Goal: Ask a question

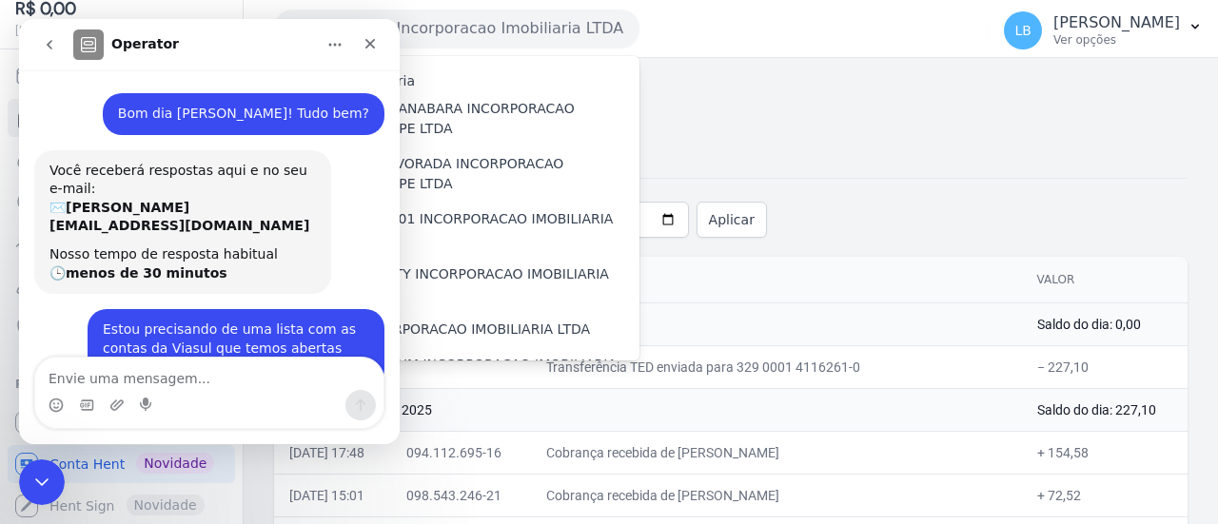
scroll to position [2, 0]
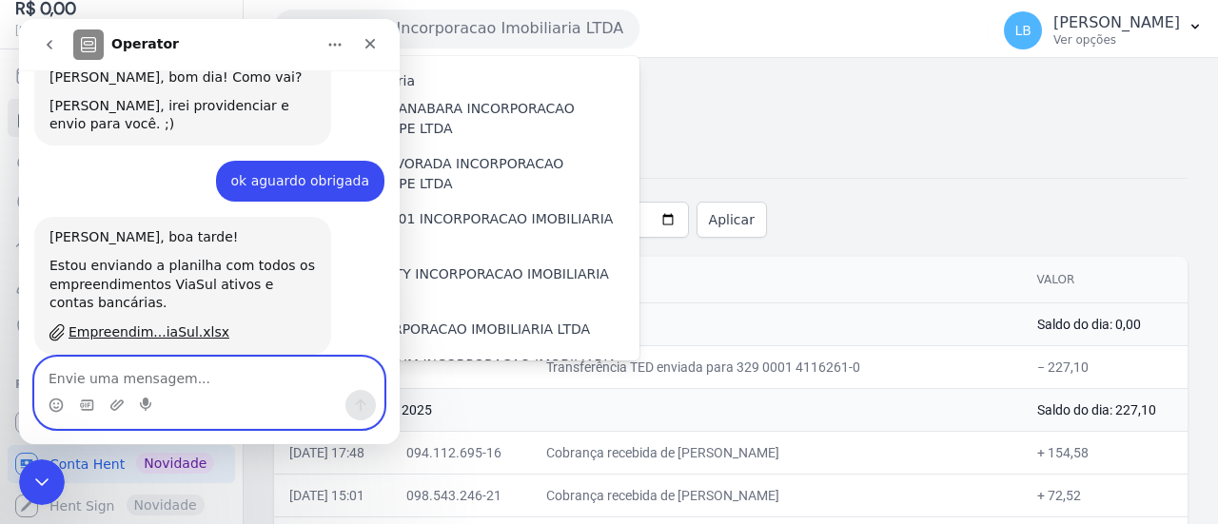
click at [257, 359] on textarea "Envie uma mensagem..." at bounding box center [209, 374] width 348 height 32
type textarea "obrigada!"
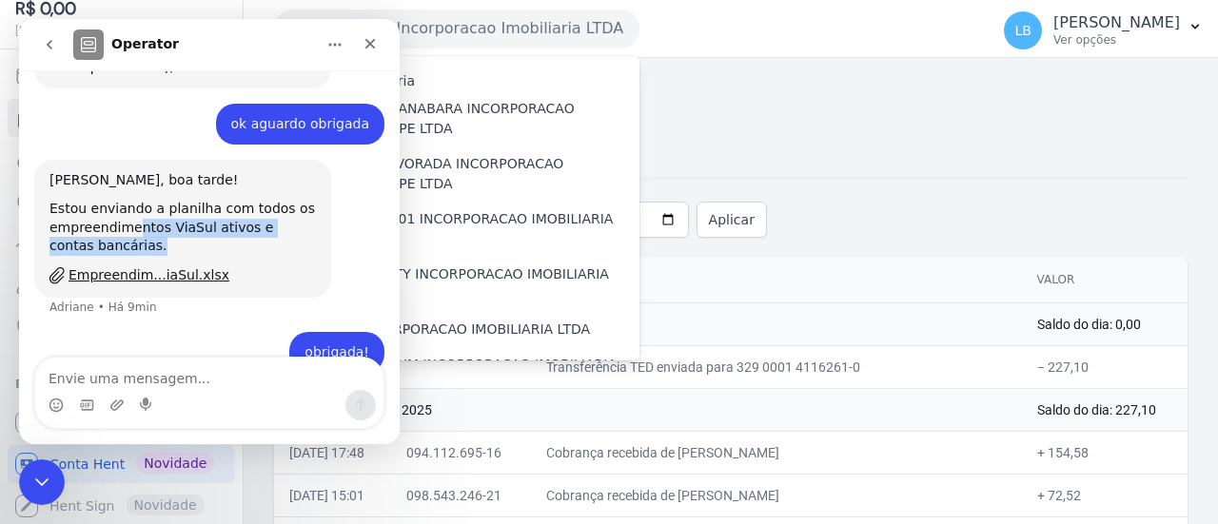
drag, startPoint x: 128, startPoint y: 181, endPoint x: 192, endPoint y: 207, distance: 70.0
click at [194, 207] on div "Estou enviando a planilha com todos os empreendimentos ViaSul ativos e contas b…" at bounding box center [182, 228] width 266 height 56
click at [192, 207] on div "Estou enviando a planilha com todos os empreendimentos ViaSul ativos e contas b…" at bounding box center [182, 228] width 266 height 56
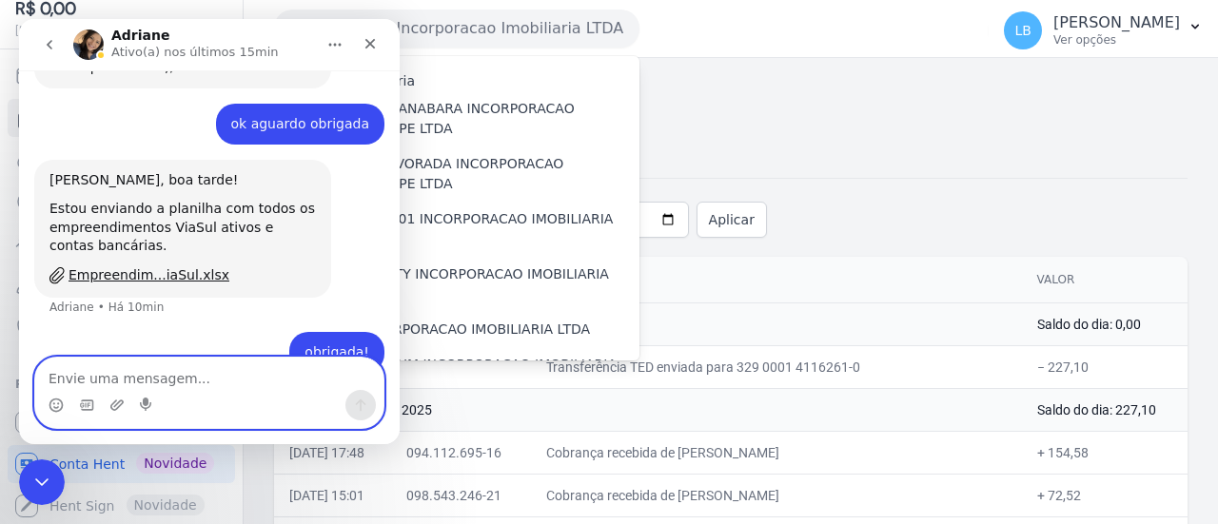
click at [231, 366] on textarea "Envie uma mensagem..." at bounding box center [209, 374] width 348 height 32
type textarea "u"
type textarea "s"
type textarea "ue, são todos uma mesma conta?"
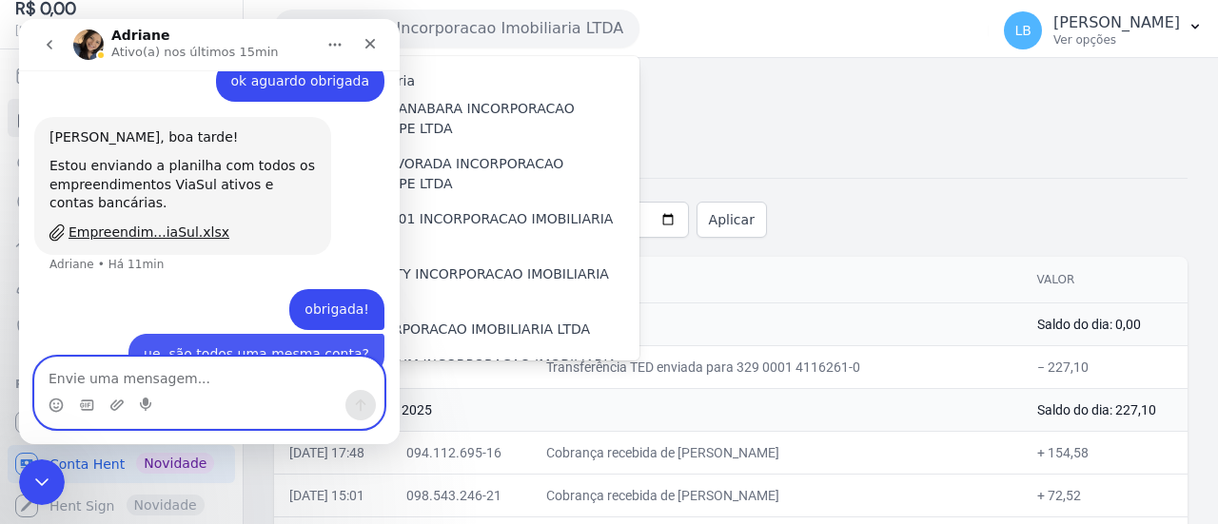
scroll to position [489, 0]
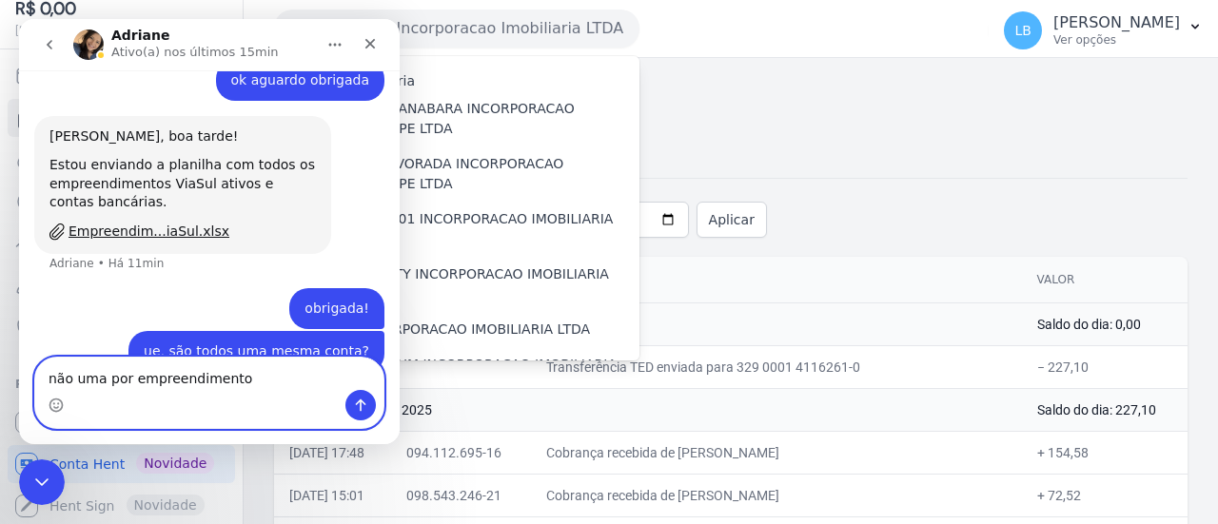
type textarea "não uma por empreendimento?"
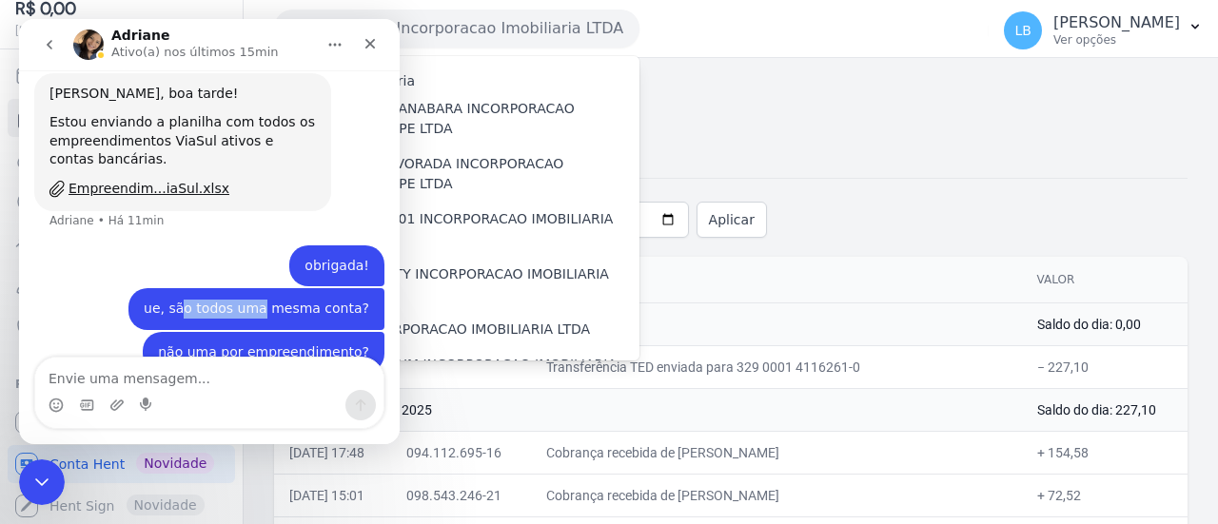
drag, startPoint x: 198, startPoint y: 267, endPoint x: 272, endPoint y: 274, distance: 74.5
click at [272, 300] on div "ue, são todos uma mesma conta?" at bounding box center [257, 309] width 226 height 19
drag, startPoint x: 171, startPoint y: 279, endPoint x: 398, endPoint y: 283, distance: 226.5
click at [398, 283] on div "Bom dia Adriana! Tudo bem? Laura • Há 3h Você receberá respostas aqui e no seu …" at bounding box center [209, 222] width 381 height 305
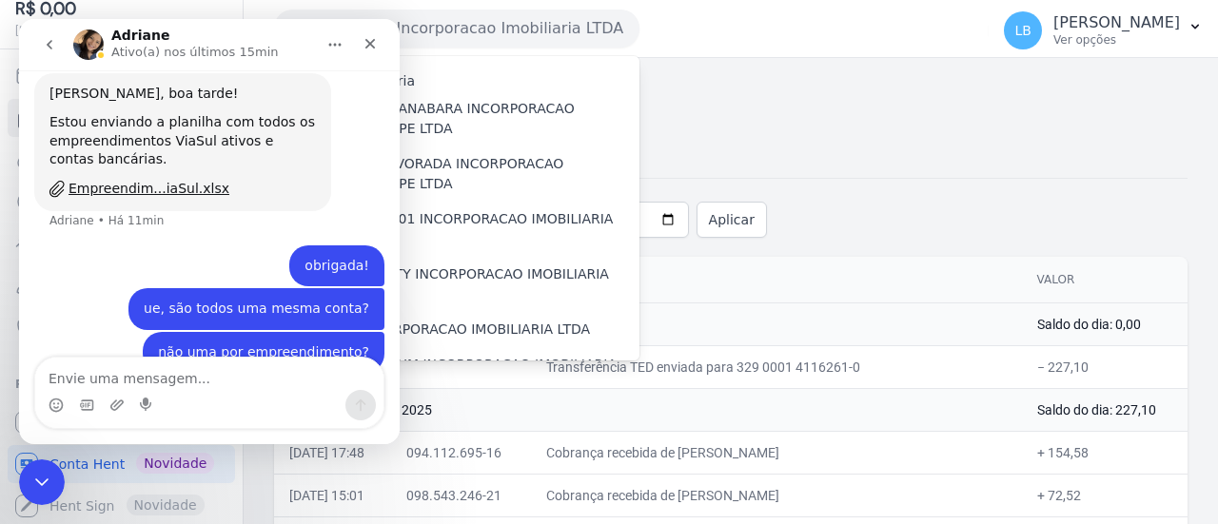
click at [242, 344] on div "não uma por empreendimento?" at bounding box center [263, 353] width 211 height 19
drag, startPoint x: 200, startPoint y: 311, endPoint x: 331, endPoint y: 315, distance: 131.4
click at [331, 344] on div "não uma por empreendimento?" at bounding box center [263, 353] width 211 height 19
click at [278, 372] on textarea "Envie uma mensagem..." at bounding box center [209, 374] width 348 height 32
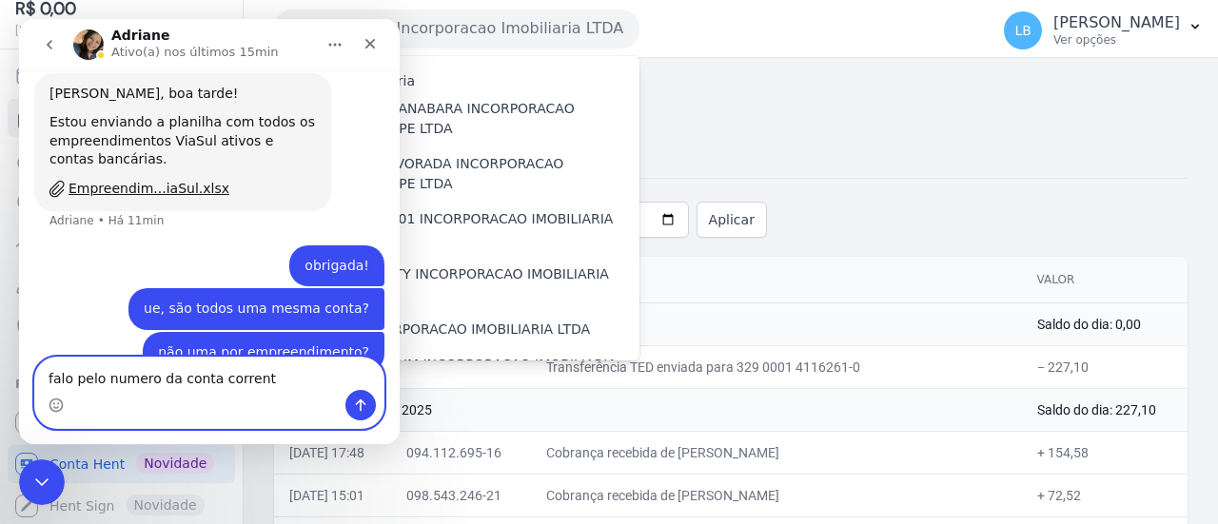
type textarea "falo pelo numero da conta corrente"
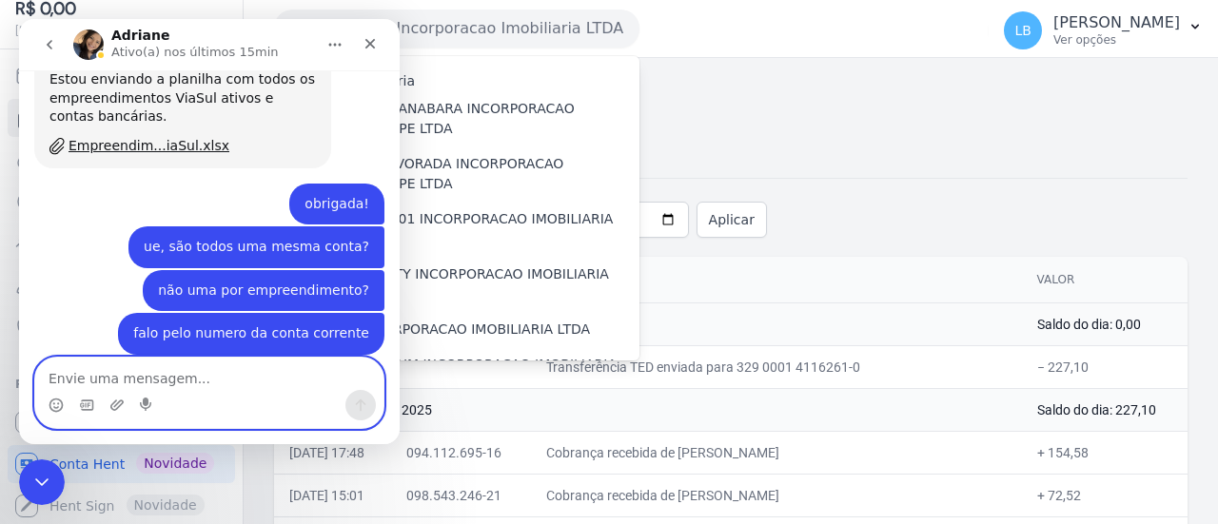
scroll to position [651, 0]
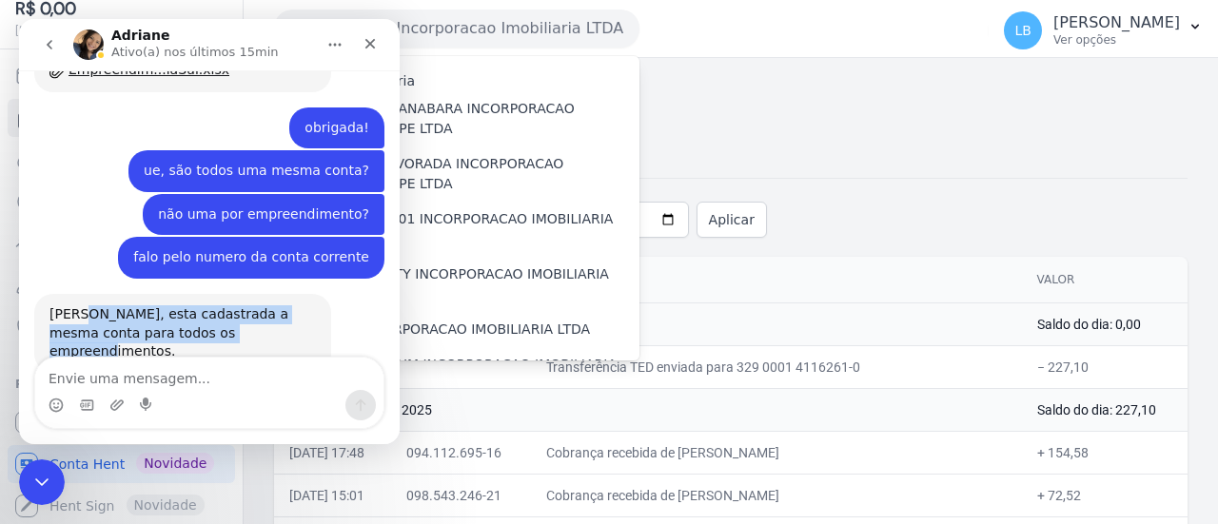
drag, startPoint x: 82, startPoint y: 275, endPoint x: 239, endPoint y: 305, distance: 159.8
click at [239, 305] on div "[PERSON_NAME], esta cadastrada a mesma conta para todos os empreendimentos." at bounding box center [182, 333] width 266 height 56
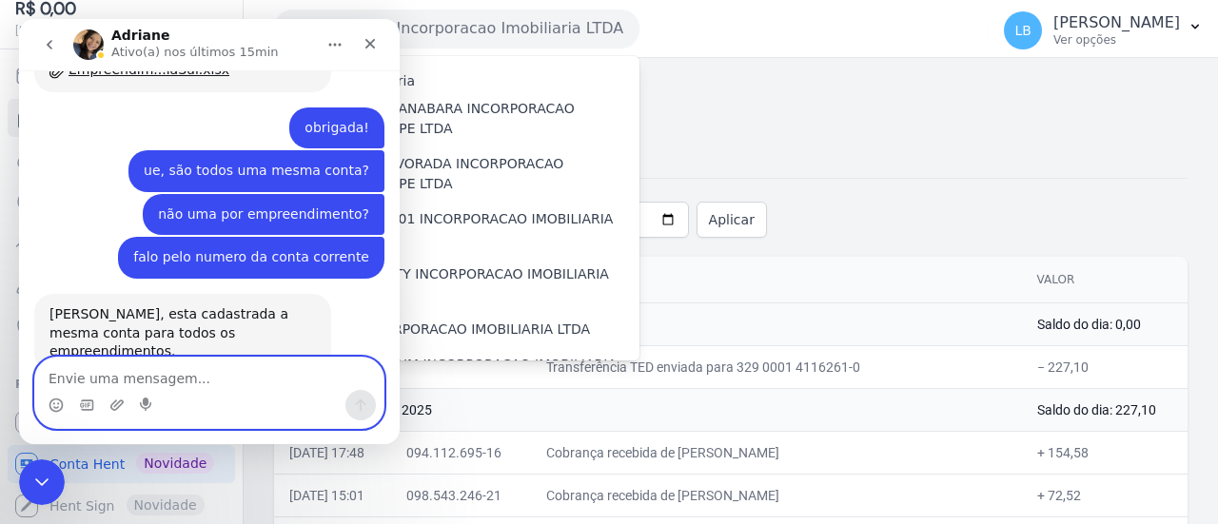
click at [263, 367] on textarea "Envie uma mensagem..." at bounding box center [209, 374] width 348 height 32
type textarea "Mas a titularidade da conta é de quem?"
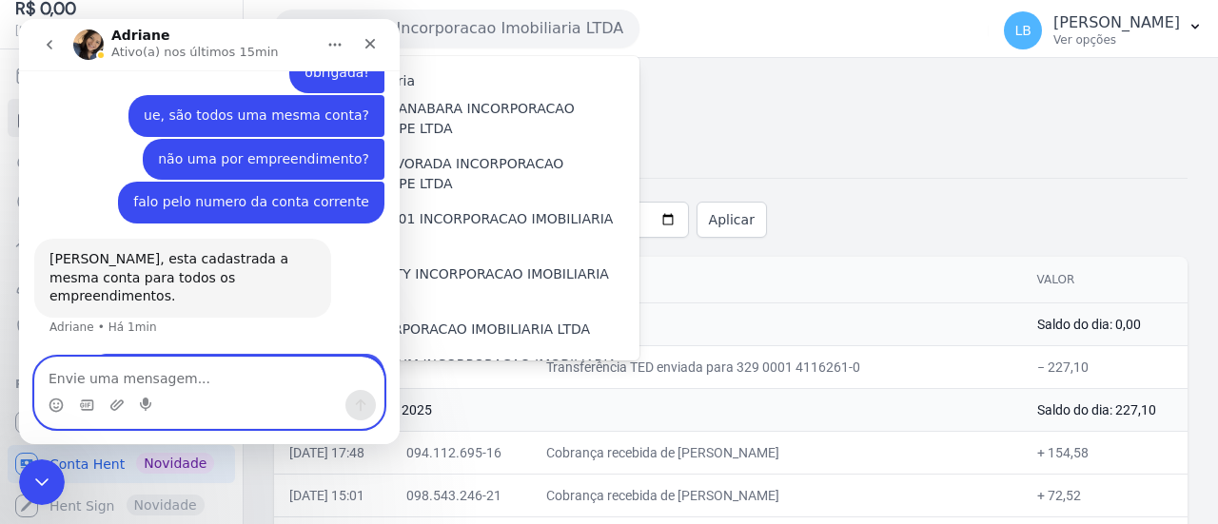
scroll to position [707, 0]
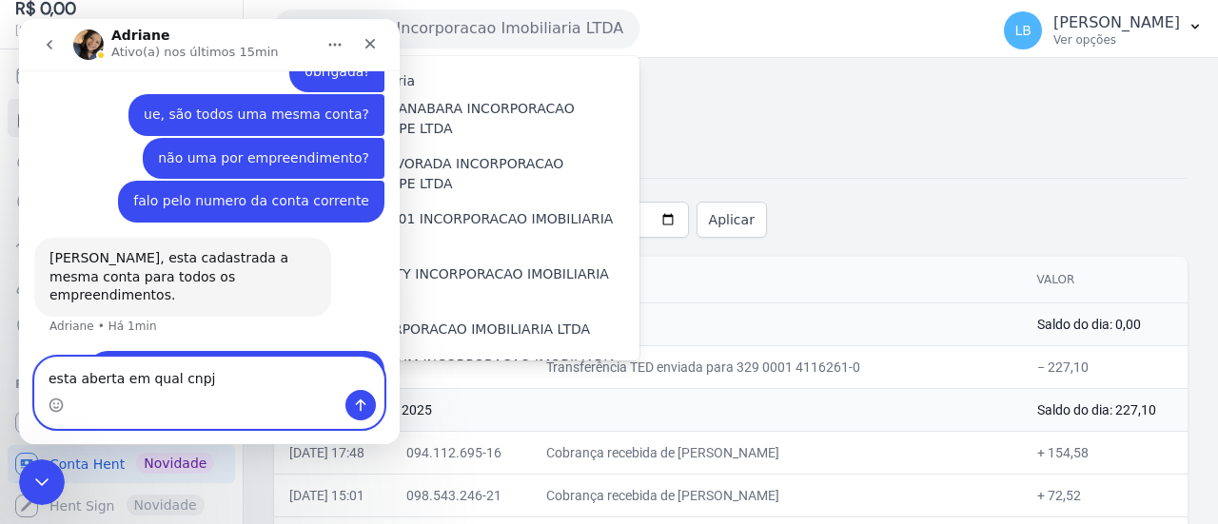
type textarea "esta aberta em qual cnpj?"
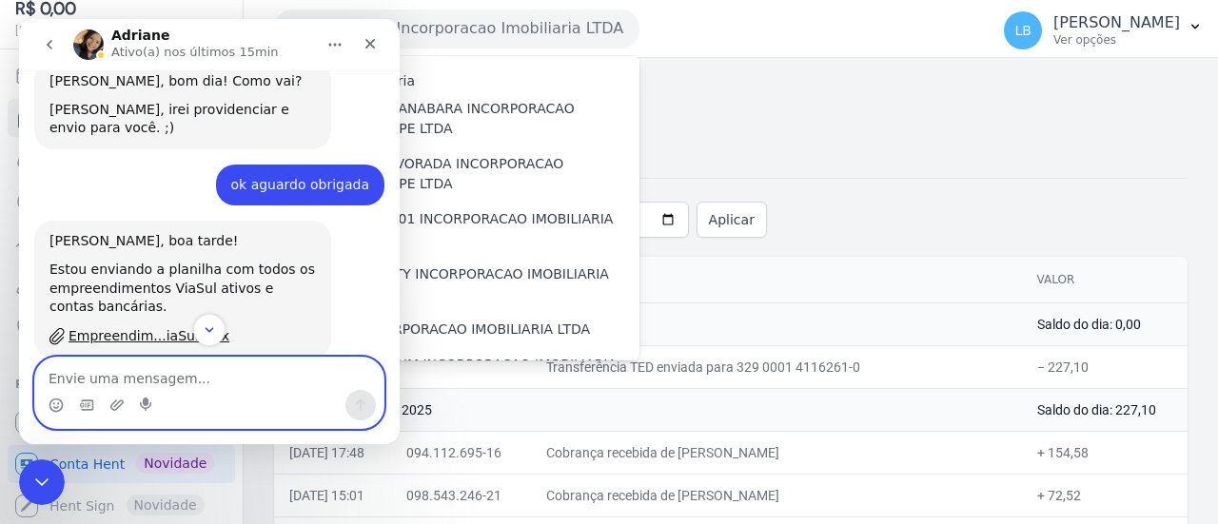
scroll to position [751, 0]
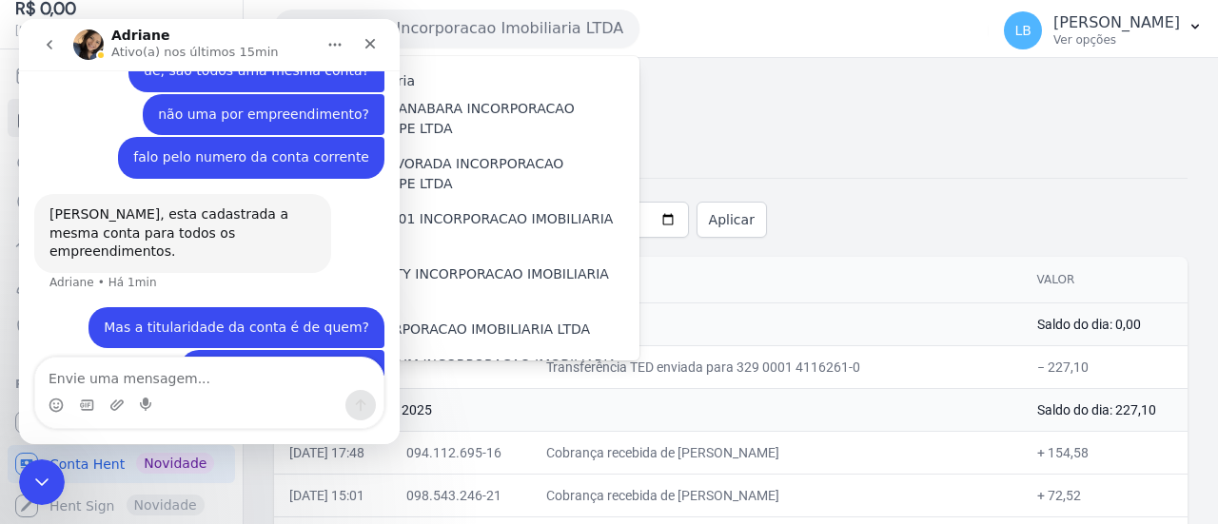
click at [54, 49] on icon "go back" at bounding box center [49, 44] width 15 height 15
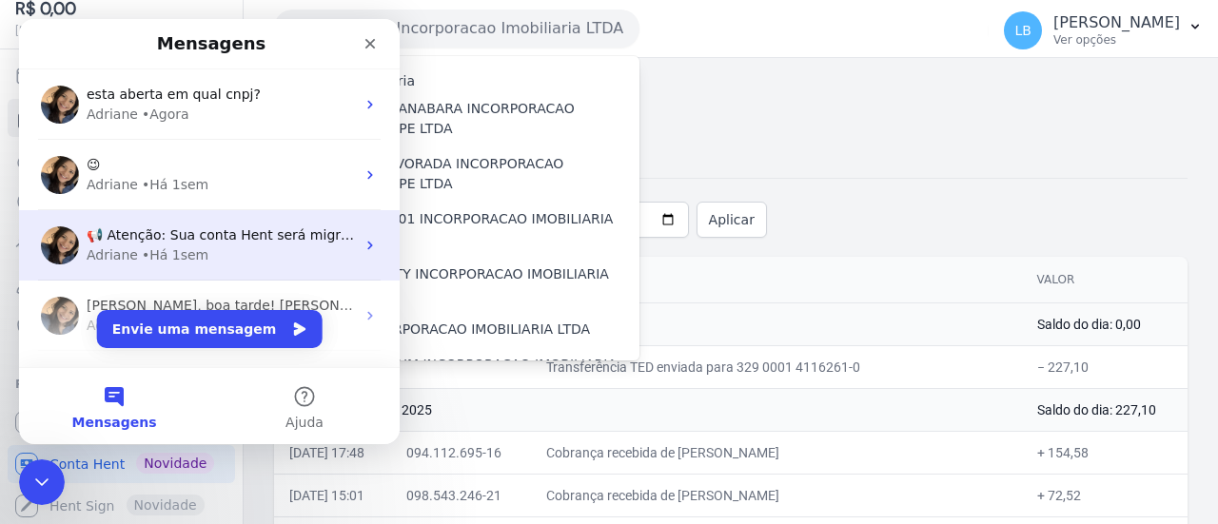
scroll to position [285, 0]
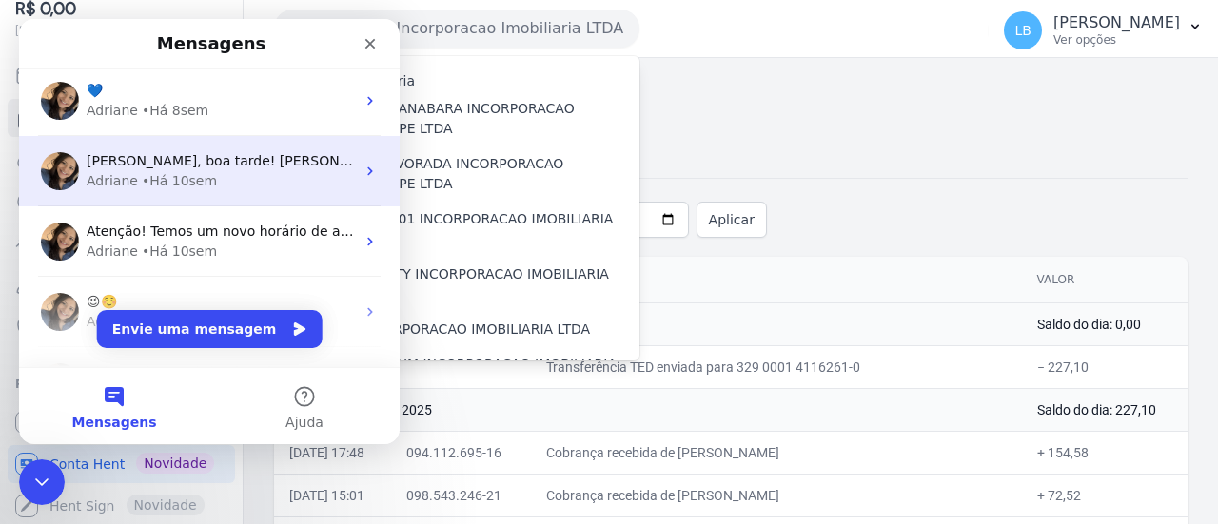
click at [291, 165] on span "[PERSON_NAME], boa tarde! [PERSON_NAME], as informações disponiveis no Extrato …" at bounding box center [979, 160] width 1784 height 15
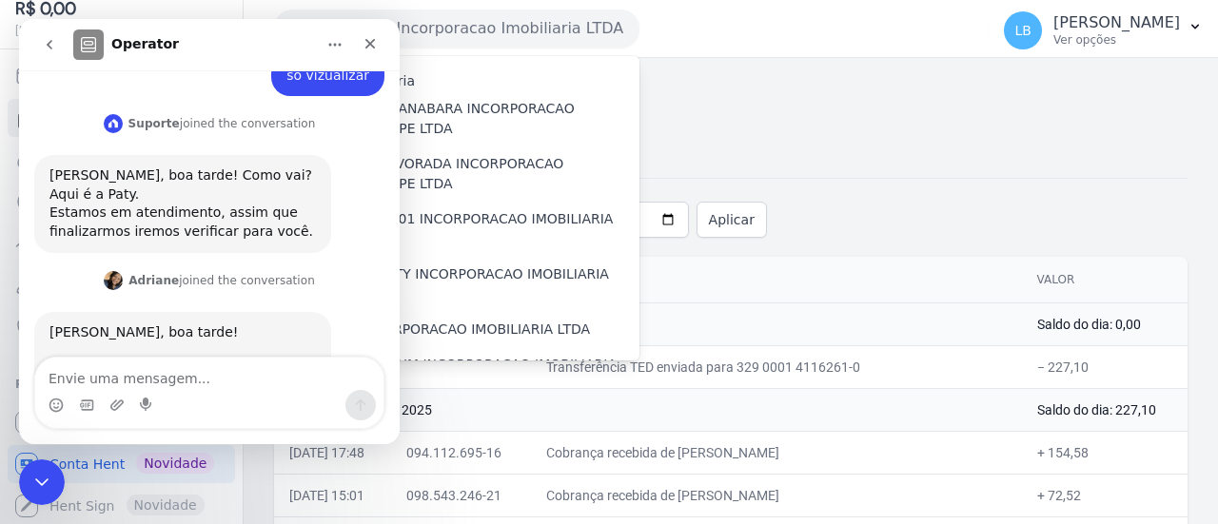
scroll to position [524, 0]
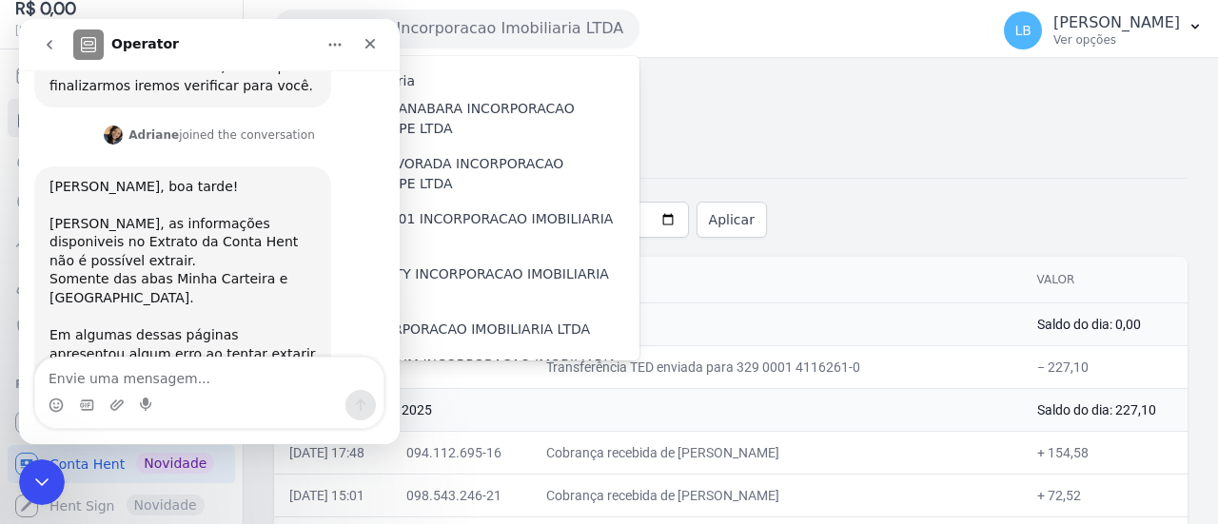
click at [36, 41] on button "go back" at bounding box center [49, 45] width 36 height 36
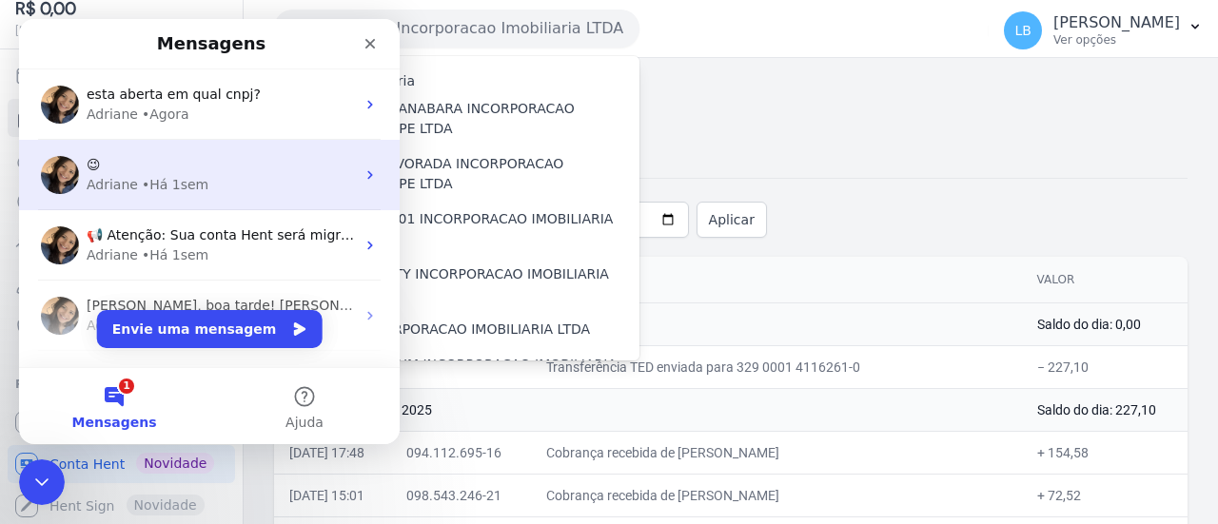
click at [272, 173] on div "😉" at bounding box center [221, 165] width 268 height 20
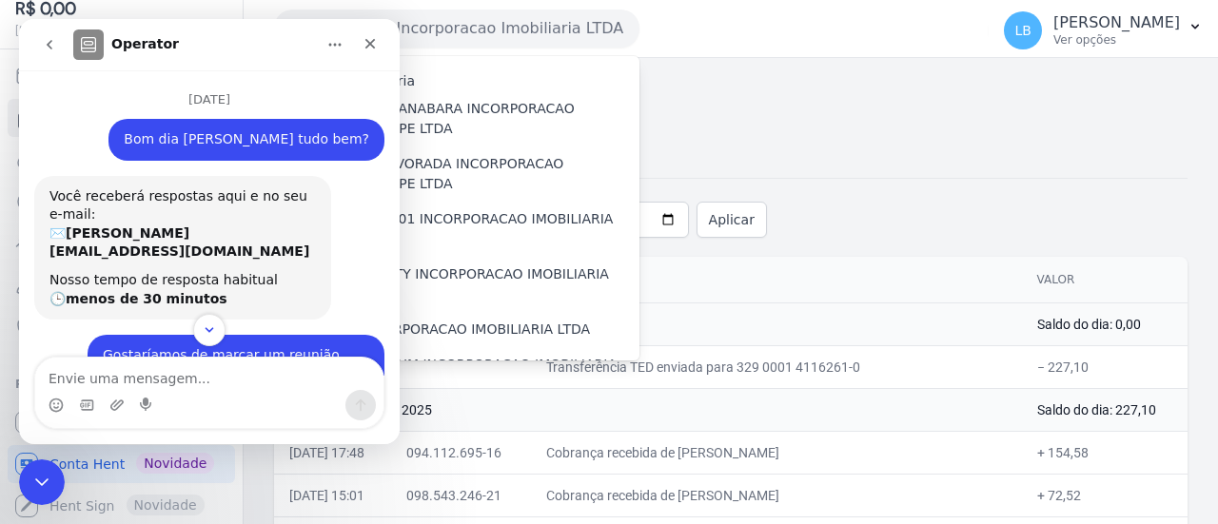
click at [53, 50] on icon "go back" at bounding box center [49, 44] width 15 height 15
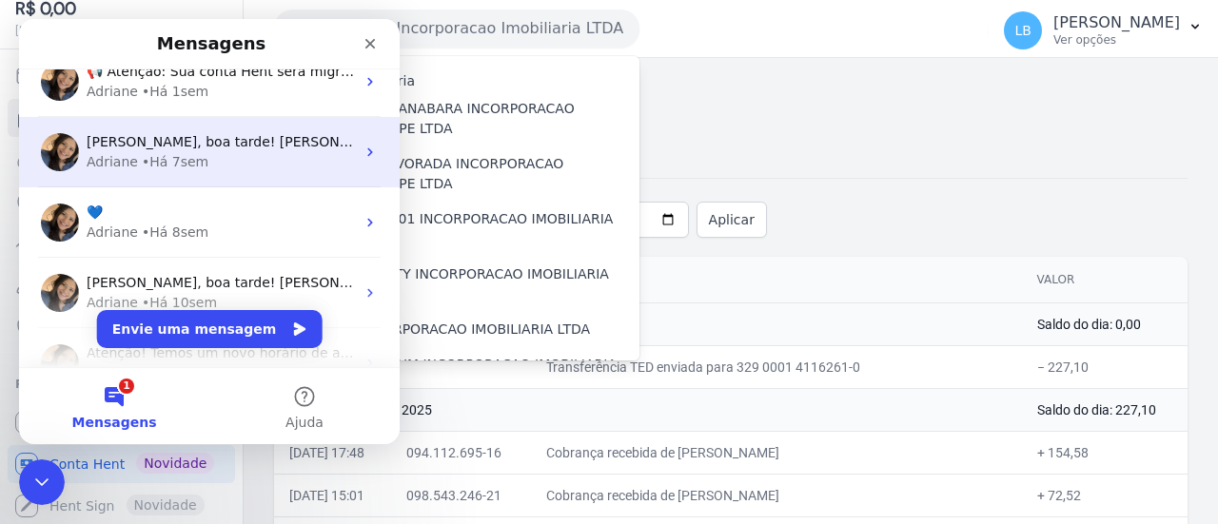
scroll to position [190, 0]
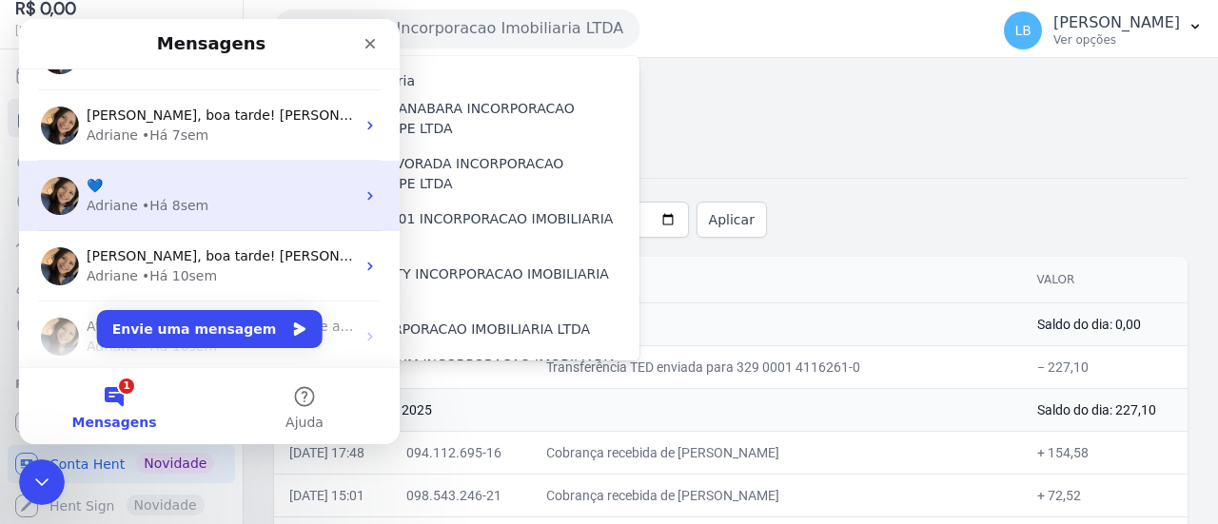
click at [253, 199] on div "Adriane • Há 8sem" at bounding box center [221, 206] width 268 height 20
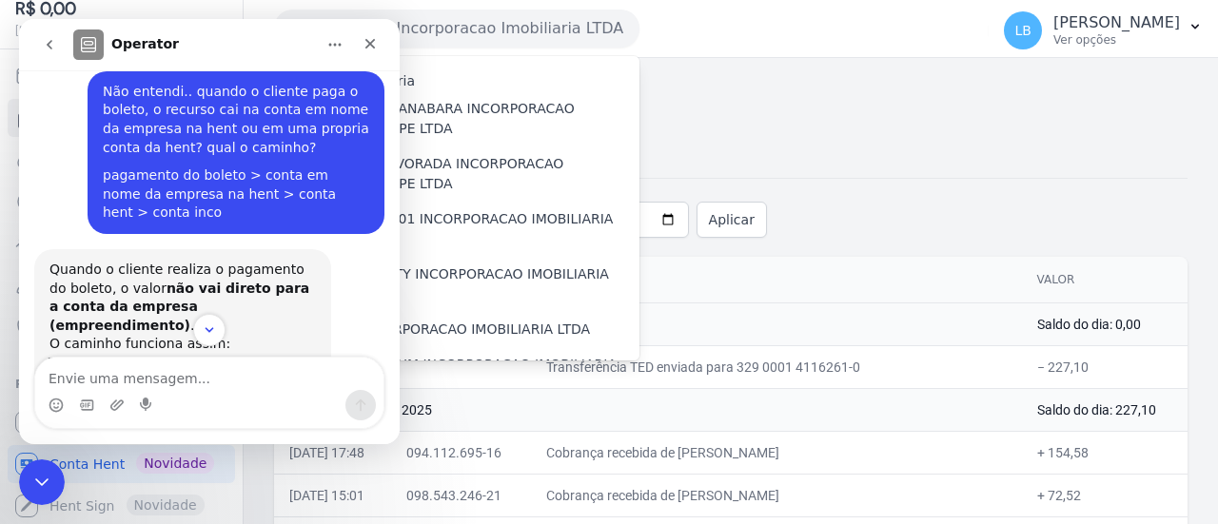
scroll to position [1350, 0]
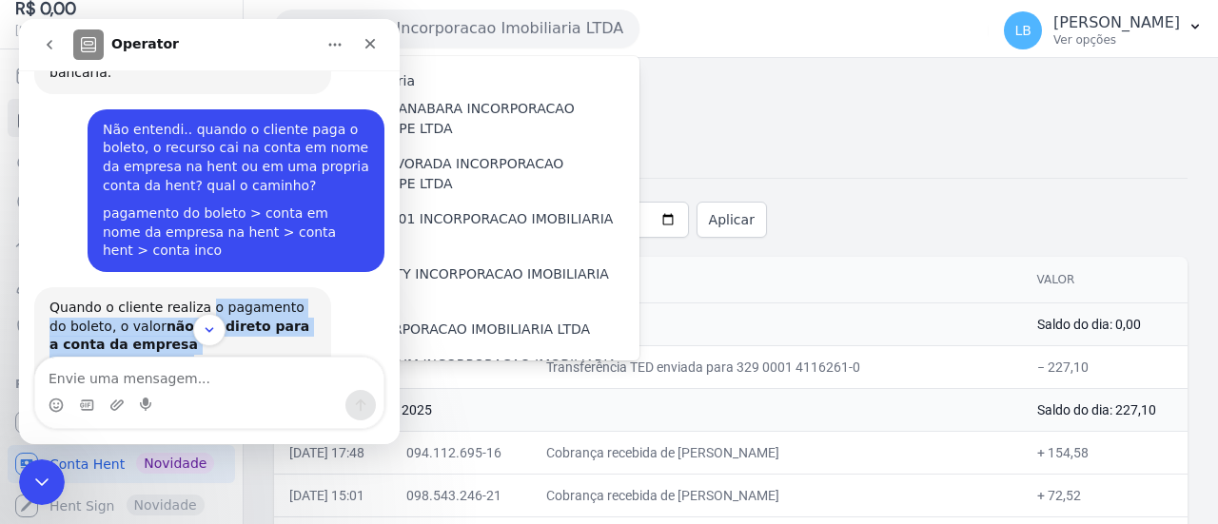
drag, startPoint x: 196, startPoint y: 157, endPoint x: 256, endPoint y: 200, distance: 73.7
click at [256, 299] on div "Quando o cliente realiza o pagamento do boleto, o valor não vai direto para a c…" at bounding box center [182, 336] width 266 height 74
click at [259, 299] on div "Quando o cliente realiza o pagamento do boleto, o valor não vai direto para a c…" at bounding box center [182, 336] width 266 height 74
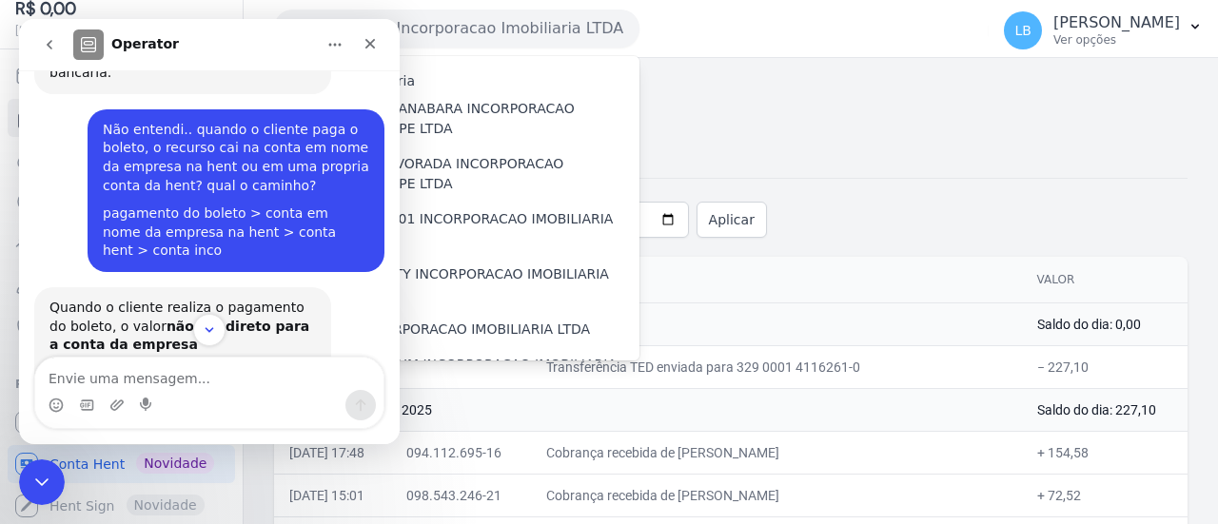
scroll to position [1446, 0]
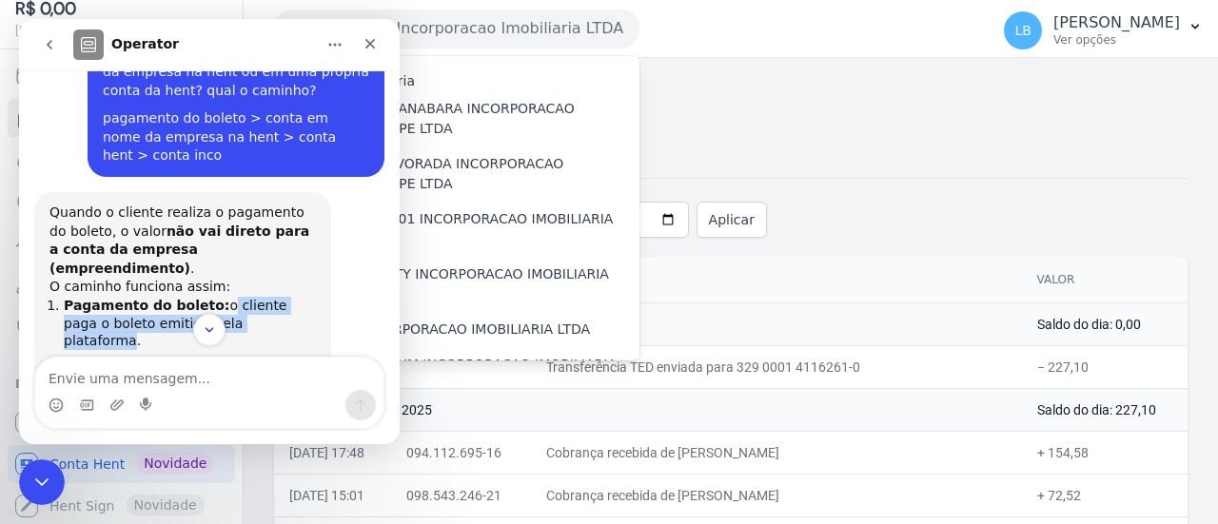
drag, startPoint x: 204, startPoint y: 146, endPoint x: 236, endPoint y: 159, distance: 35.0
click at [236, 297] on li "Pagamento do boleto: o cliente paga o boleto emitido pela plataforma." at bounding box center [190, 323] width 252 height 53
click at [178, 355] on li "Conta de recebimento (em nome do empreendimento): o recurso é inicialmente dest…" at bounding box center [190, 417] width 252 height 124
drag, startPoint x: 96, startPoint y: 218, endPoint x: 208, endPoint y: 254, distance: 118.0
click at [205, 355] on li "Conta de recebimento (em nome do empreendimento): o recurso é inicialmente dest…" at bounding box center [190, 417] width 252 height 124
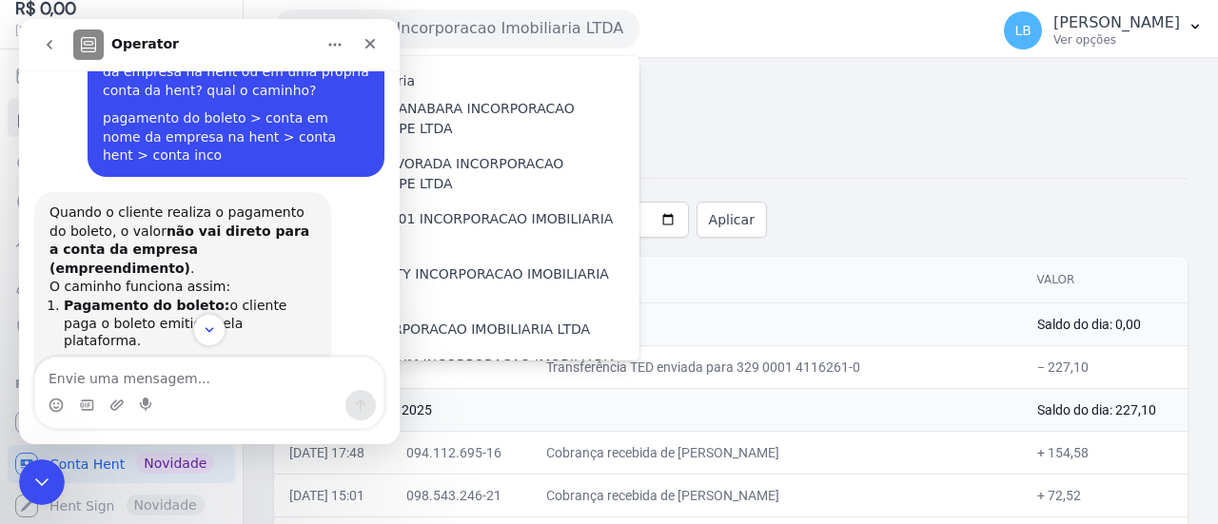
click at [211, 355] on li "Conta de recebimento (em nome do empreendimento): o recurso é inicialmente dest…" at bounding box center [190, 417] width 252 height 124
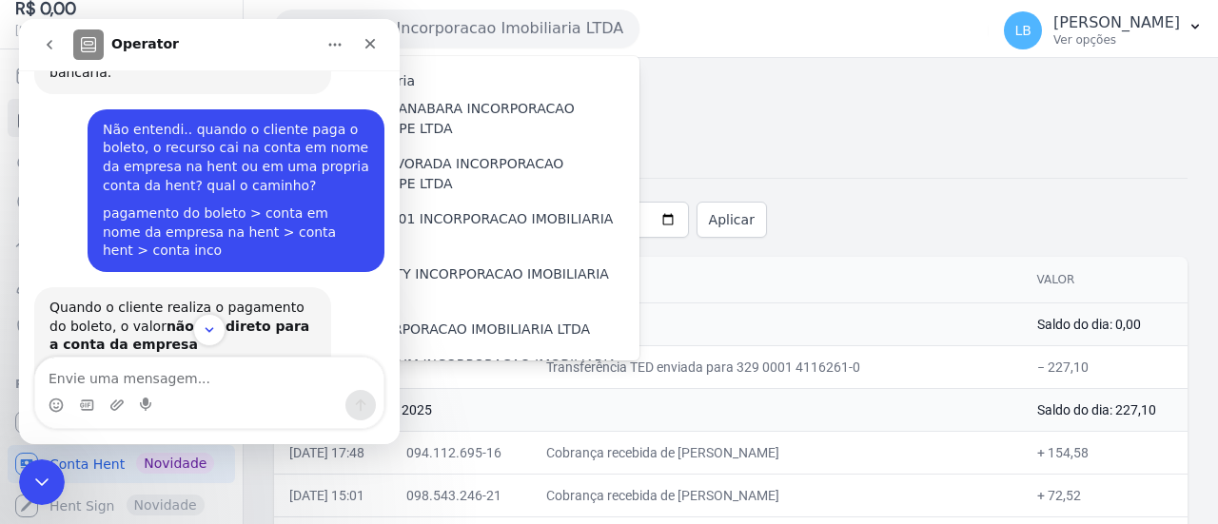
drag, startPoint x: 200, startPoint y: 160, endPoint x: 265, endPoint y: 246, distance: 107.3
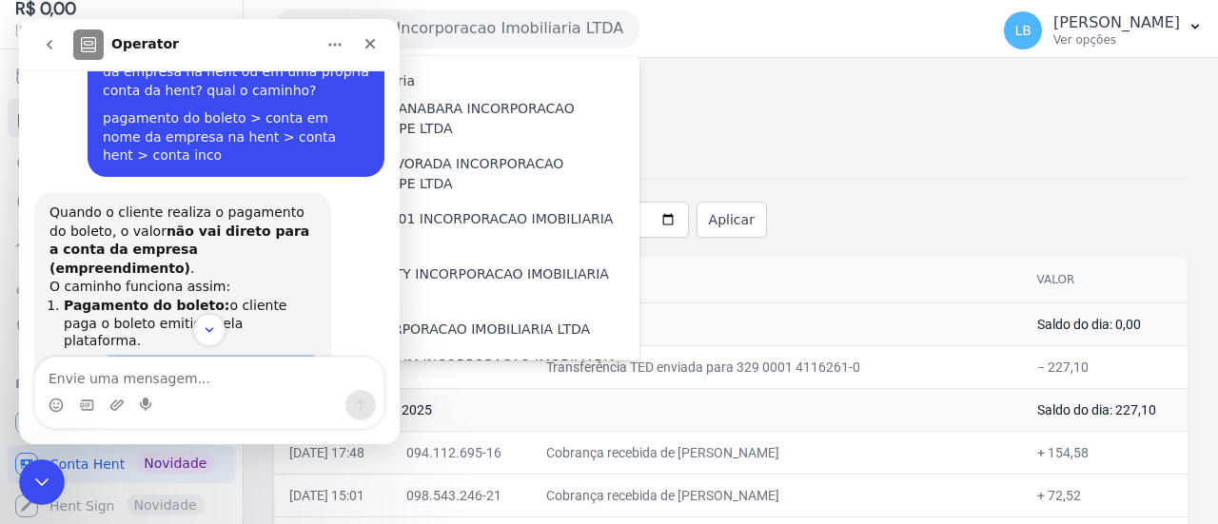
drag, startPoint x: 99, startPoint y: 176, endPoint x: 242, endPoint y: 254, distance: 162.7
click at [246, 355] on li "Conta de recebimento (em nome do empreendimento): o recurso é inicialmente dest…" at bounding box center [190, 417] width 252 height 124
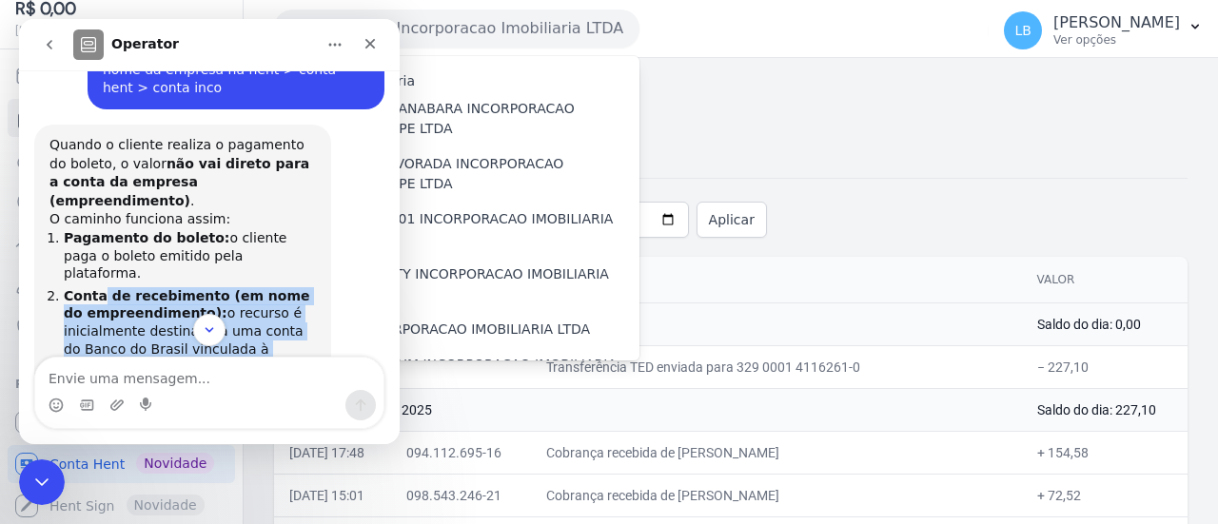
scroll to position [1541, 0]
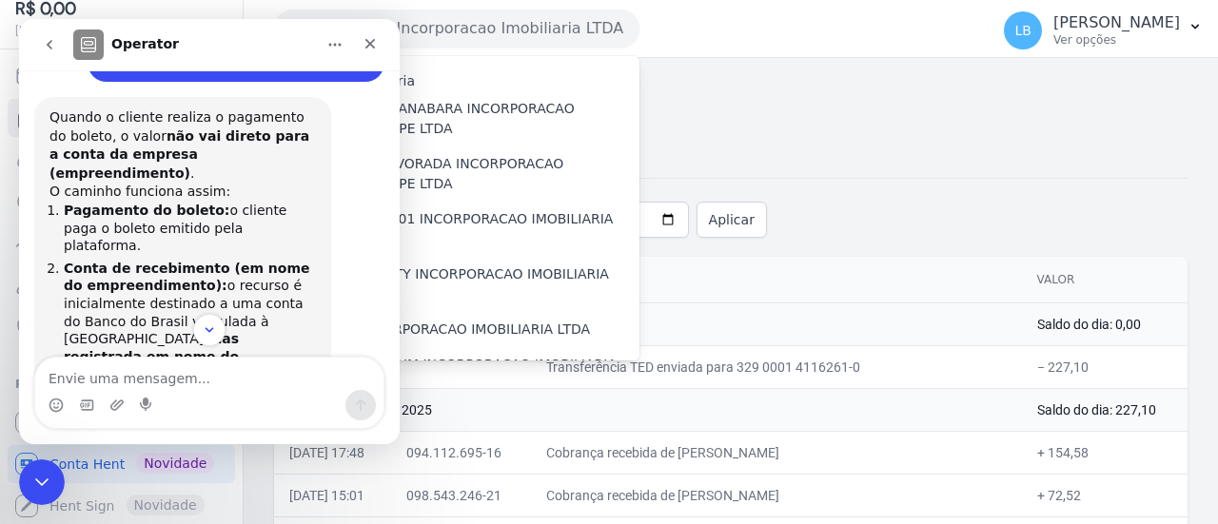
drag, startPoint x: 113, startPoint y: 208, endPoint x: 264, endPoint y: 208, distance: 150.4
click at [264, 388] on li "Processamento interno: a Hent recebe essa informação e processa o valor." at bounding box center [190, 414] width 252 height 53
click at [210, 446] on li "Conta Hent: após a conciliação, o recurso passa pela conta da Hent , onde é fei…" at bounding box center [190, 481] width 252 height 70
drag, startPoint x: 142, startPoint y: 233, endPoint x: 261, endPoint y: 272, distance: 125.2
click at [261, 446] on li "Conta Hent: após a conciliação, o recurso passa pela conta da Hent , onde é fei…" at bounding box center [190, 481] width 252 height 70
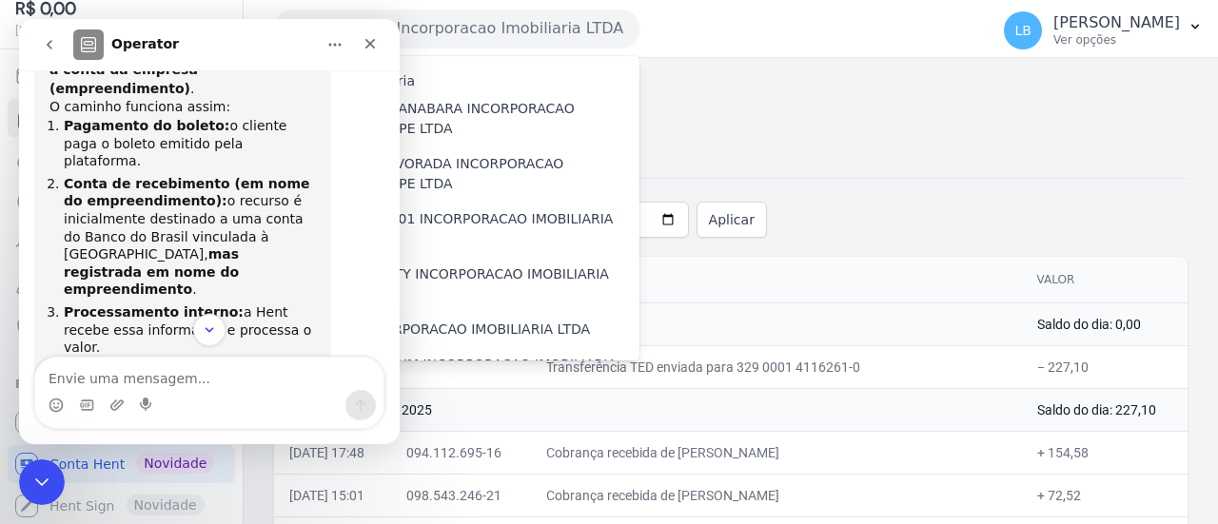
scroll to position [1636, 0]
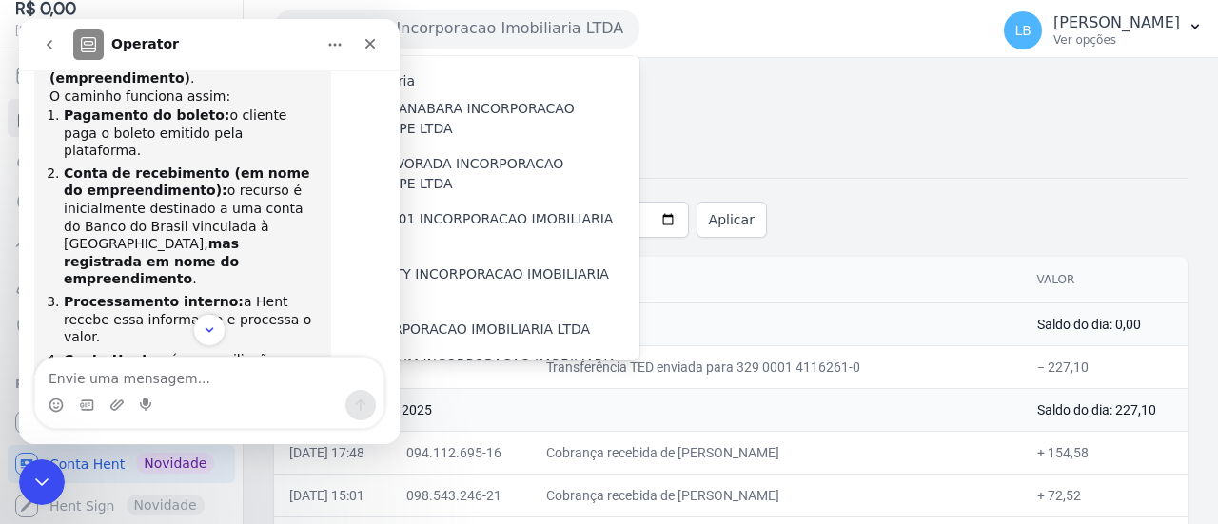
drag, startPoint x: 71, startPoint y: 218, endPoint x: 300, endPoint y: 243, distance: 229.7
click at [300, 426] on li "Transferência final: por fim, a Hent realiza a transferência do valor para a co…" at bounding box center [190, 479] width 252 height 107
click at [249, 426] on li "Transferência final: por fim, a Hent realiza a transferência do valor para a co…" at bounding box center [190, 479] width 252 height 107
drag, startPoint x: 211, startPoint y: 211, endPoint x: 295, endPoint y: 249, distance: 92.0
click at [295, 426] on li "Transferência final: por fim, a Hent realiza a transferência do valor para a co…" at bounding box center [190, 479] width 252 height 107
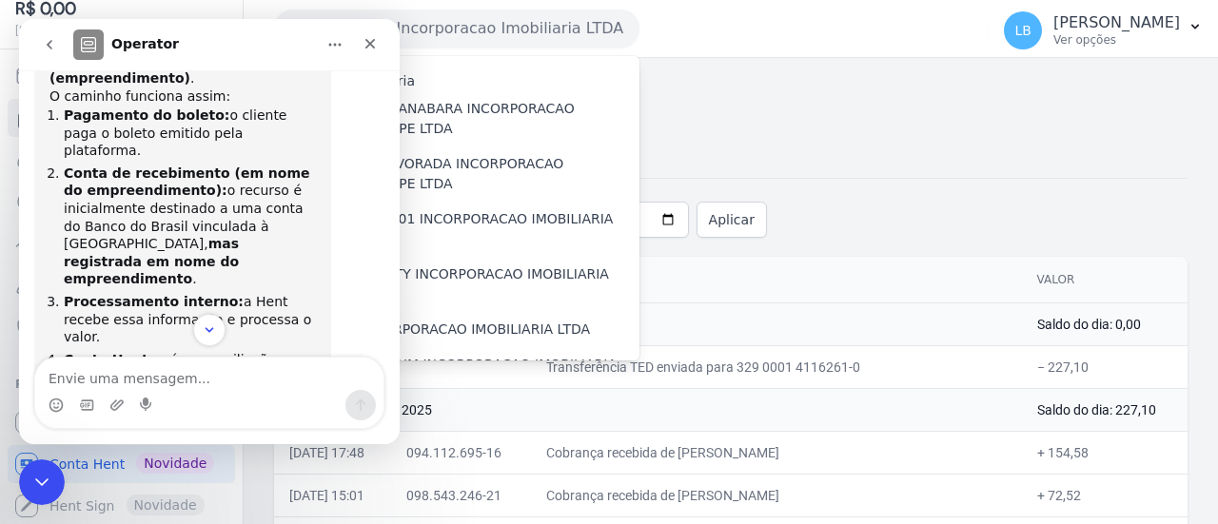
scroll to position [1731, 0]
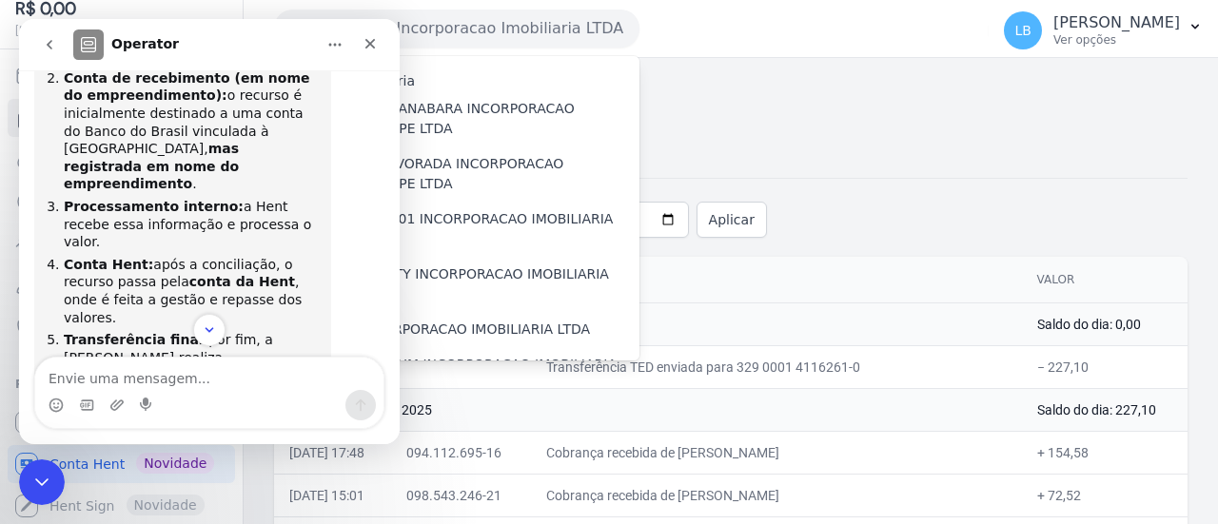
drag, startPoint x: 54, startPoint y: 203, endPoint x: 268, endPoint y: 236, distance: 216.7
click at [268, 447] on div "Por isso, mesmo que o boleto esteja vinculado a uma conta em nome do empreendim…" at bounding box center [182, 493] width 266 height 93
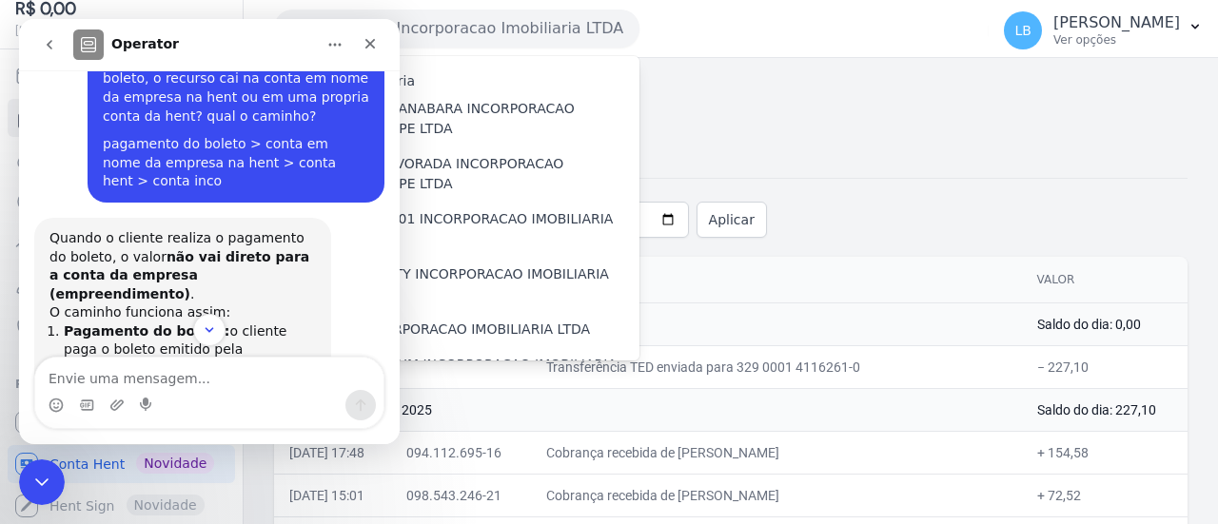
scroll to position [1446, 0]
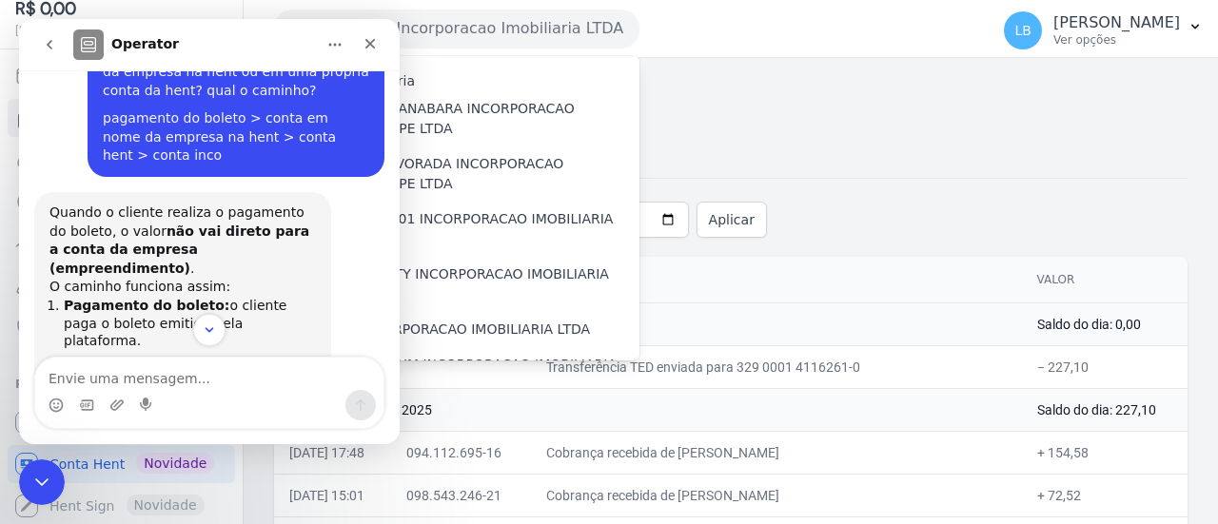
drag, startPoint x: 206, startPoint y: 196, endPoint x: 260, endPoint y: 255, distance: 80.1
click at [260, 355] on li "Conta de recebimento (em nome do empreendimento): o recurso é inicialmente dest…" at bounding box center [190, 417] width 252 height 124
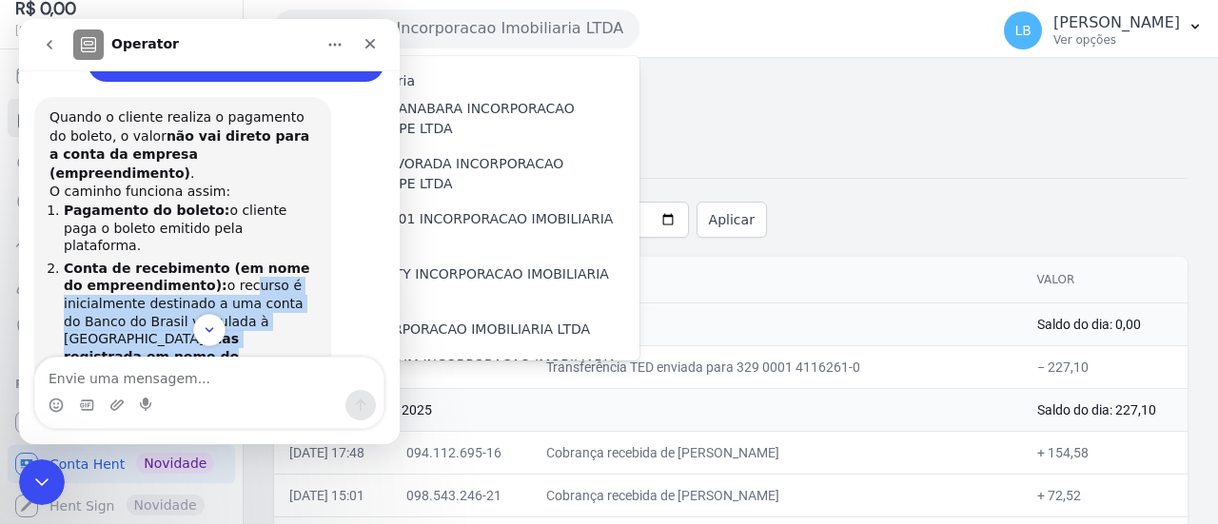
scroll to position [1636, 0]
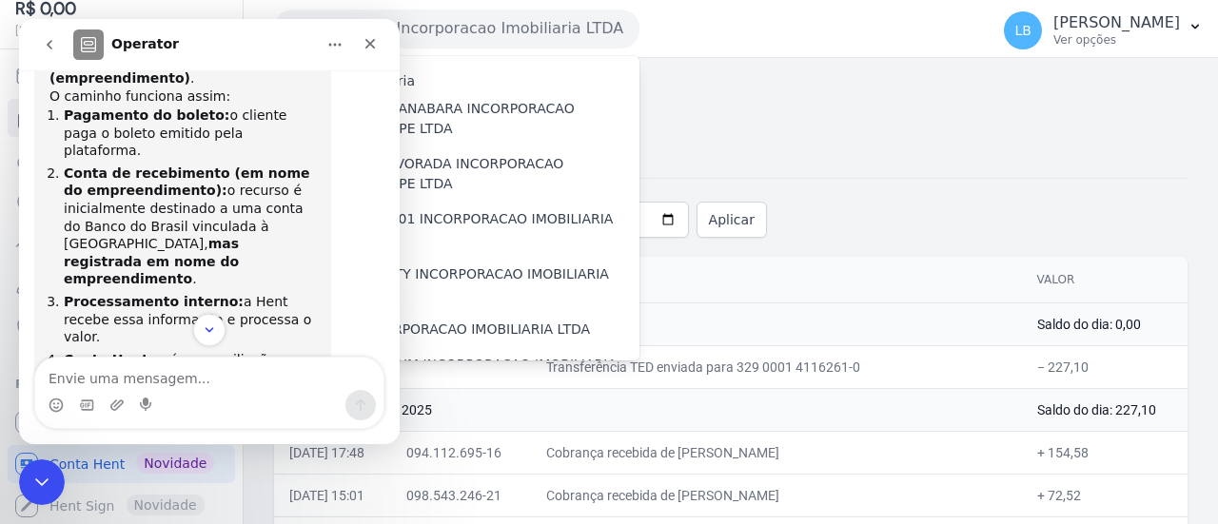
drag, startPoint x: 192, startPoint y: 196, endPoint x: 240, endPoint y: 239, distance: 64.0
click at [240, 426] on li "Transferência final: por fim, a Hent realiza a transferência do valor para a co…" at bounding box center [190, 479] width 252 height 107
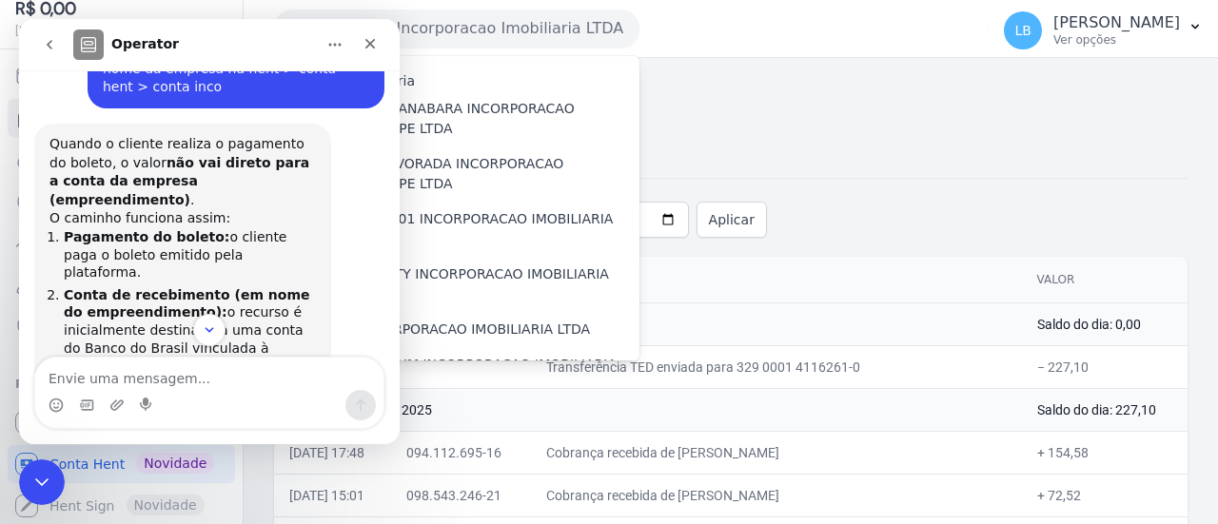
scroll to position [1541, 0]
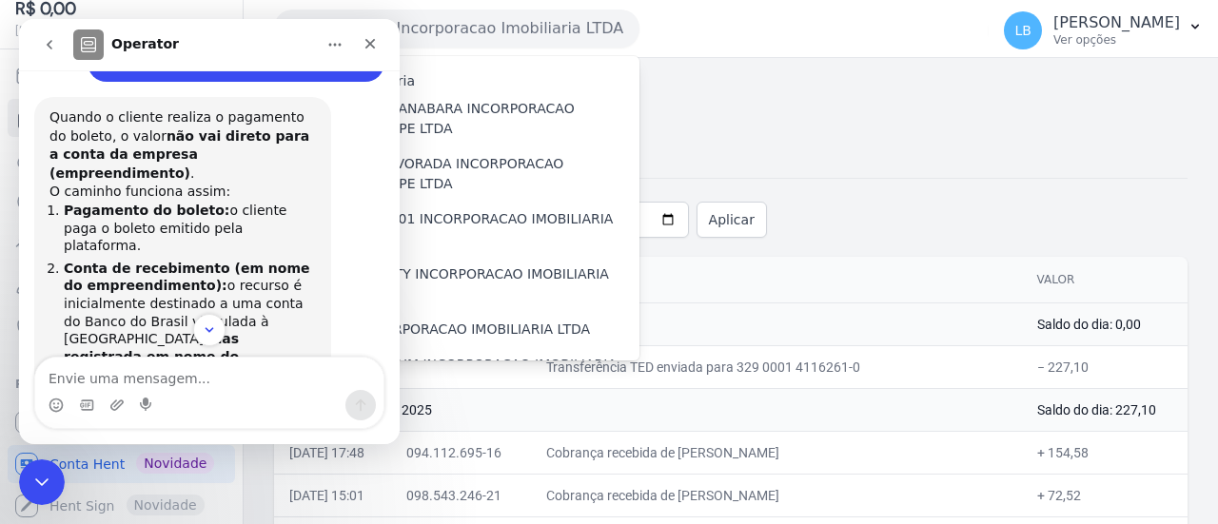
drag, startPoint x: 221, startPoint y: 234, endPoint x: 147, endPoint y: 210, distance: 77.9
click at [244, 446] on li "Conta Hent: após a conciliação, o recurso passa pela conta da Hent , onde é fei…" at bounding box center [190, 481] width 252 height 70
click at [48, 46] on icon "go back" at bounding box center [49, 44] width 15 height 15
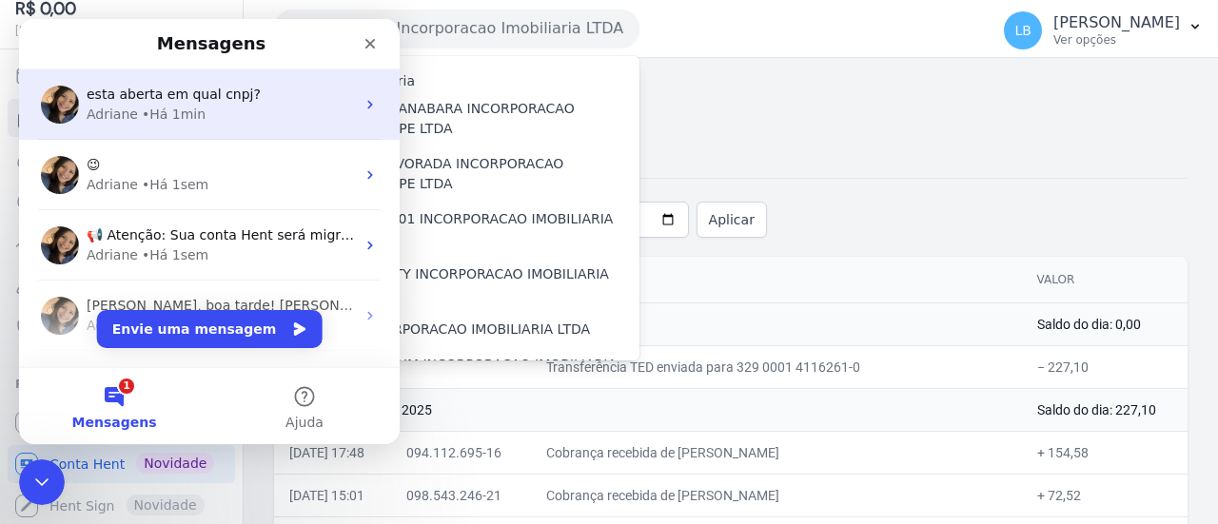
click at [234, 111] on div "Adriane • Há 1min" at bounding box center [221, 115] width 268 height 20
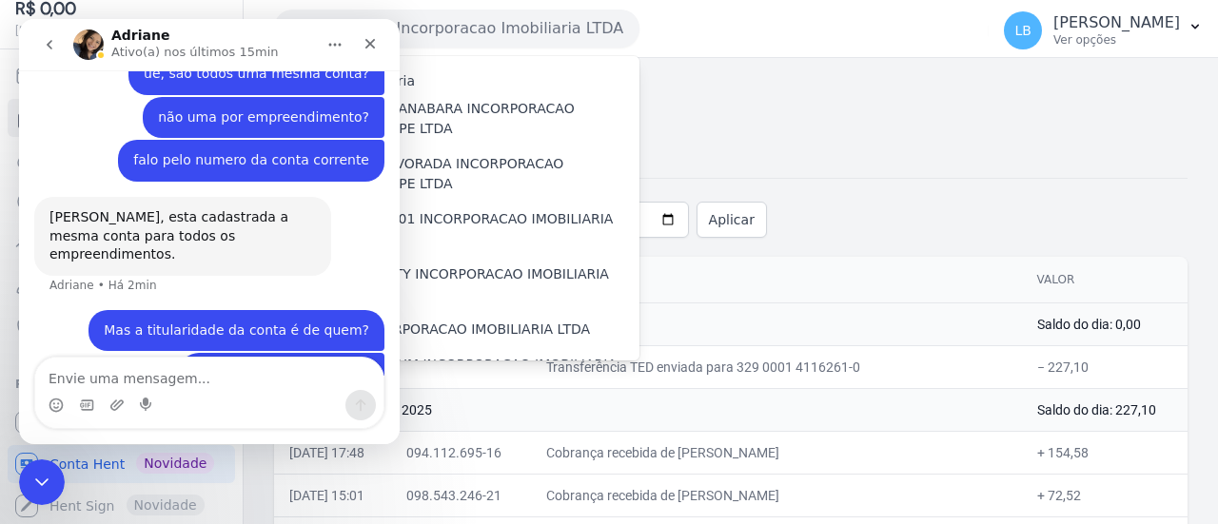
scroll to position [751, 0]
drag, startPoint x: 141, startPoint y: 275, endPoint x: 266, endPoint y: 314, distance: 131.5
click at [364, 309] on div "Mas a titularidade da conta é de quem? Laura • Há 1min" at bounding box center [237, 330] width 296 height 42
drag, startPoint x: 250, startPoint y: 318, endPoint x: 372, endPoint y: 318, distance: 121.8
click at [372, 352] on div "esta aberta em qual cnpj? Laura • Há 1min" at bounding box center [282, 373] width 205 height 42
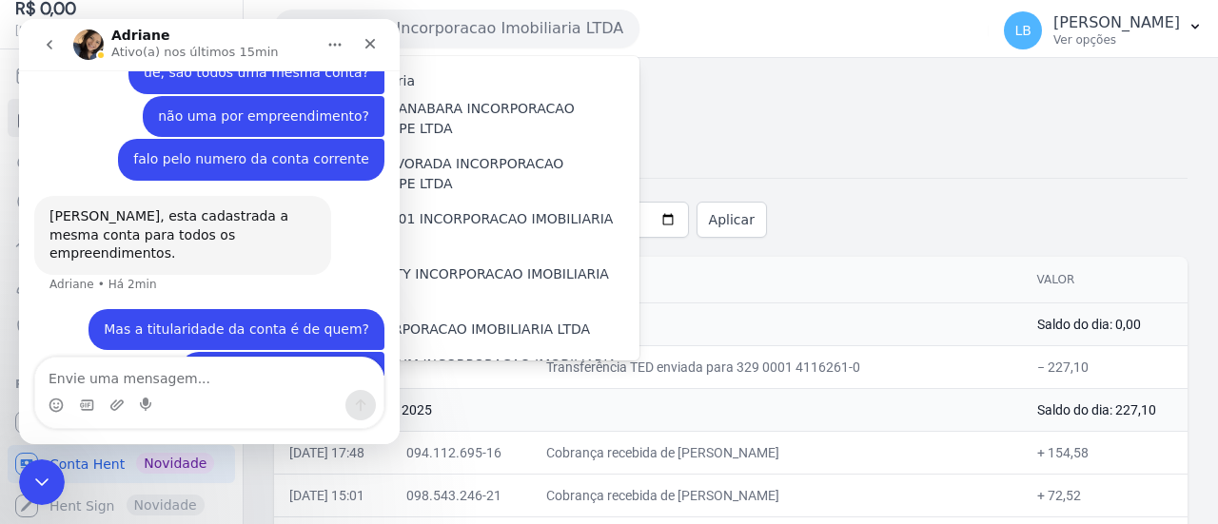
click at [317, 364] on div "esta aberta em qual cnpj?" at bounding box center [282, 373] width 174 height 19
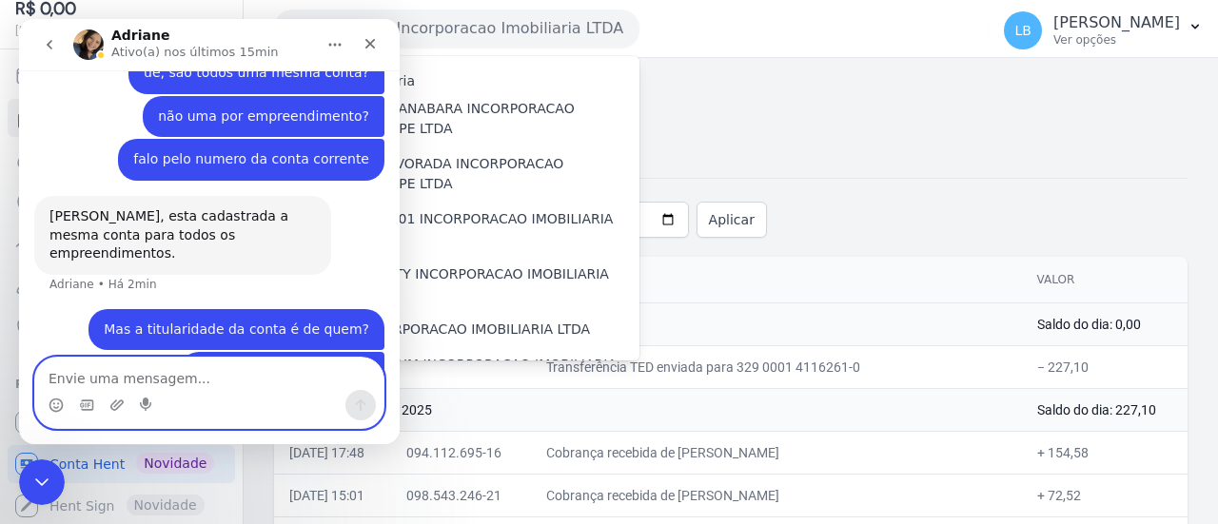
click at [274, 374] on textarea "Envie uma mensagem..." at bounding box center [209, 374] width 348 height 32
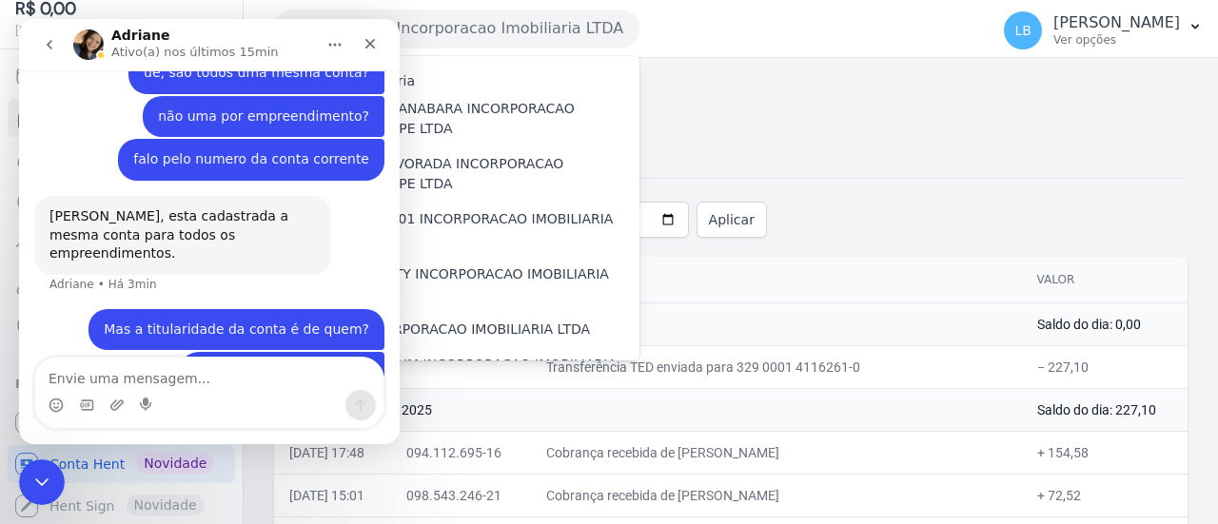
click at [272, 392] on div "Messenger da Intercom" at bounding box center [209, 405] width 348 height 30
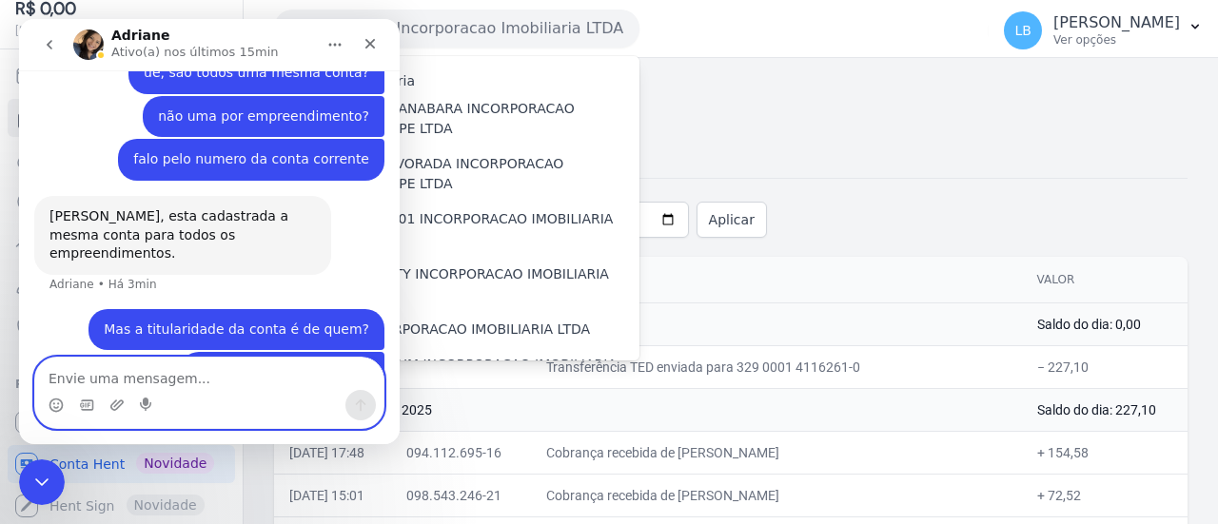
click at [270, 373] on textarea "Envie uma mensagem..." at bounding box center [209, 374] width 348 height 32
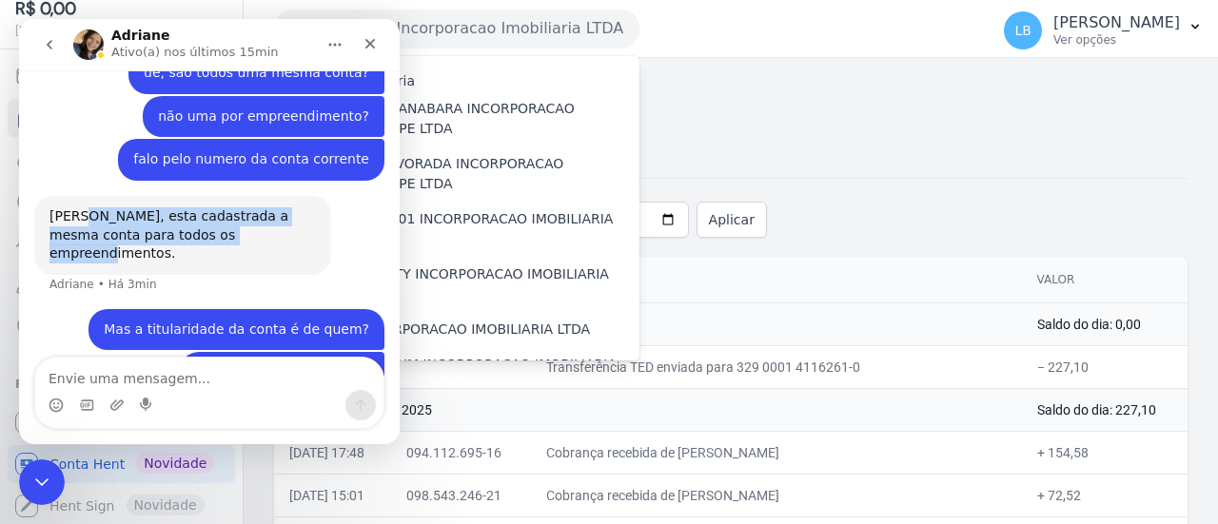
drag, startPoint x: 78, startPoint y: 183, endPoint x: 270, endPoint y: 207, distance: 193.7
click at [270, 207] on div "[PERSON_NAME], esta cadastrada a mesma conta para todos os empreendimentos." at bounding box center [182, 235] width 266 height 56
drag, startPoint x: 256, startPoint y: 207, endPoint x: 148, endPoint y: 182, distance: 110.6
click at [148, 196] on div "Laura, esta cadastrada a mesma conta para todos os empreendimentos. Adriane • H…" at bounding box center [182, 235] width 297 height 79
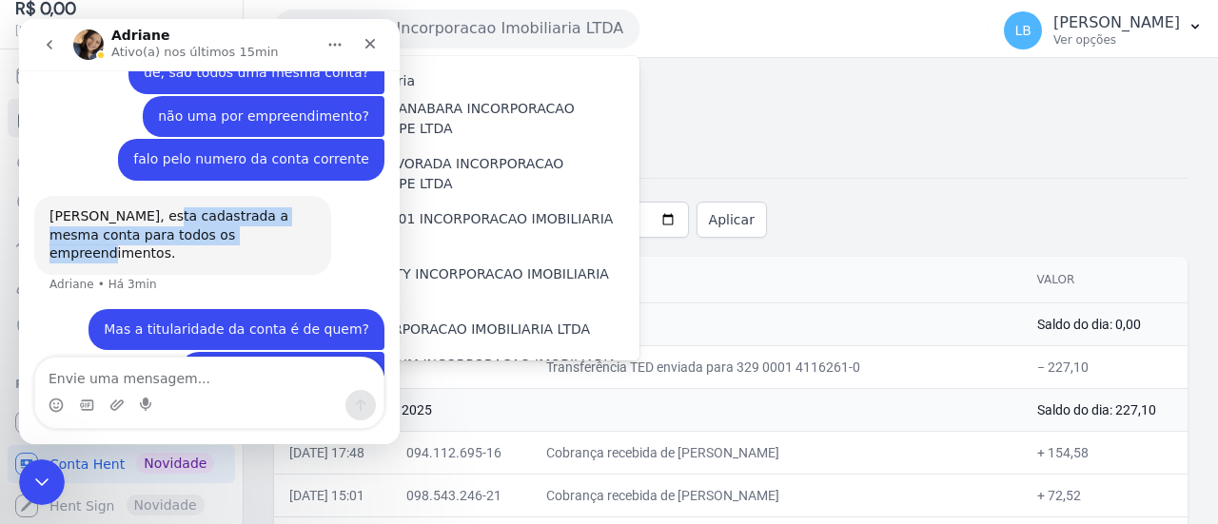
click at [148, 207] on div "[PERSON_NAME], esta cadastrada a mesma conta para todos os empreendimentos." at bounding box center [182, 235] width 266 height 56
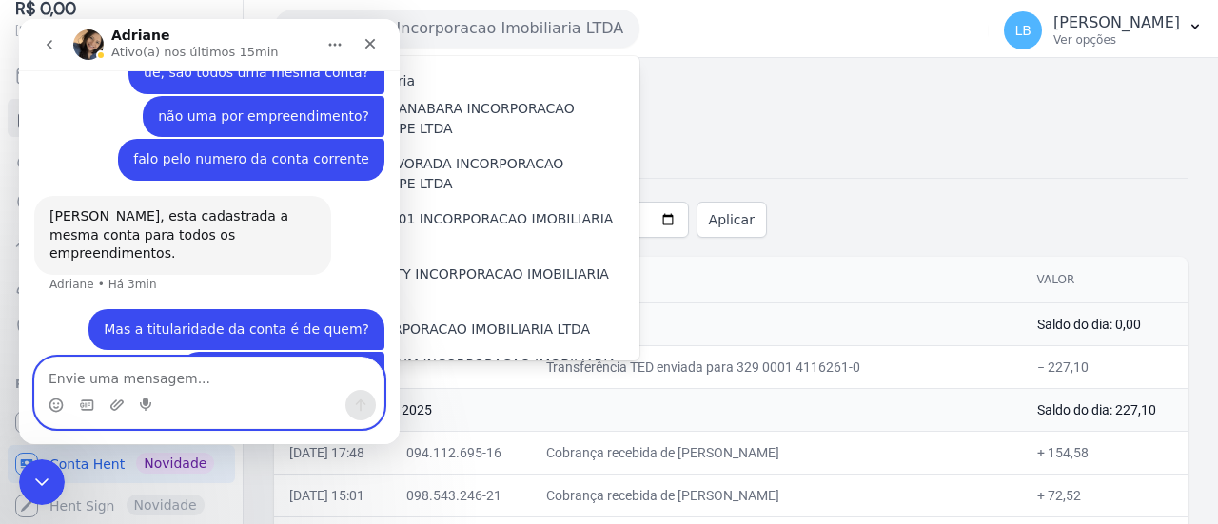
click at [207, 374] on textarea "Envie uma mensagem..." at bounding box center [209, 374] width 348 height 32
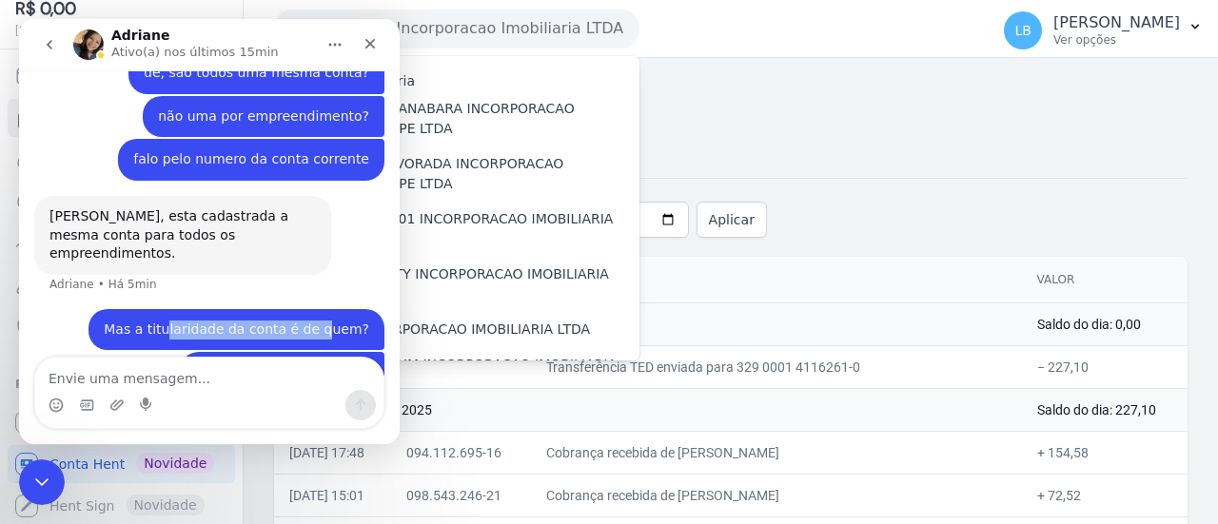
drag, startPoint x: 185, startPoint y: 271, endPoint x: 318, endPoint y: 286, distance: 134.1
click at [325, 321] on div "Mas a titularidade da conta é de quem?" at bounding box center [237, 330] width 266 height 19
drag, startPoint x: 280, startPoint y: 324, endPoint x: 340, endPoint y: 307, distance: 62.1
click at [340, 364] on div "esta aberta em qual cnpj?" at bounding box center [282, 373] width 174 height 19
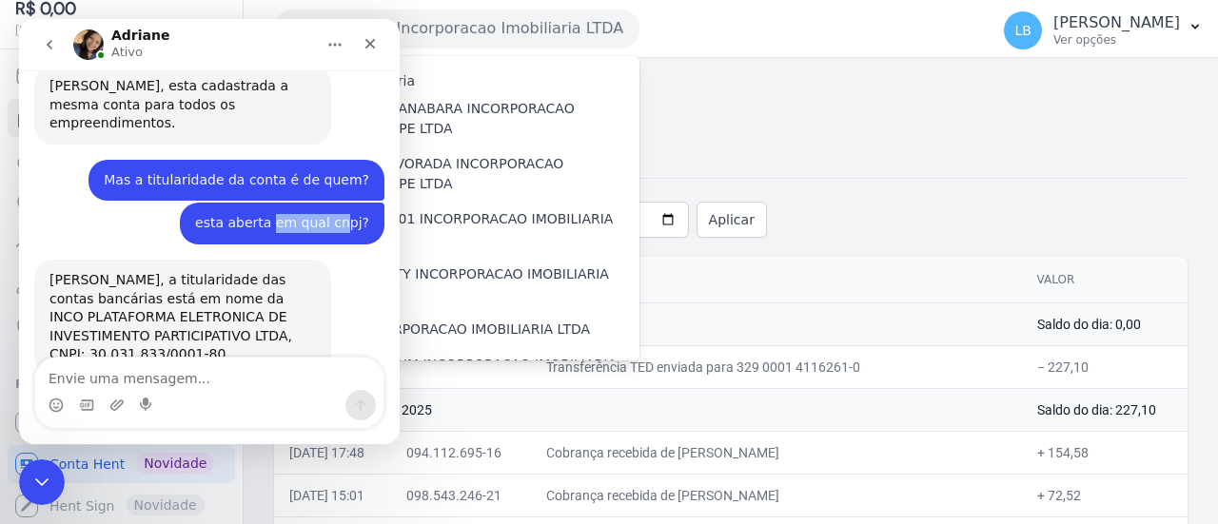
scroll to position [882, 0]
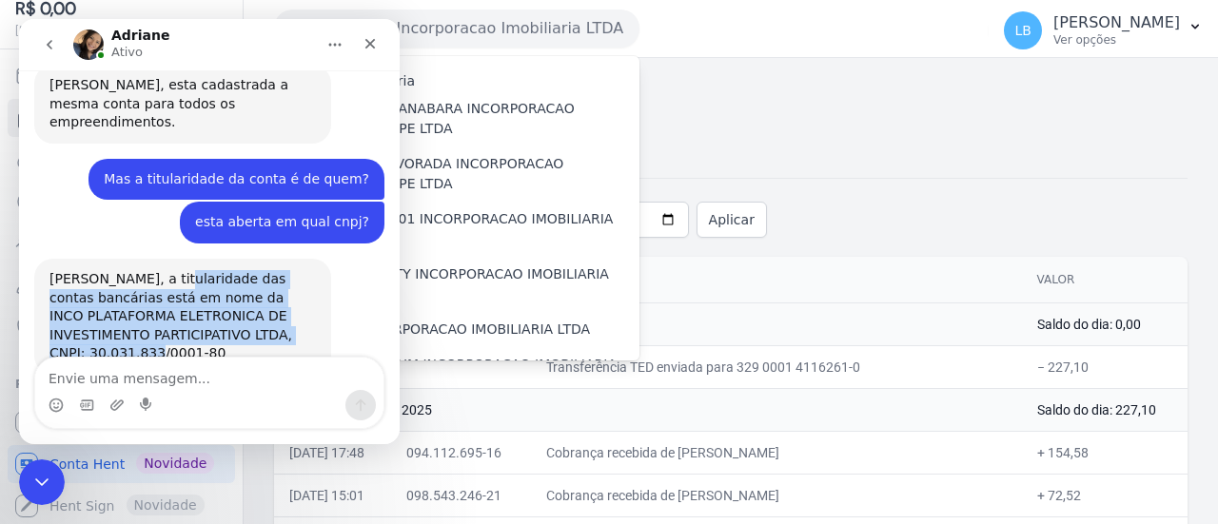
drag, startPoint x: 154, startPoint y: 223, endPoint x: 173, endPoint y: 308, distance: 87.7
click at [173, 308] on div "Laura, a titularidade das contas bancárias está em nome da INCO PLATAFORMA ELET…" at bounding box center [182, 317] width 297 height 116
click at [170, 308] on div "Laura, a titularidade das contas bancárias está em nome da INCO PLATAFORMA ELET…" at bounding box center [182, 317] width 297 height 116
drag, startPoint x: 188, startPoint y: 298, endPoint x: 83, endPoint y: 218, distance: 132.5
click at [83, 270] on div "[PERSON_NAME], a titularidade das contas bancárias está em nome da INCO PLATAFO…" at bounding box center [182, 316] width 266 height 93
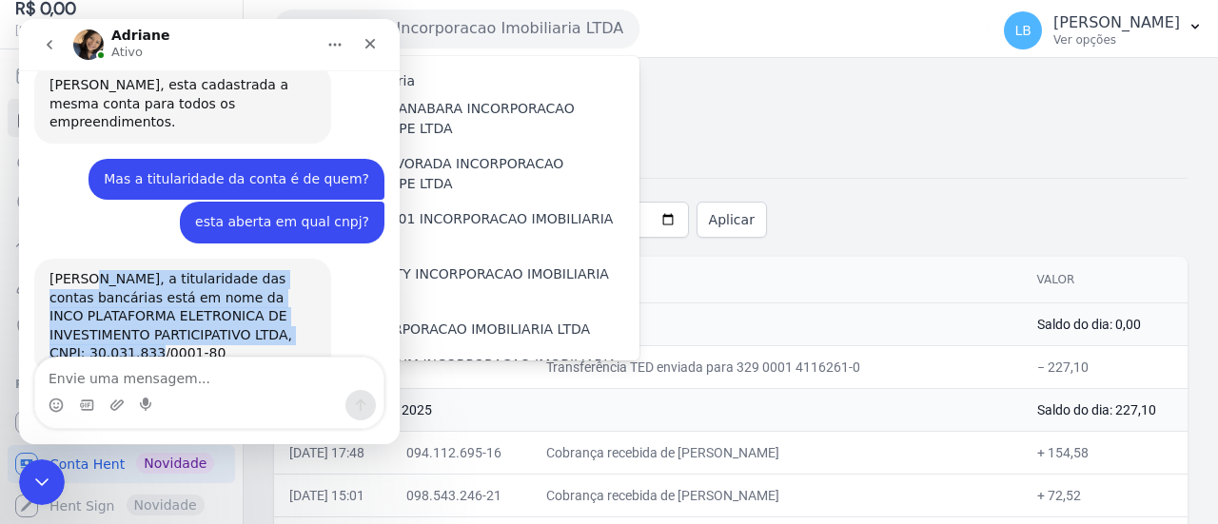
click at [83, 270] on div "[PERSON_NAME], a titularidade das contas bancárias está em nome da INCO PLATAFO…" at bounding box center [182, 316] width 266 height 93
drag, startPoint x: 56, startPoint y: 219, endPoint x: 206, endPoint y: 315, distance: 177.7
click at [206, 315] on div "Laura, a titularidade das contas bancárias está em nome da INCO PLATAFORMA ELET…" at bounding box center [182, 317] width 297 height 116
click at [206, 316] on div "Laura, a titularidade das contas bancárias está em nome da INCO PLATAFORMA ELET…" at bounding box center [182, 317] width 297 height 116
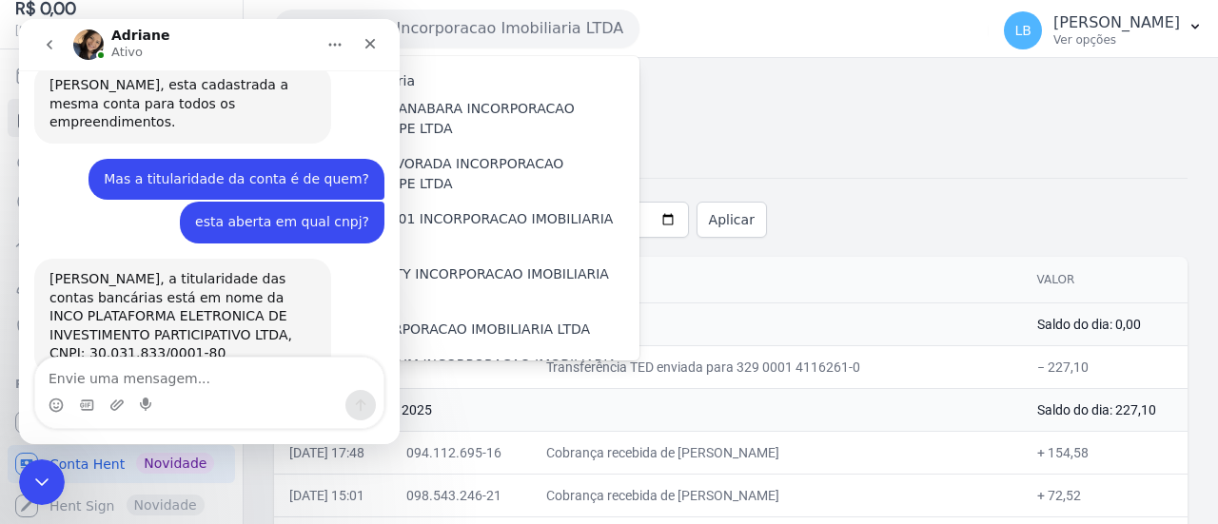
click at [222, 305] on div "[PERSON_NAME], a titularidade das contas bancárias está em nome da INCO PLATAFO…" at bounding box center [182, 316] width 266 height 93
click at [213, 393] on div "Messenger da Intercom" at bounding box center [209, 405] width 348 height 30
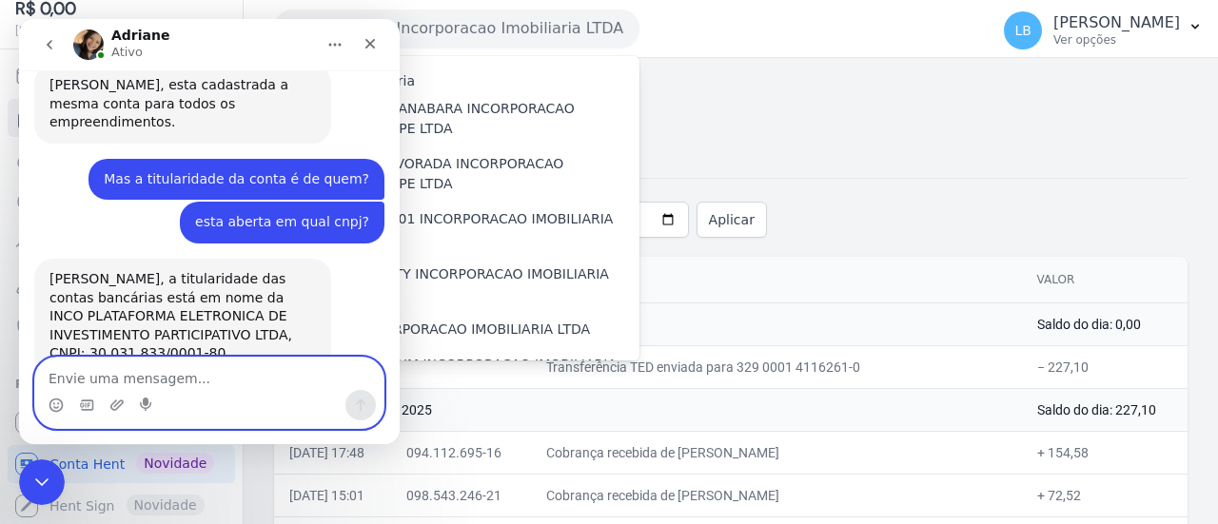
click at [206, 380] on textarea "Envie uma mensagem..." at bounding box center [209, 374] width 348 height 32
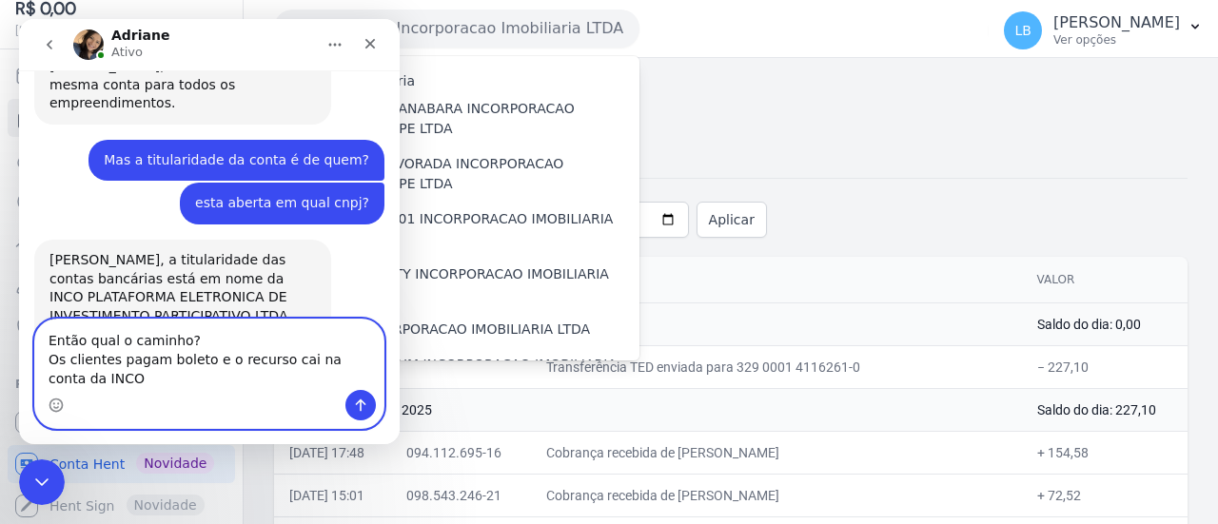
scroll to position [920, 0]
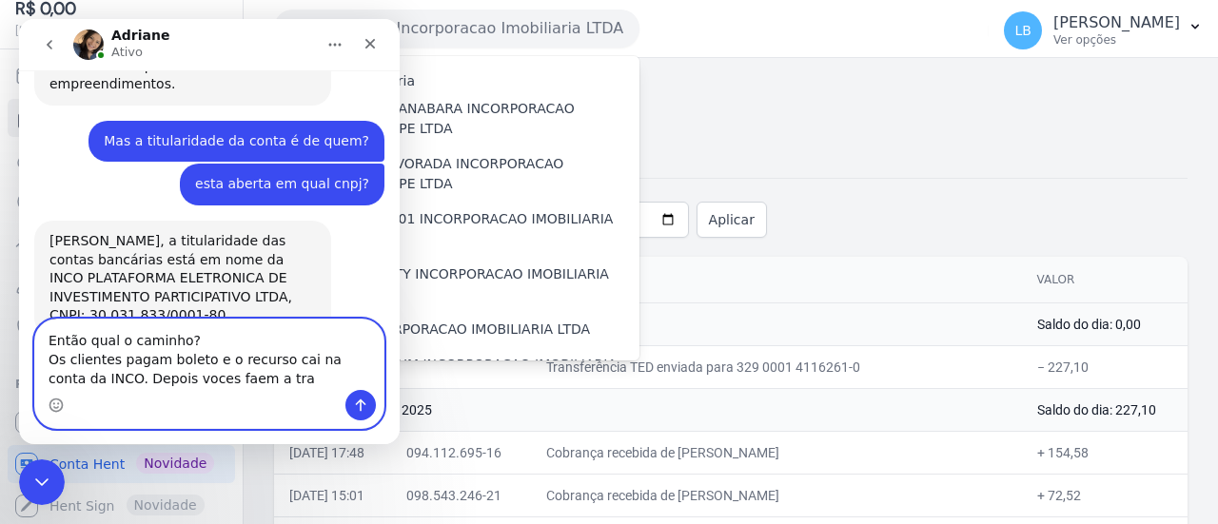
click at [179, 378] on textarea "Então qual o caminho? Os clientes pagam boleto e o recurso cai na conta da INCO…" at bounding box center [209, 355] width 348 height 70
drag, startPoint x: 203, startPoint y: 381, endPoint x: 272, endPoint y: 384, distance: 69.6
click at [272, 384] on textarea "Então qual o caminho? Os clientes pagam boleto e o recurso cai na conta da INCO…" at bounding box center [209, 355] width 348 height 70
drag, startPoint x: 46, startPoint y: 366, endPoint x: 223, endPoint y: 369, distance: 177.0
click at [227, 367] on textarea "Então qual o caminho? Os clientes pagam boleto e o recurso cai na conta da INCO…" at bounding box center [209, 355] width 348 height 70
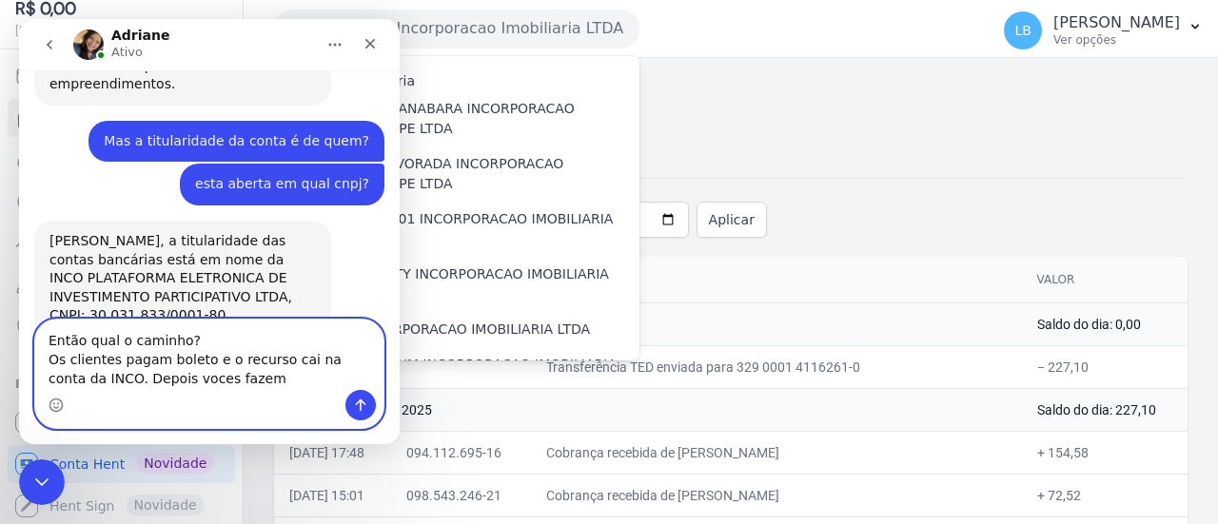
click at [223, 369] on textarea "Então qual o caminho? Os clientes pagam boleto e o recurso cai na conta da INCO…" at bounding box center [209, 355] width 348 height 70
drag, startPoint x: 87, startPoint y: 387, endPoint x: 272, endPoint y: 387, distance: 185.6
click at [272, 387] on textarea "Então qual o caminho? Os clientes pagam boleto e o recurso cai na conta da INCO…" at bounding box center [209, 355] width 348 height 70
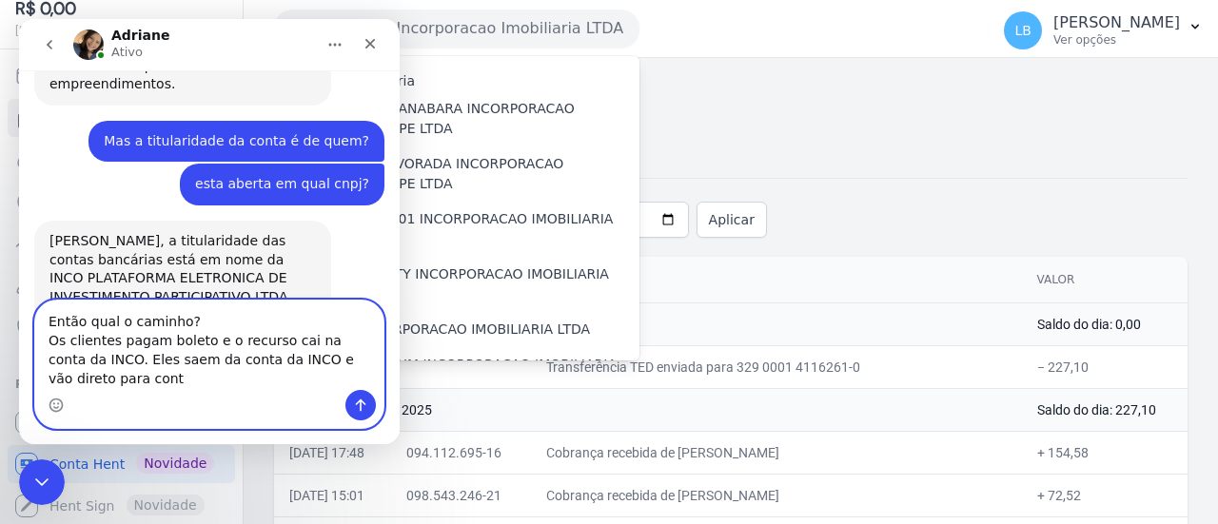
scroll to position [939, 0]
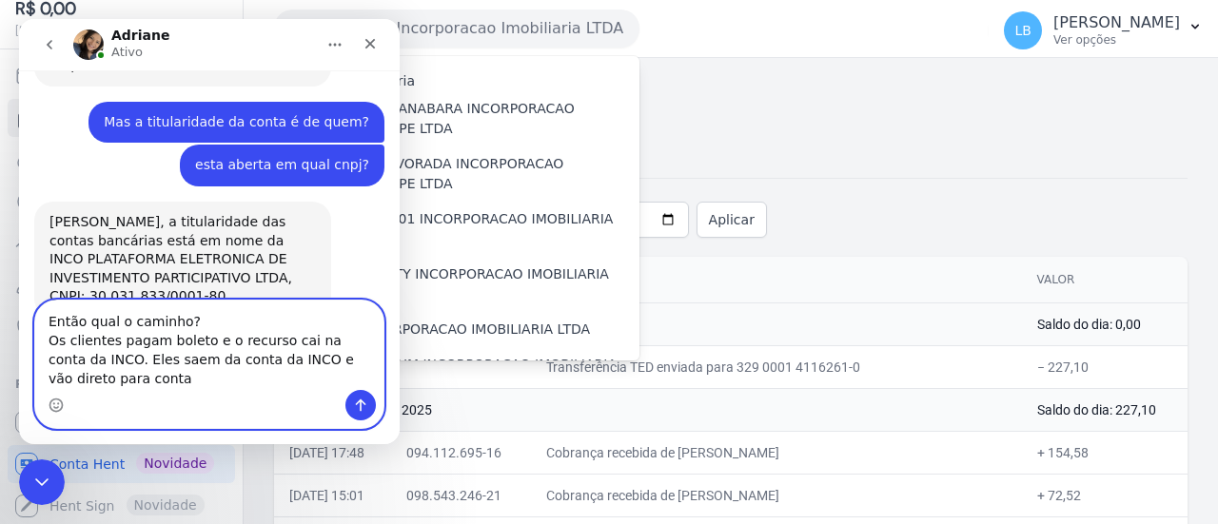
type textarea "Então qual o caminho? Os clientes pagam boleto e o recurso cai na conta da INCO…"
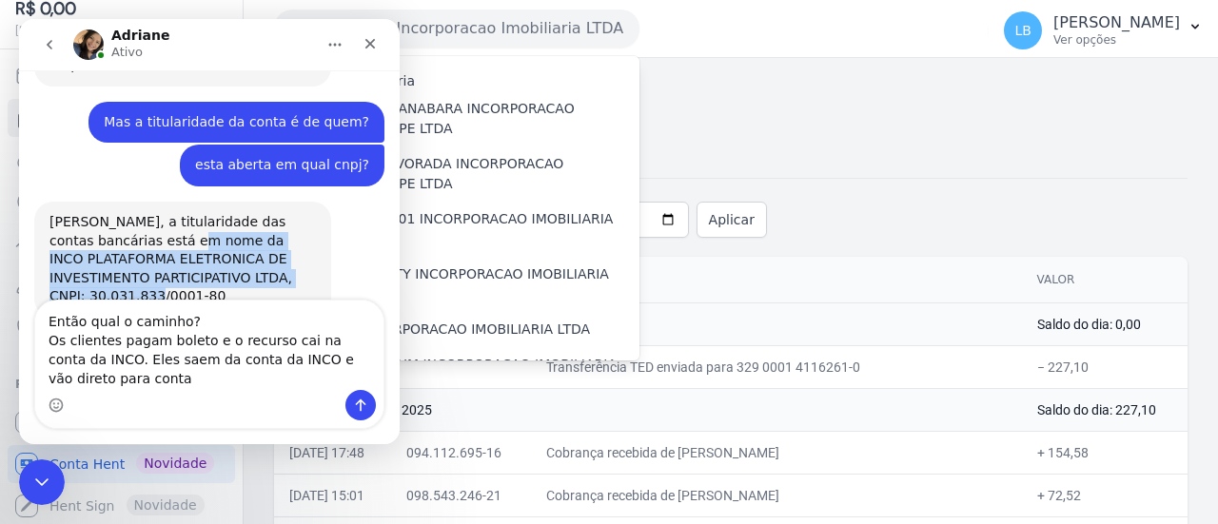
drag, startPoint x: 143, startPoint y: 191, endPoint x: 226, endPoint y: 242, distance: 97.8
click at [226, 242] on div "[PERSON_NAME], a titularidade das contas bancárias está em nome da INCO PLATAFO…" at bounding box center [182, 259] width 266 height 93
click at [218, 245] on div "[PERSON_NAME], a titularidade das contas bancárias está em nome da INCO PLATAFO…" at bounding box center [182, 259] width 266 height 93
drag, startPoint x: 133, startPoint y: 159, endPoint x: 232, endPoint y: 237, distance: 126.0
click at [232, 237] on div "[PERSON_NAME], a titularidade das contas bancárias está em nome da INCO PLATAFO…" at bounding box center [182, 259] width 266 height 93
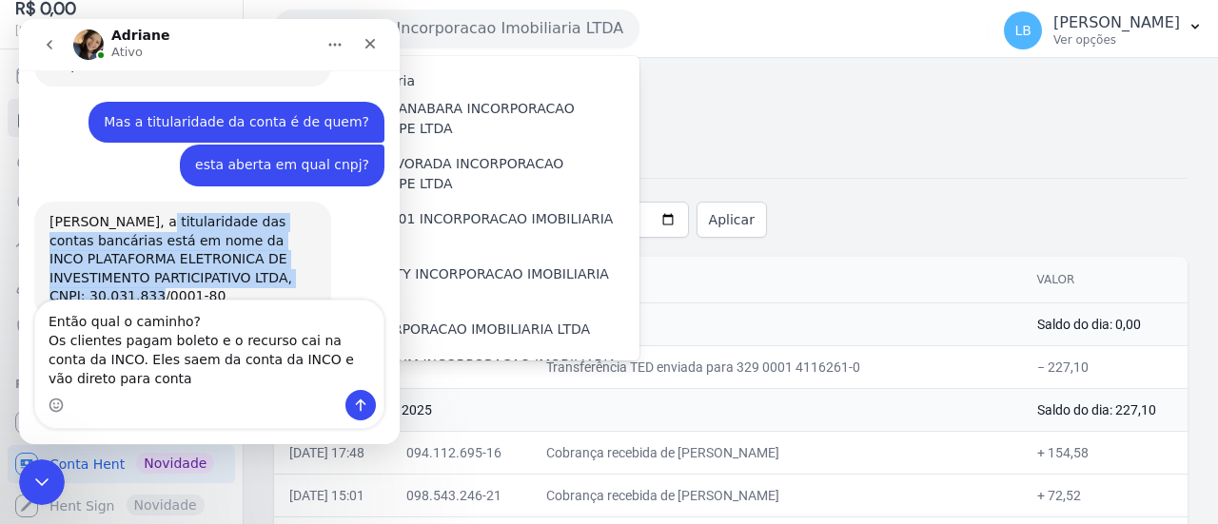
click at [232, 237] on div "[PERSON_NAME], a titularidade das contas bancárias está em nome da INCO PLATAFO…" at bounding box center [182, 259] width 266 height 93
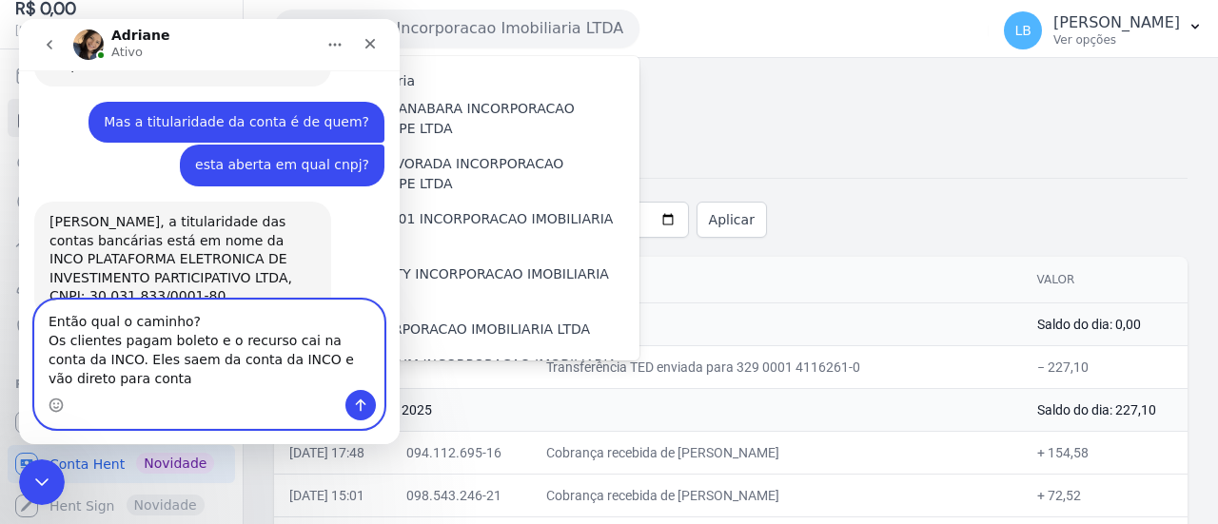
click at [173, 366] on textarea "Então qual o caminho? Os clientes pagam boleto e o recurso cai na conta da INCO…" at bounding box center [209, 345] width 348 height 89
drag, startPoint x: 167, startPoint y: 384, endPoint x: 27, endPoint y: 326, distance: 151.1
click at [27, 326] on div "Então qual o caminho? Os clientes pagam boleto e o recurso cai na conta da INCO…" at bounding box center [209, 364] width 381 height 129
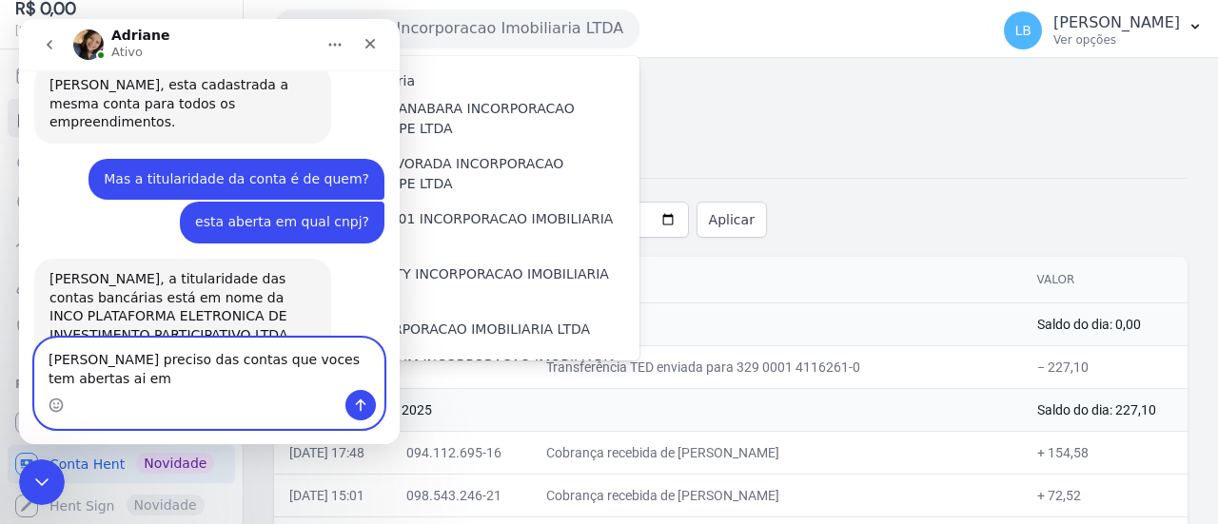
scroll to position [901, 0]
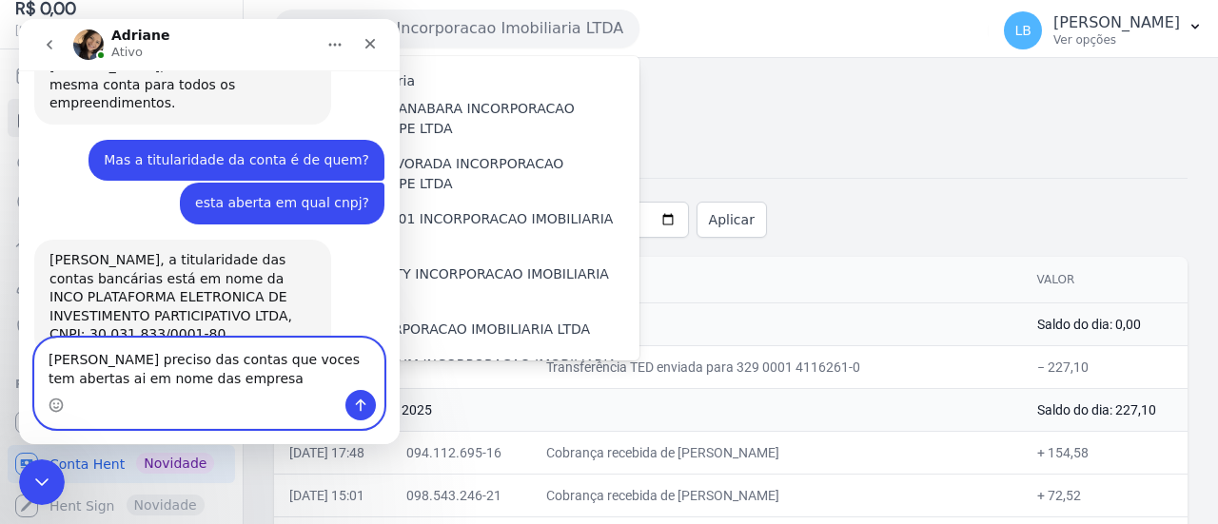
type textarea "[PERSON_NAME] preciso das contas que voces tem abertas ai em nome das empresas"
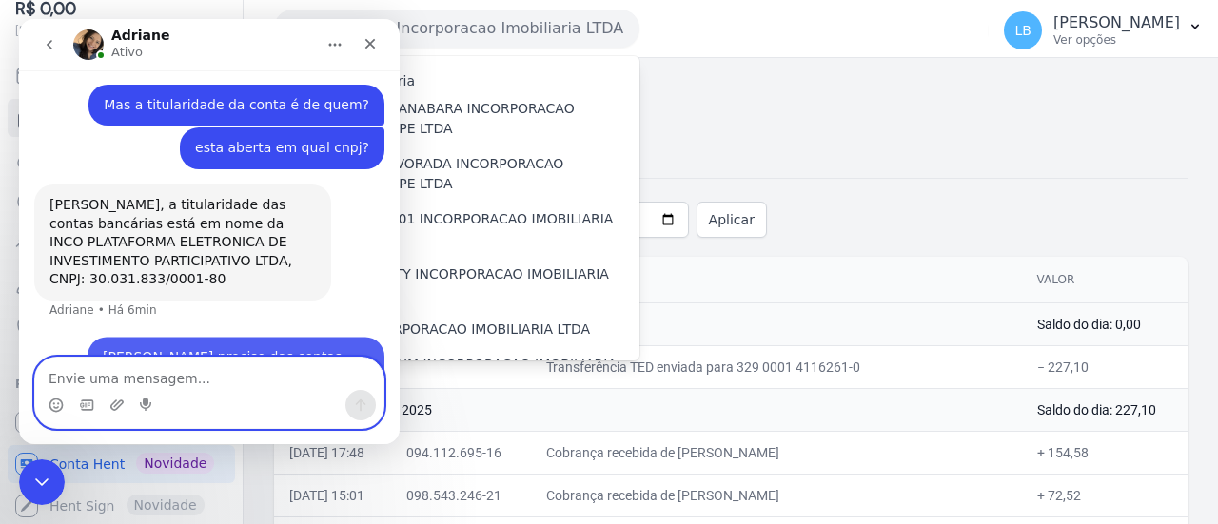
scroll to position [957, 0]
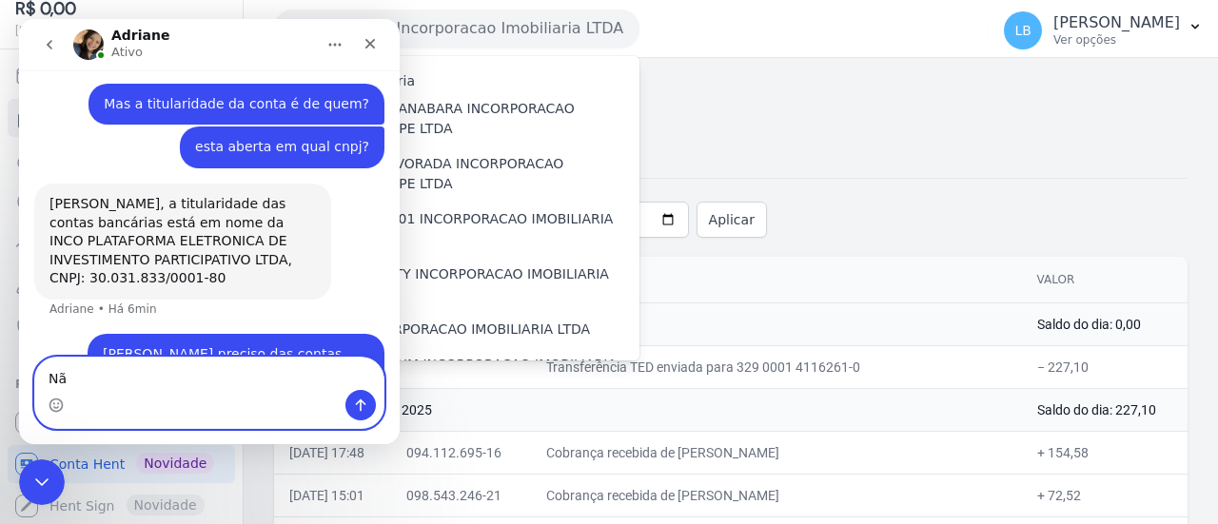
type textarea "N"
click at [180, 397] on div "Messenger da Intercom" at bounding box center [209, 405] width 348 height 30
click at [186, 387] on textarea "Essa" at bounding box center [209, 374] width 348 height 32
paste textarea "4116261-0"
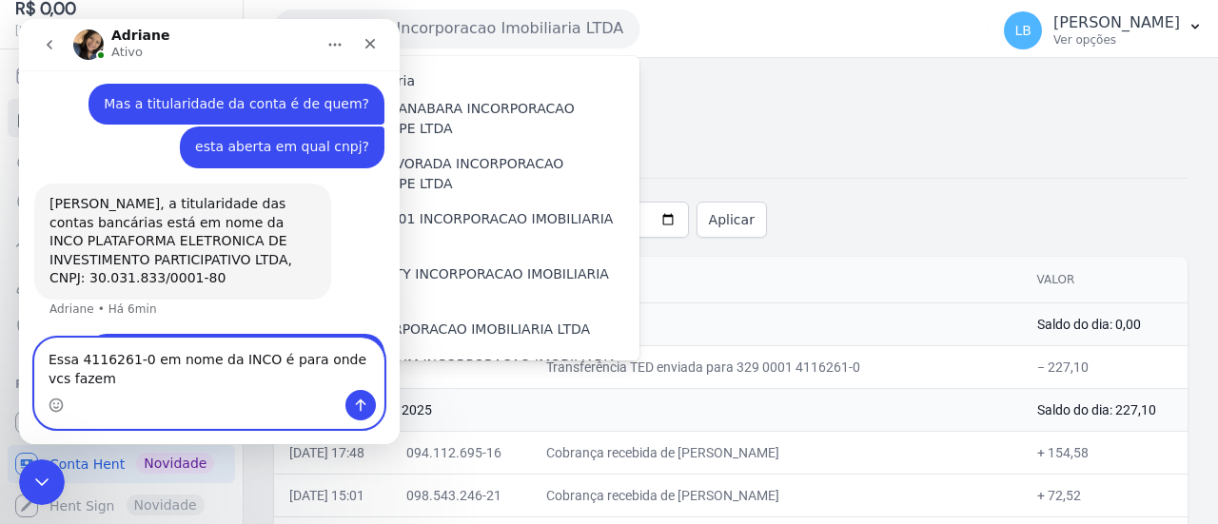
scroll to position [976, 0]
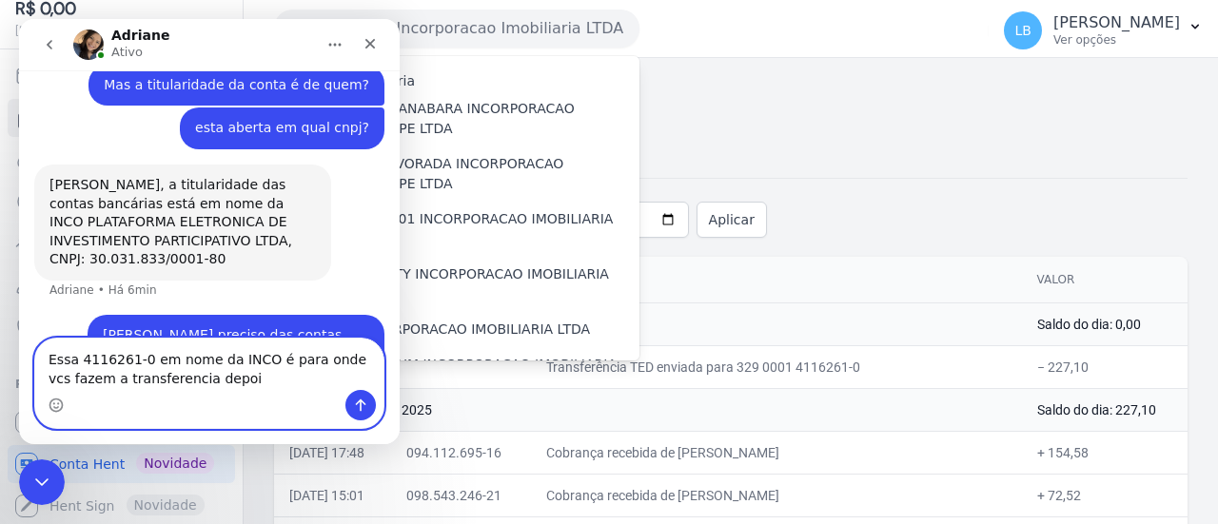
type textarea "Essa 4116261-0 em nome da INCO é para onde vcs fazem a transferencia depois"
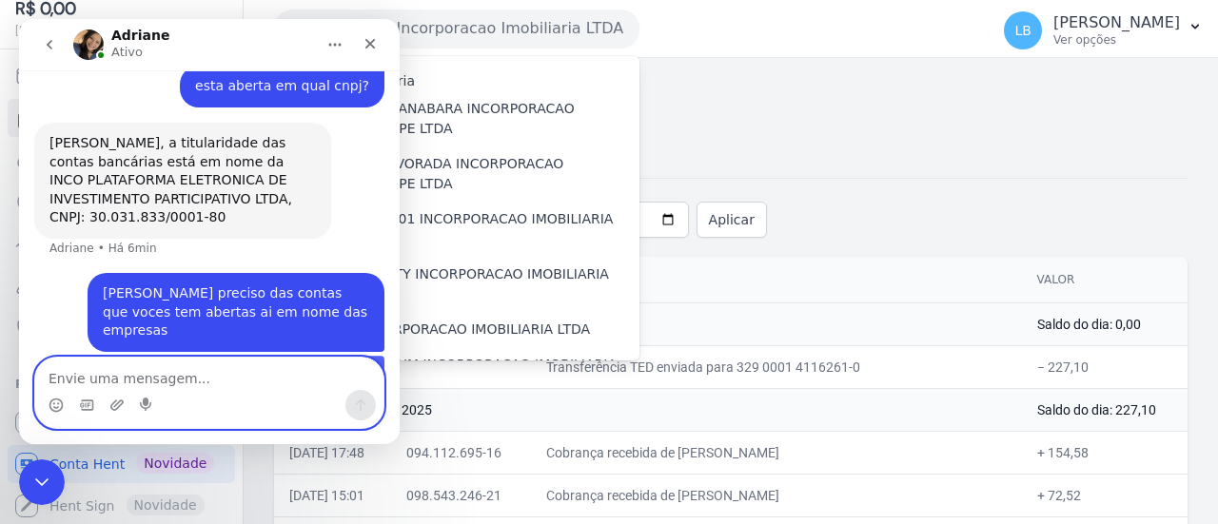
scroll to position [1019, 0]
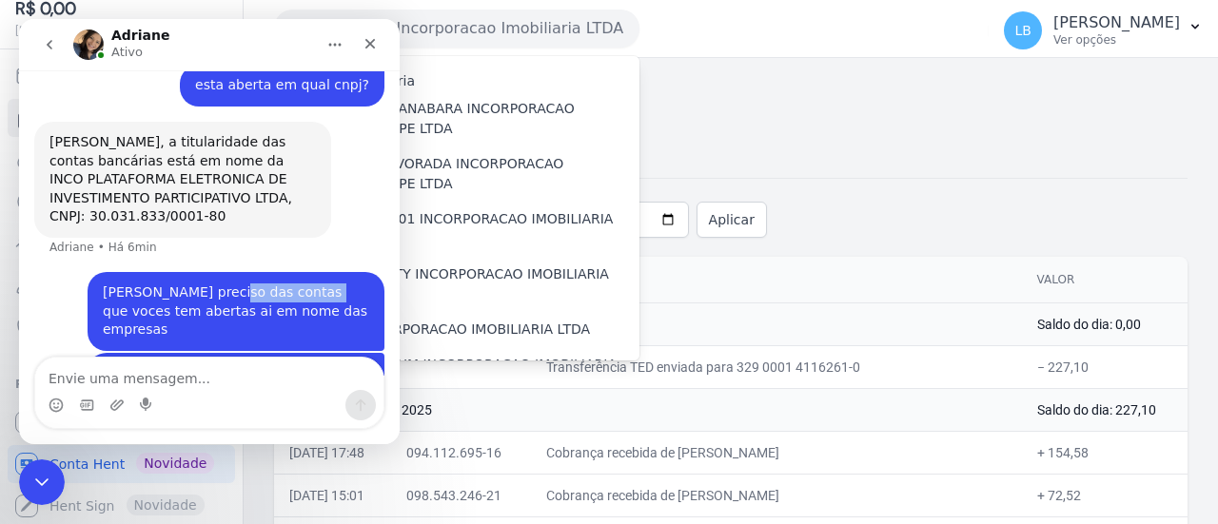
drag, startPoint x: 207, startPoint y: 227, endPoint x: 307, endPoint y: 258, distance: 105.4
click at [306, 284] on div "[PERSON_NAME] preciso das contas que voces tem abertas ai em nome das empresas" at bounding box center [236, 312] width 266 height 56
click at [308, 284] on div "[PERSON_NAME] preciso das contas que voces tem abertas ai em nome das empresas" at bounding box center [236, 312] width 266 height 56
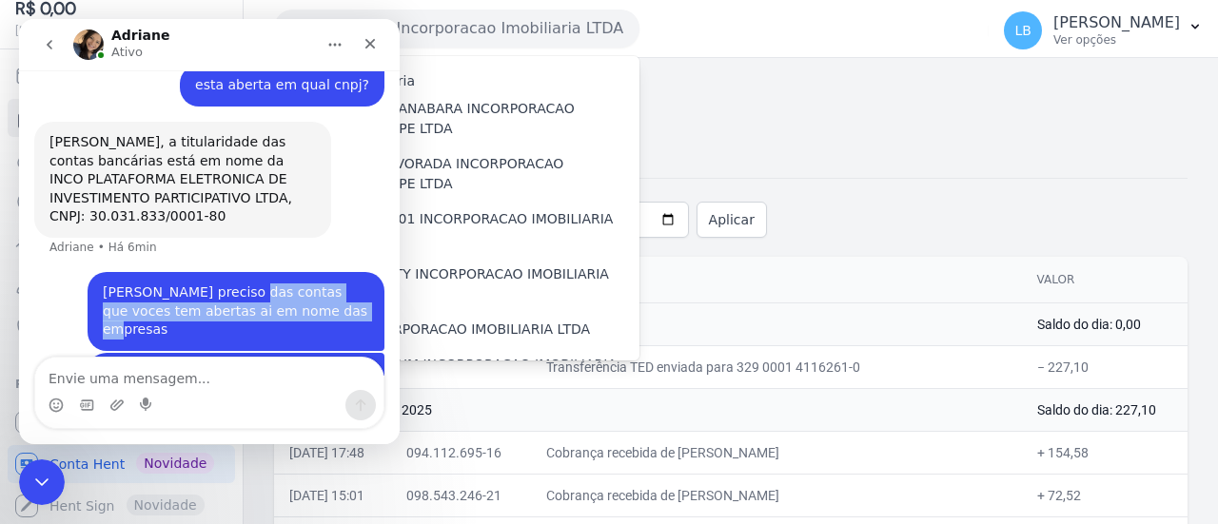
drag, startPoint x: 305, startPoint y: 258, endPoint x: 214, endPoint y: 233, distance: 93.7
click at [219, 284] on div "[PERSON_NAME] preciso das contas que voces tem abertas ai em nome das empresas" at bounding box center [236, 312] width 266 height 56
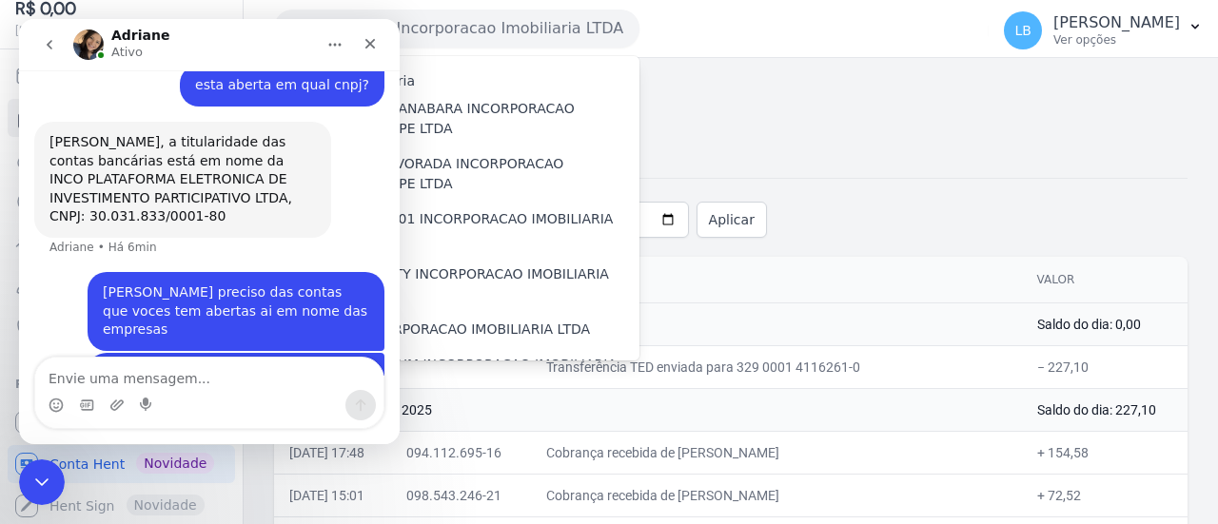
click at [187, 284] on div "[PERSON_NAME] preciso das contas que voces tem abertas ai em nome das empresas" at bounding box center [236, 312] width 266 height 56
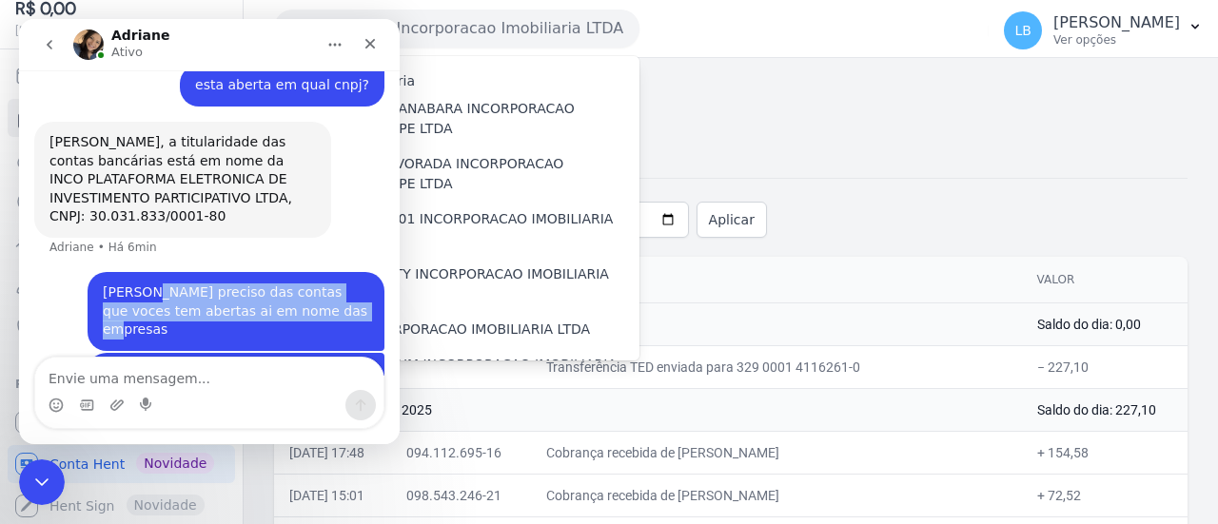
drag, startPoint x: 138, startPoint y: 227, endPoint x: 311, endPoint y: 260, distance: 176.2
click at [311, 284] on div "[PERSON_NAME] preciso das contas que voces tem abertas ai em nome das empresas" at bounding box center [236, 312] width 266 height 56
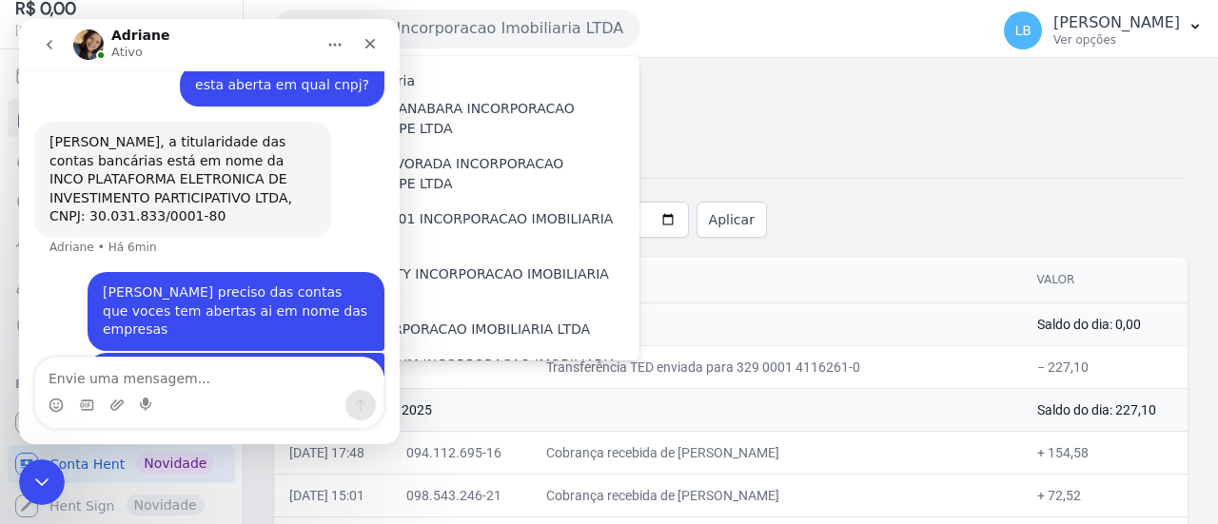
click at [175, 364] on div "Essa 4116261-0 em nome da INCO é para onde vcs fazem a transferencia depois" at bounding box center [236, 392] width 266 height 56
drag, startPoint x: 89, startPoint y: 300, endPoint x: 260, endPoint y: 363, distance: 181.6
click at [343, 353] on div "Essa 4116261-0 em nome da INCO é para onde vcs fazem a transferencia depois Lau…" at bounding box center [236, 392] width 297 height 79
click at [247, 370] on textarea "Envie uma mensagem..." at bounding box center [209, 374] width 348 height 32
type textarea "P"
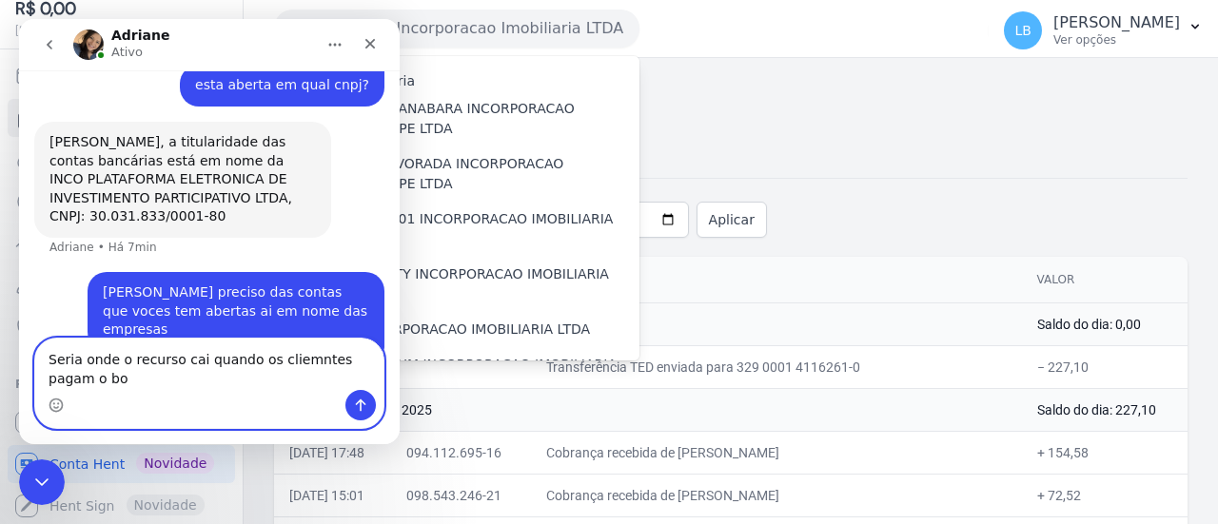
scroll to position [1038, 0]
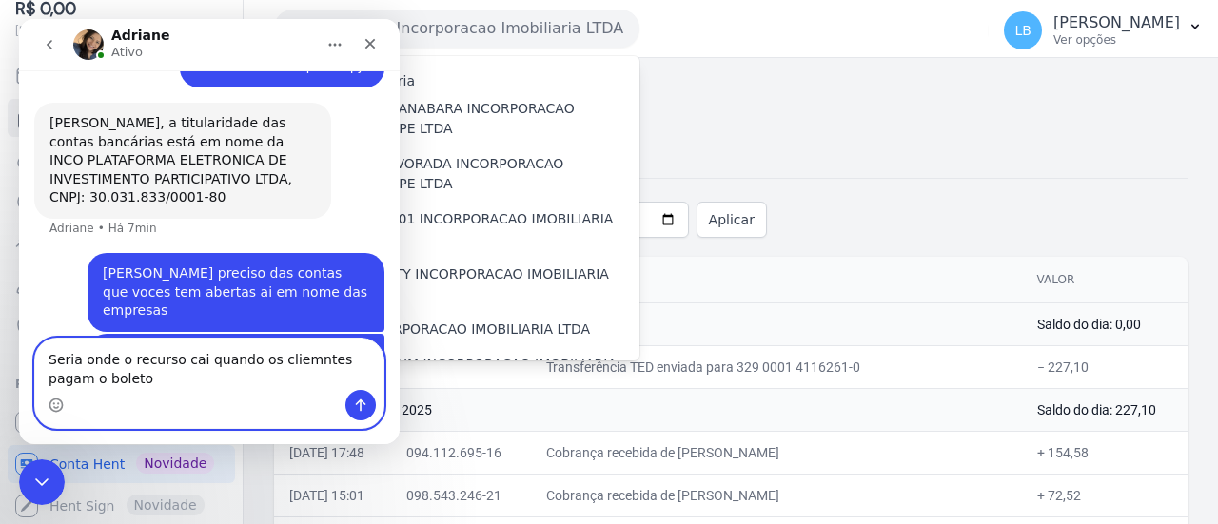
click at [304, 351] on textarea "Seria onde o recurso cai quando os cliemntes pagam o boleto" at bounding box center [209, 364] width 348 height 51
type textarea "Seria onde o recurso cai quando os clientes pagam o boleto"
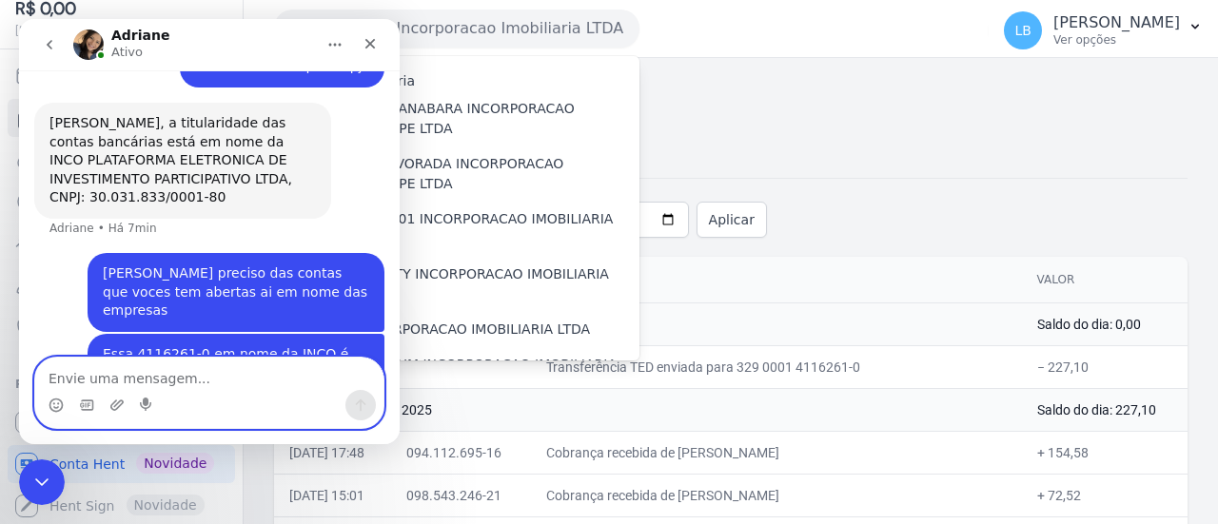
scroll to position [1081, 0]
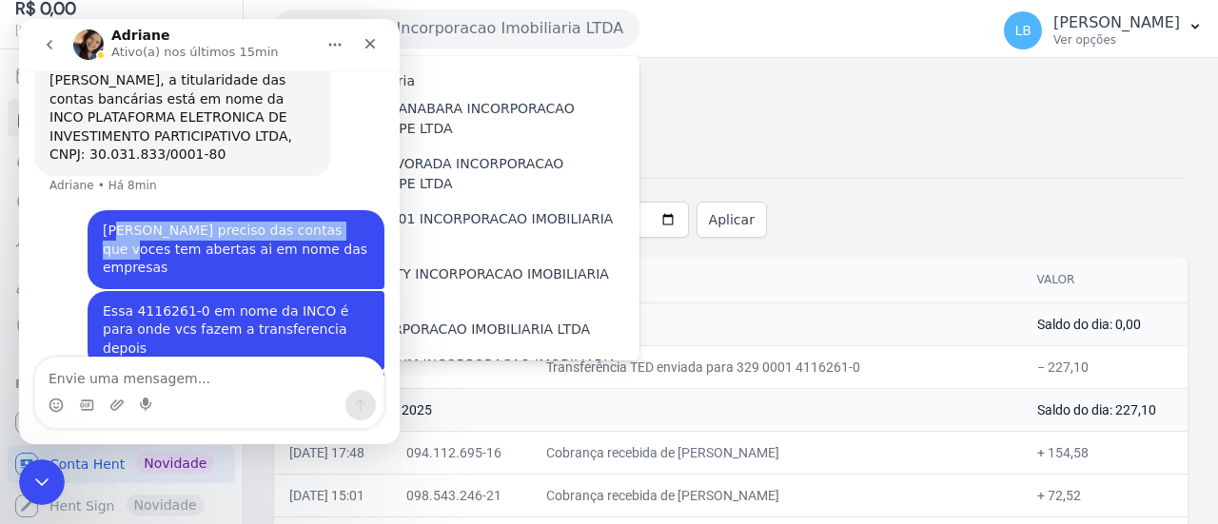
drag, startPoint x: 109, startPoint y: 168, endPoint x: 270, endPoint y: 193, distance: 162.7
click at [325, 222] on div "[PERSON_NAME] preciso das contas que voces tem abertas ai em nome das empresas" at bounding box center [236, 250] width 266 height 56
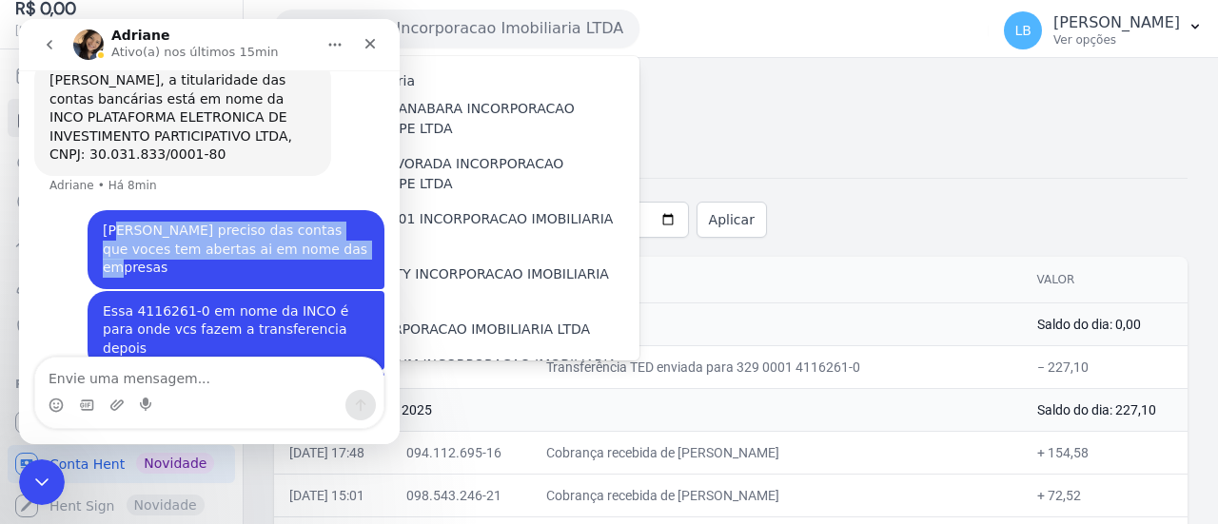
click at [270, 222] on div "[PERSON_NAME] preciso das contas que voces tem abertas ai em nome das empresas" at bounding box center [236, 250] width 266 height 56
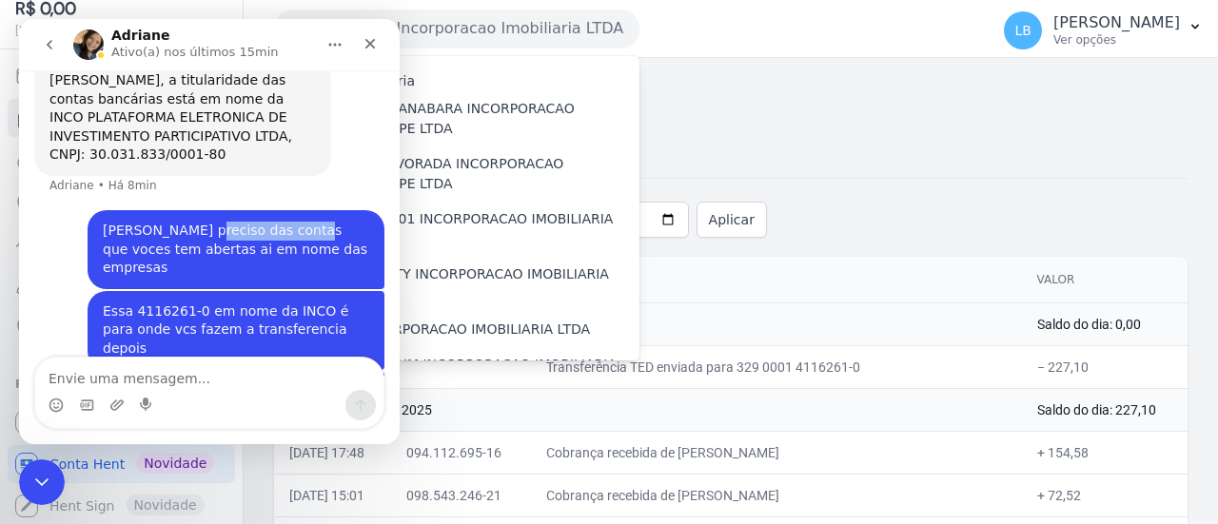
drag, startPoint x: 187, startPoint y: 183, endPoint x: 83, endPoint y: 237, distance: 117.1
click at [284, 222] on div "[PERSON_NAME] preciso das contas que voces tem abertas ai em nome das empresas" at bounding box center [236, 250] width 266 height 56
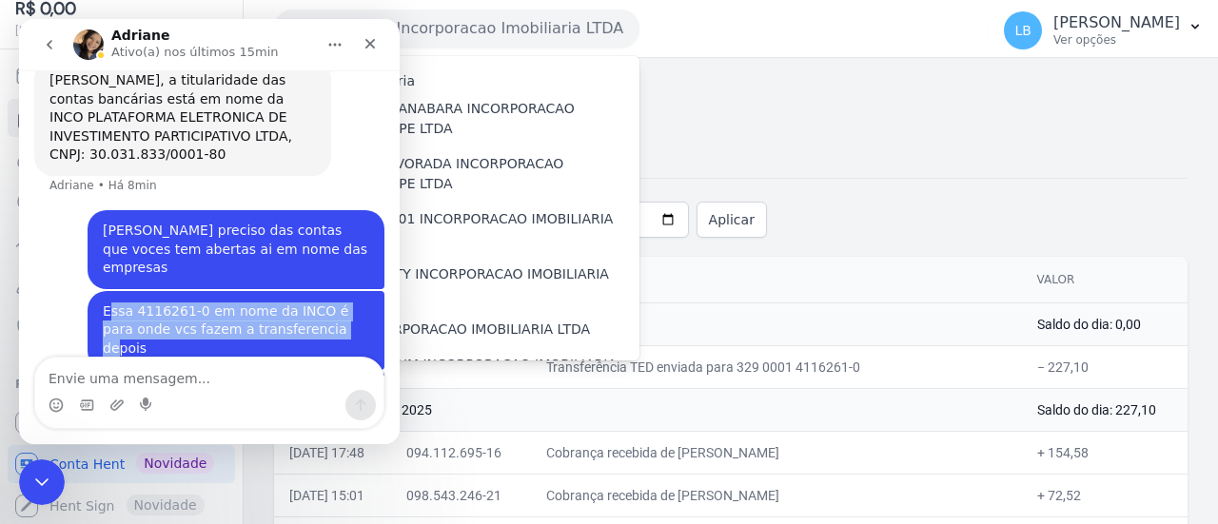
drag, startPoint x: 99, startPoint y: 237, endPoint x: 292, endPoint y: 255, distance: 194.0
click at [292, 303] on div "Essa 4116261-0 em nome da INCO é para onde vcs fazem a transferencia depois" at bounding box center [236, 331] width 266 height 56
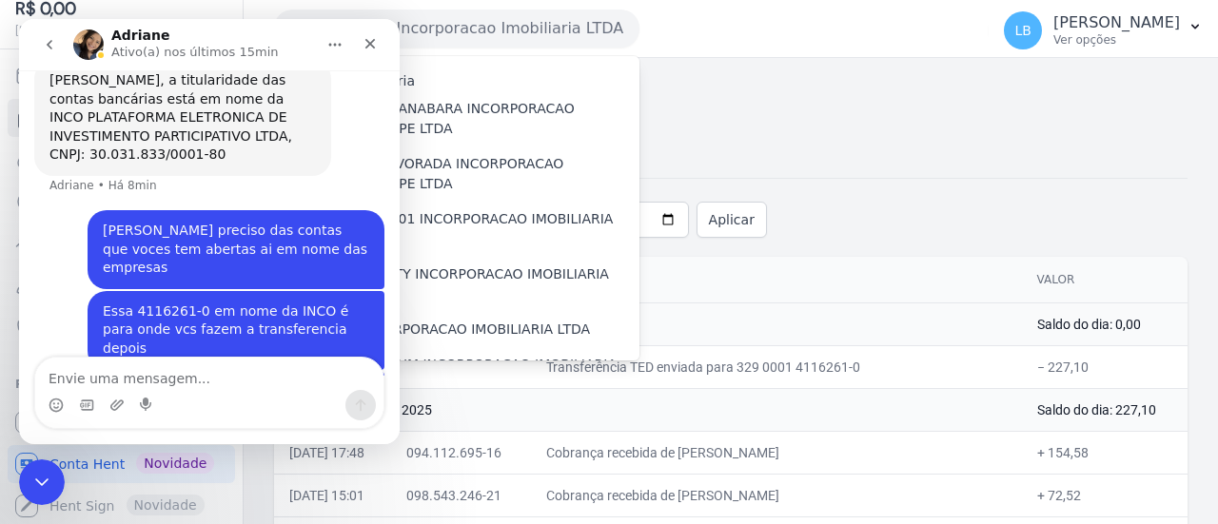
click at [286, 384] on div "Seria onde o recurso cai quando os clientes pagam o boleto" at bounding box center [236, 402] width 266 height 37
drag, startPoint x: 100, startPoint y: 296, endPoint x: 202, endPoint y: 304, distance: 102.1
click at [202, 384] on div "Seria onde o recurso cai quando os clientes pagam o boleto" at bounding box center [236, 402] width 266 height 37
click at [221, 384] on div "Seria onde o recurso cai quando os clientes pagam o boleto" at bounding box center [236, 402] width 266 height 37
drag, startPoint x: 194, startPoint y: 297, endPoint x: 257, endPoint y: 361, distance: 89.5
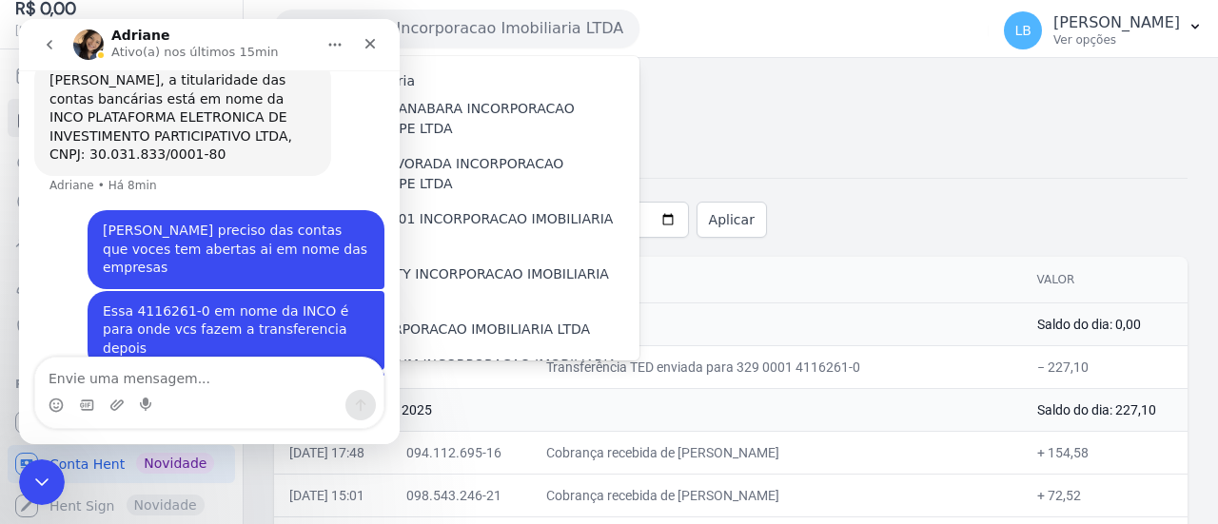
click at [261, 372] on div "Seria onde o recurso cai quando os clientes pagam o boleto Laura • Há 1min" at bounding box center [236, 402] width 297 height 60
click at [257, 363] on textarea "Envie uma mensagem..." at bounding box center [209, 374] width 348 height 32
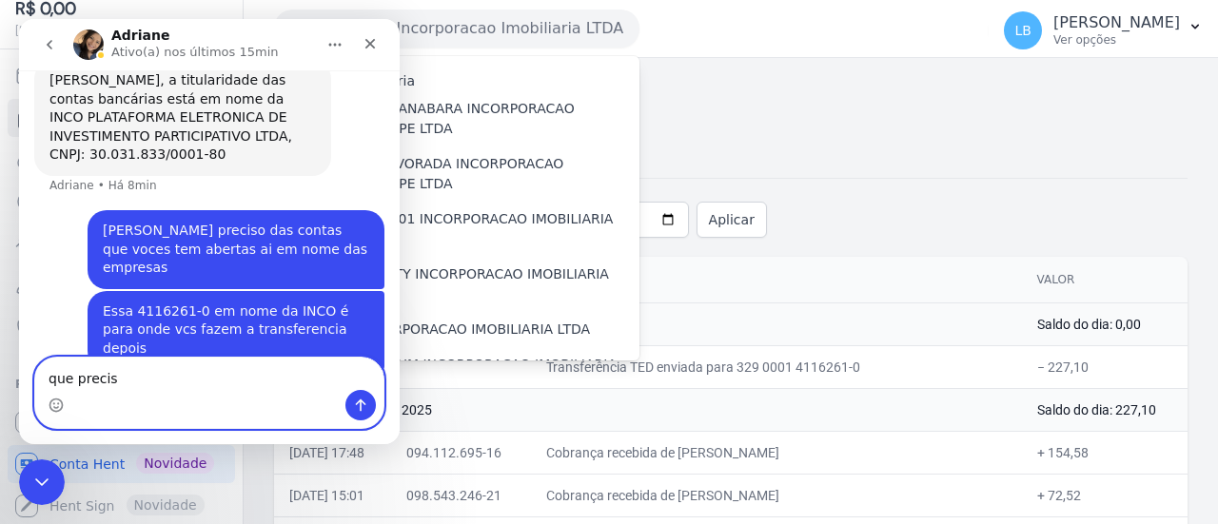
type textarea "que preciso"
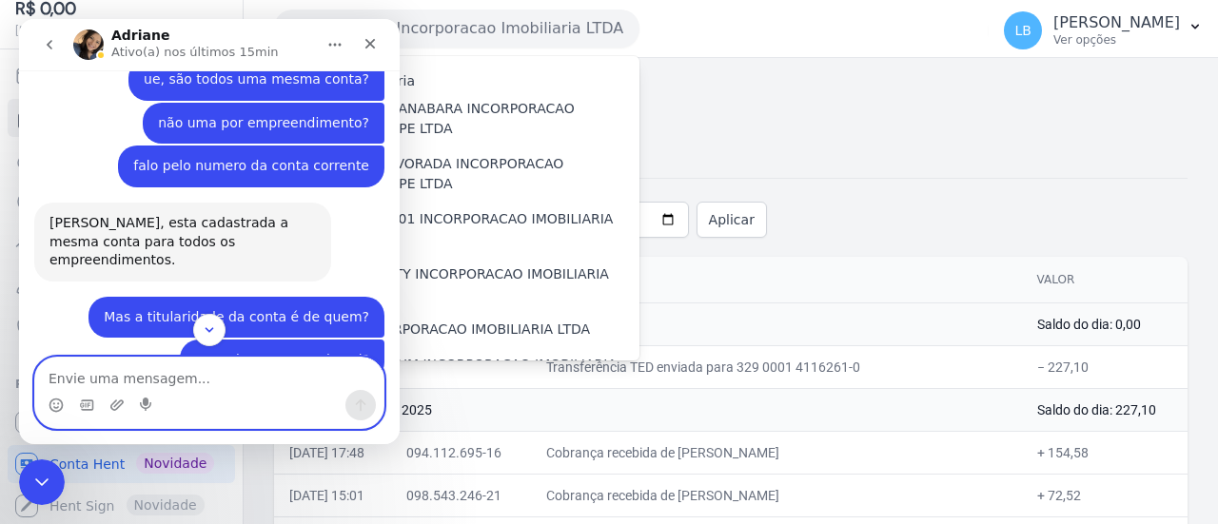
scroll to position [649, 0]
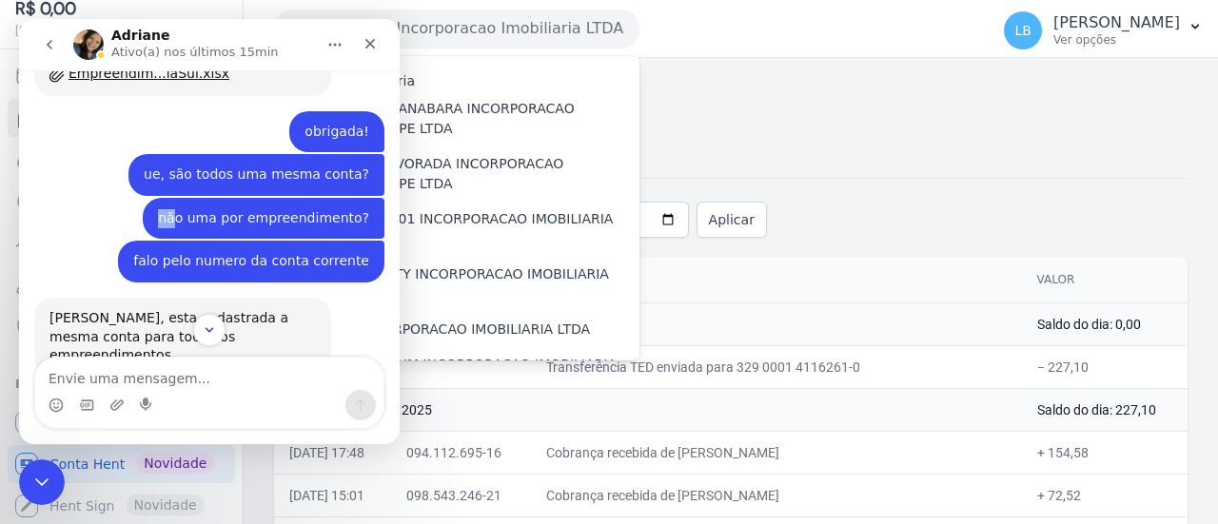
drag, startPoint x: 189, startPoint y: 176, endPoint x: 337, endPoint y: 167, distance: 147.8
click at [337, 198] on div "não uma por empreendimento? Laura • Há 28min" at bounding box center [264, 219] width 242 height 42
drag, startPoint x: 179, startPoint y: 218, endPoint x: 357, endPoint y: 220, distance: 178.0
click at [357, 252] on div "falo pelo numero da conta corrente" at bounding box center [251, 261] width 236 height 19
click at [155, 252] on div "falo pelo numero da conta corrente" at bounding box center [251, 261] width 236 height 19
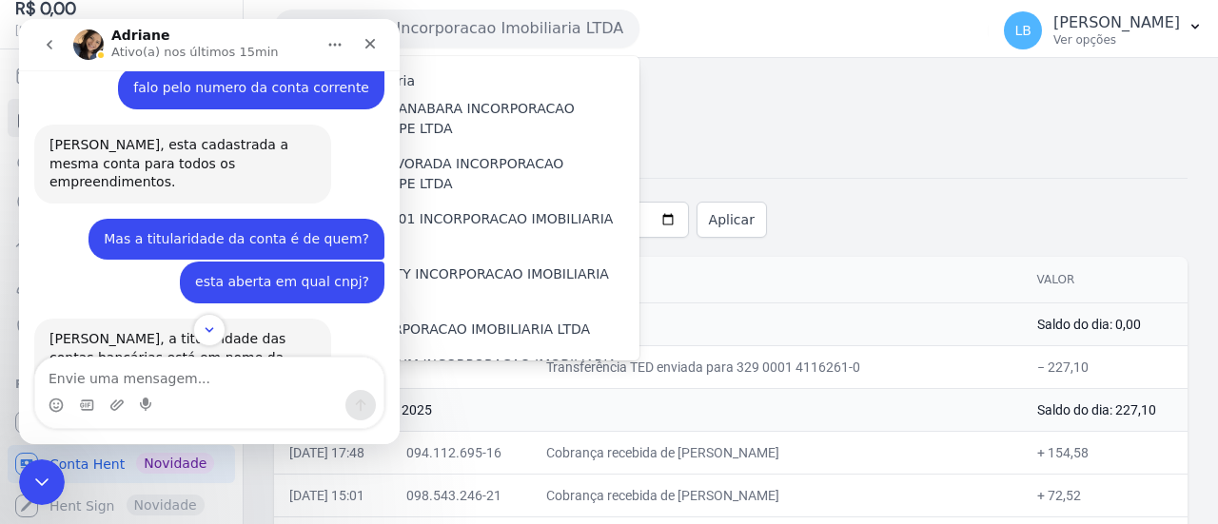
scroll to position [839, 0]
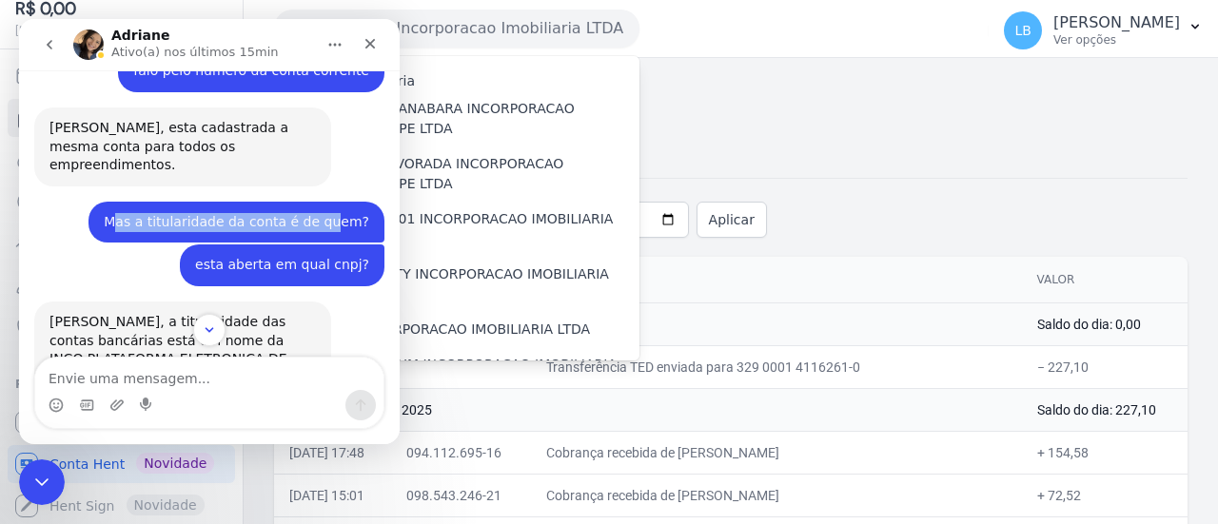
drag, startPoint x: 135, startPoint y: 164, endPoint x: 339, endPoint y: 170, distance: 203.8
click at [339, 213] on div "Mas a titularidade da conta é de quem?" at bounding box center [237, 222] width 266 height 19
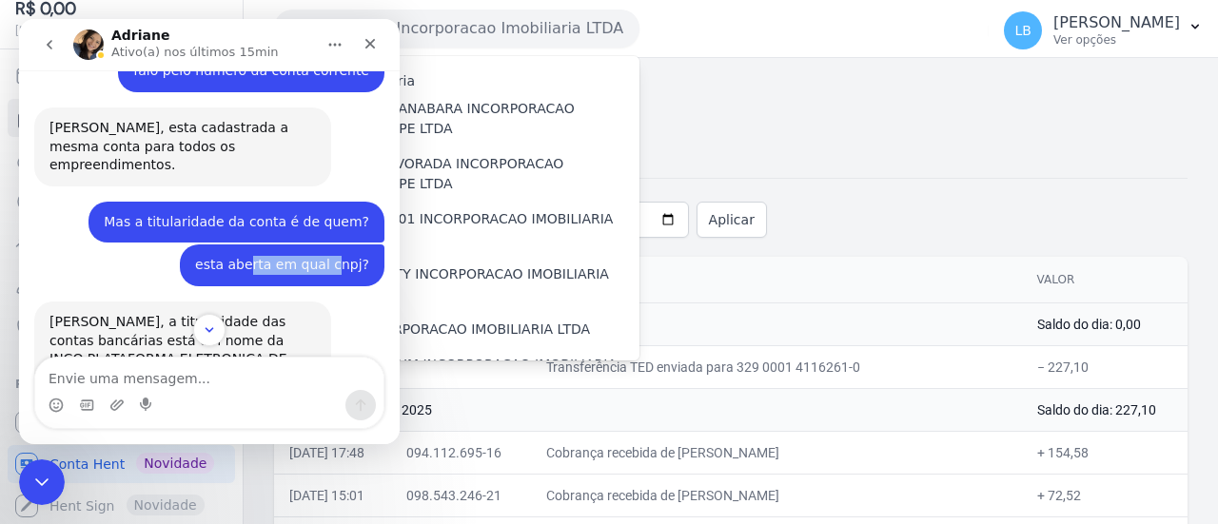
drag, startPoint x: 257, startPoint y: 212, endPoint x: 333, endPoint y: 212, distance: 76.1
click at [333, 256] on div "esta aberta em qual cnpj?" at bounding box center [282, 265] width 174 height 19
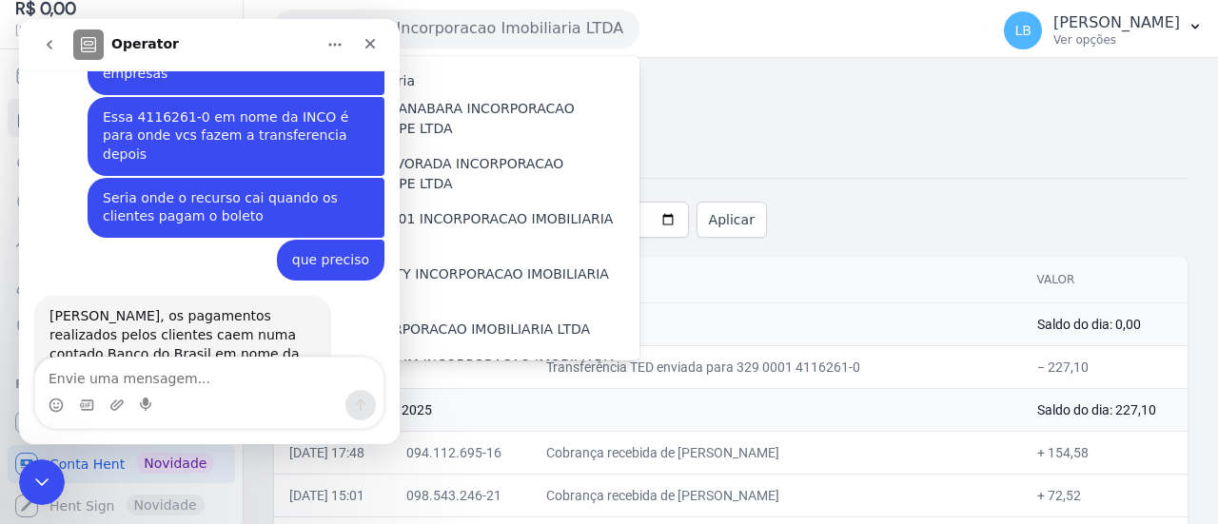
scroll to position [1275, 0]
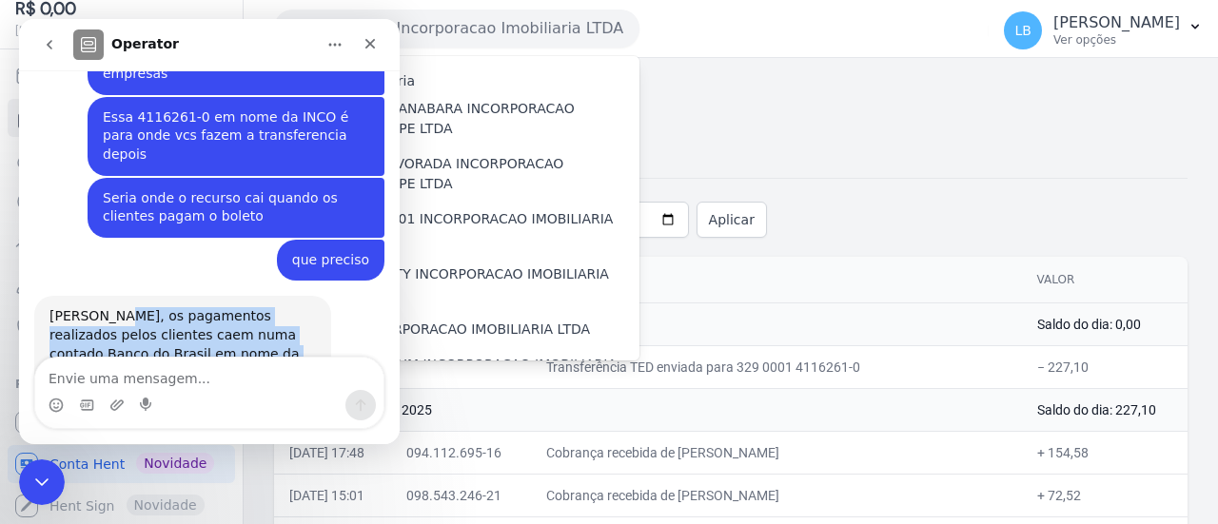
drag, startPoint x: 103, startPoint y: 224, endPoint x: 276, endPoint y: 303, distance: 190.4
click at [276, 307] on div "[PERSON_NAME], os pagamentos realizados pelos clientes caem numa contado Banco …" at bounding box center [182, 363] width 266 height 112
click at [273, 307] on div "[PERSON_NAME], os pagamentos realizados pelos clientes caem numa contado Banco …" at bounding box center [182, 363] width 266 height 112
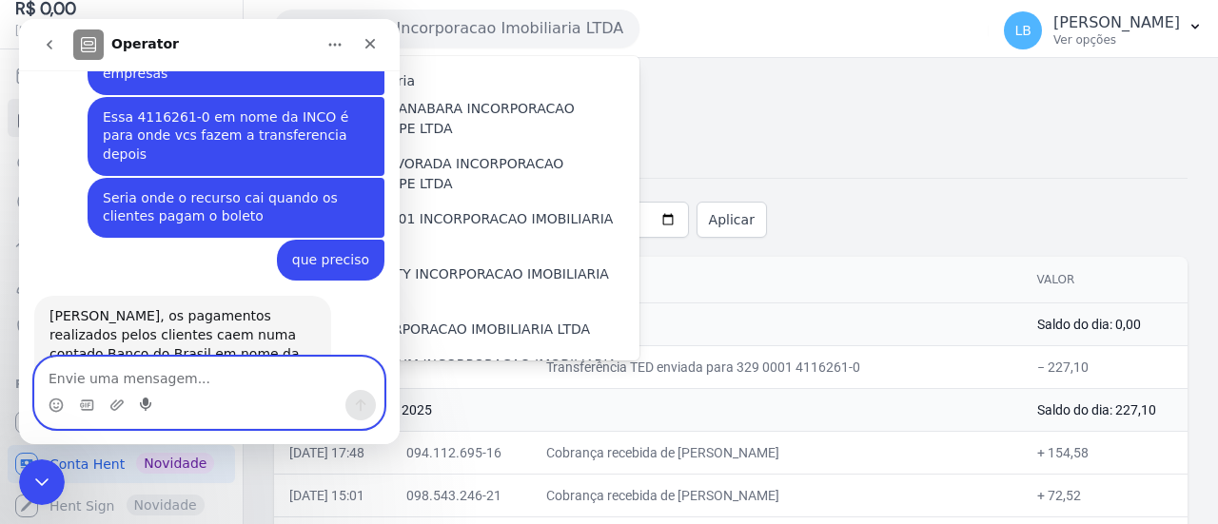
click at [153, 398] on icon "Start recording" at bounding box center [147, 405] width 15 height 15
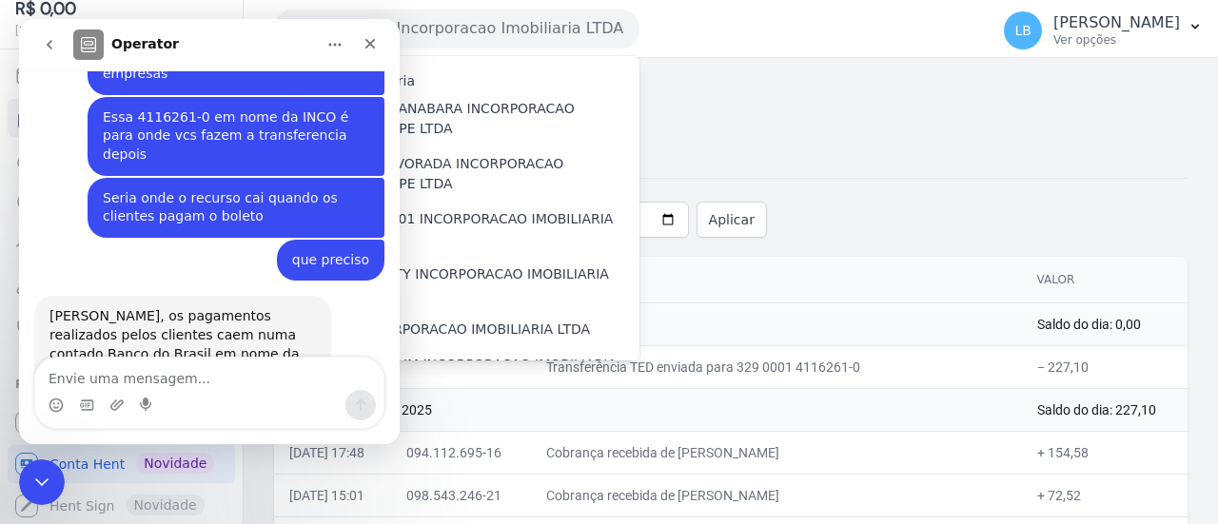
click at [167, 381] on textarea "Envie uma mensagem..." at bounding box center [209, 374] width 348 height 32
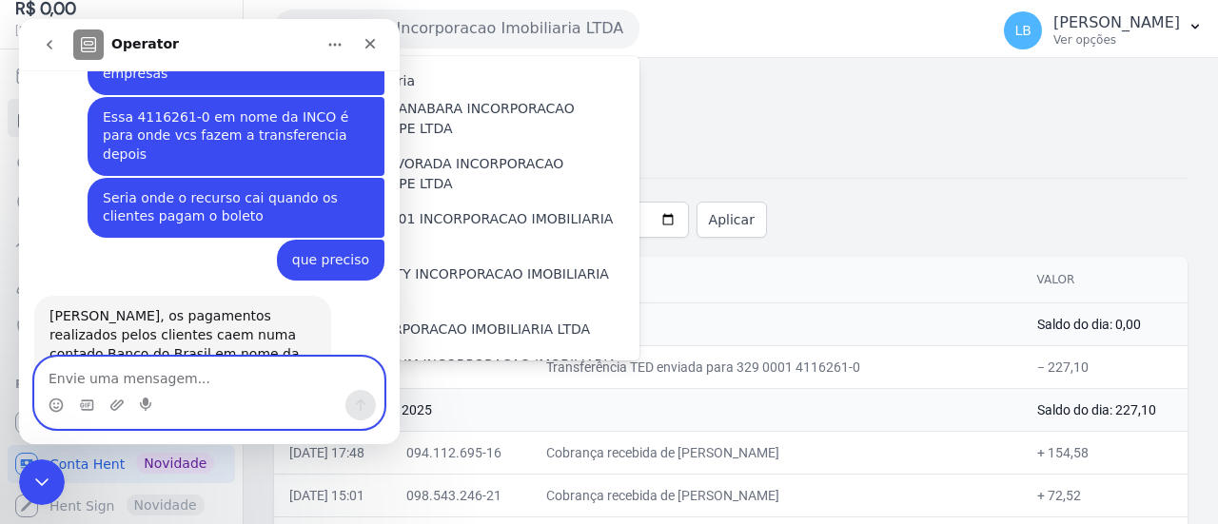
click at [271, 378] on textarea "Envie uma mensagem..." at bounding box center [209, 374] width 348 height 32
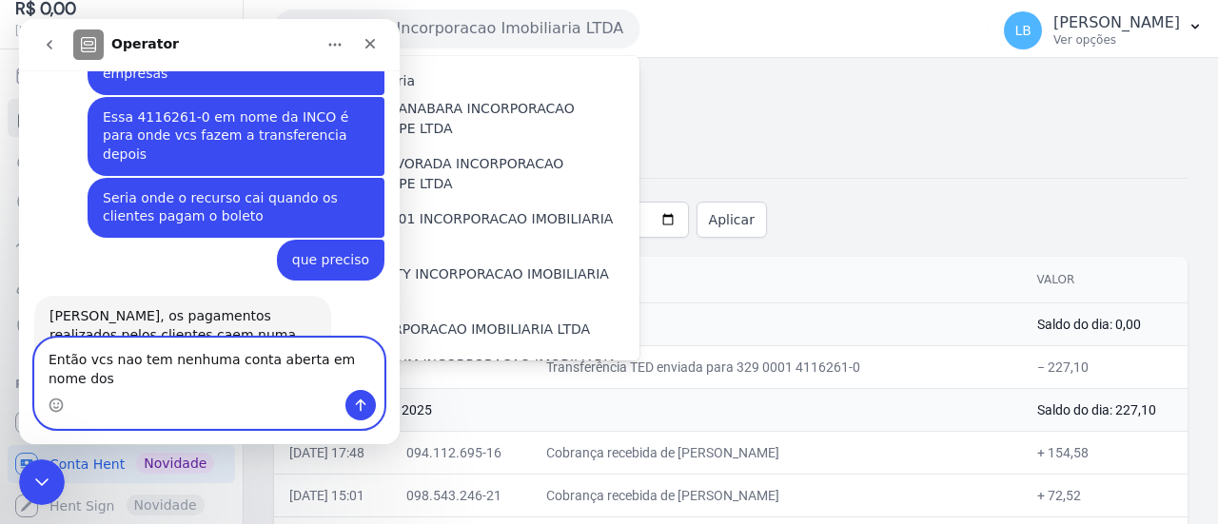
scroll to position [1294, 0]
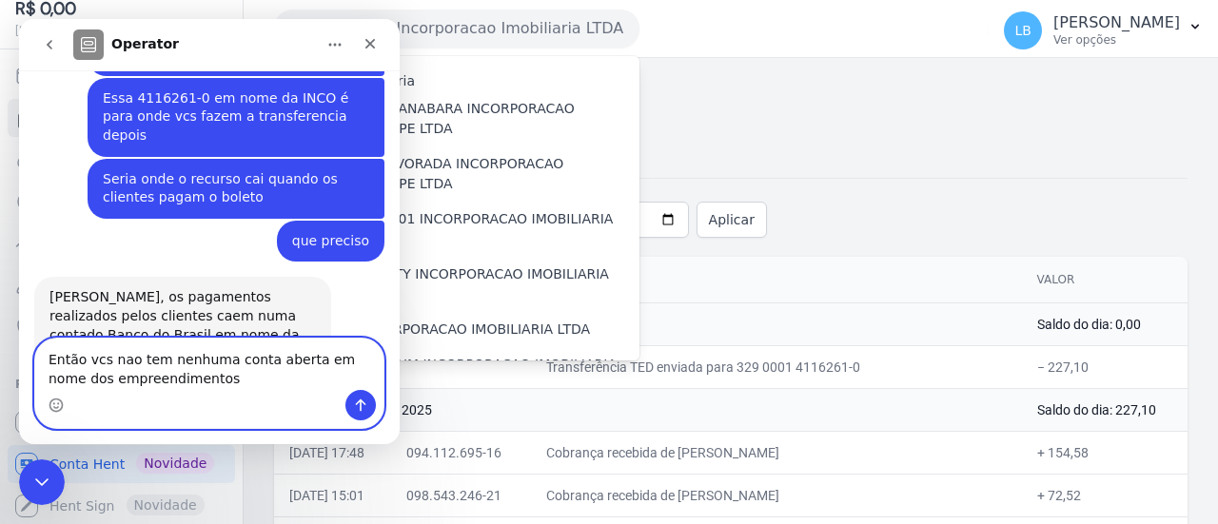
type textarea "Então vcs nao tem nenhuma conta aberta em nome dos empreendimentos?"
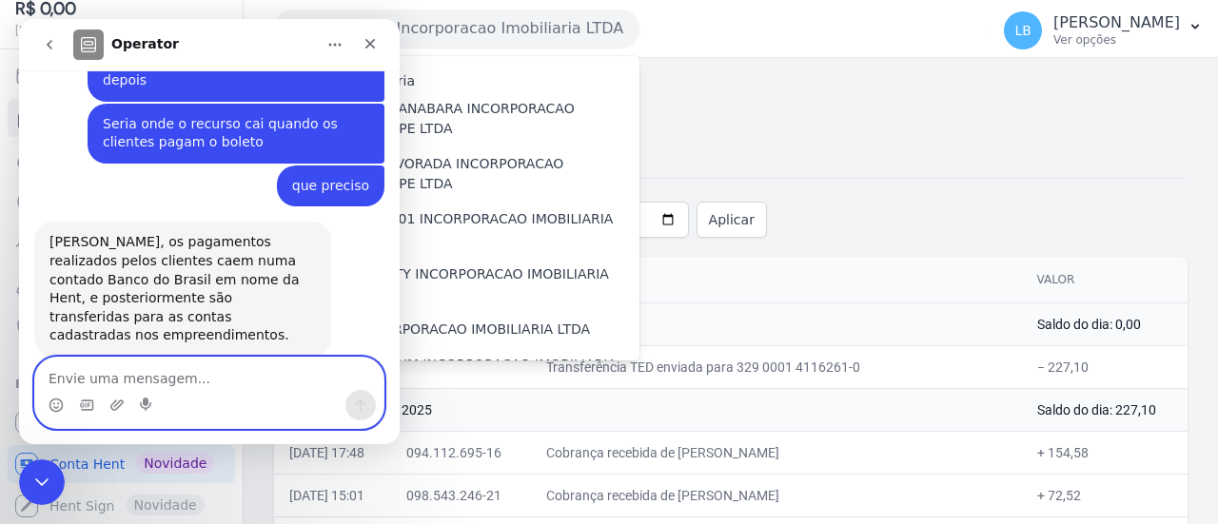
scroll to position [1350, 0]
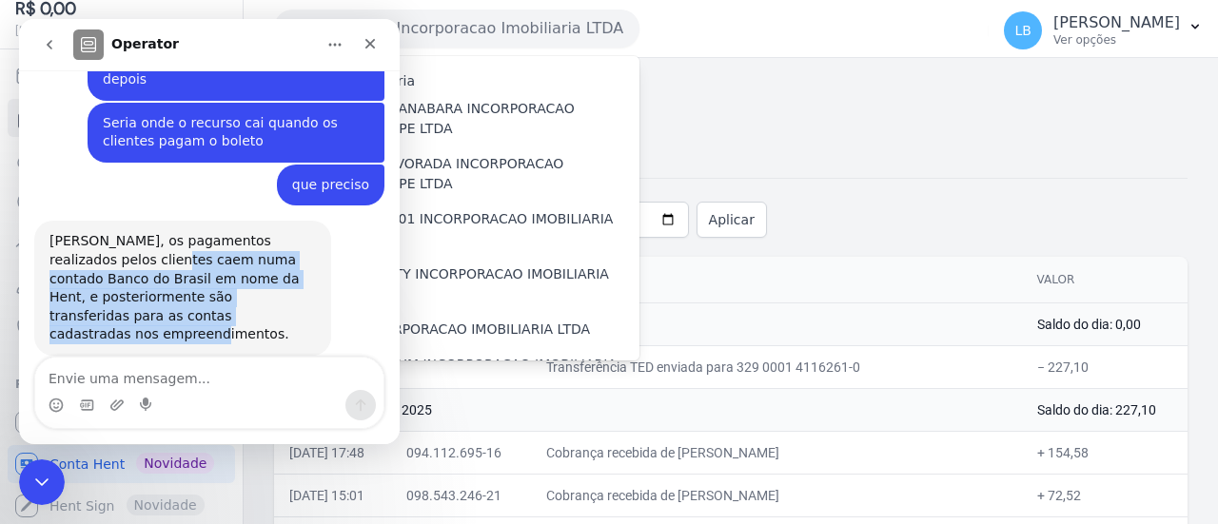
drag, startPoint x: 126, startPoint y: 165, endPoint x: 207, endPoint y: 231, distance: 104.8
click at [211, 232] on div "[PERSON_NAME], os pagamentos realizados pelos clientes caem numa contado Banco …" at bounding box center [182, 288] width 266 height 112
click at [207, 232] on div "[PERSON_NAME], os pagamentos realizados pelos clientes caem numa contado Banco …" at bounding box center [182, 288] width 266 height 112
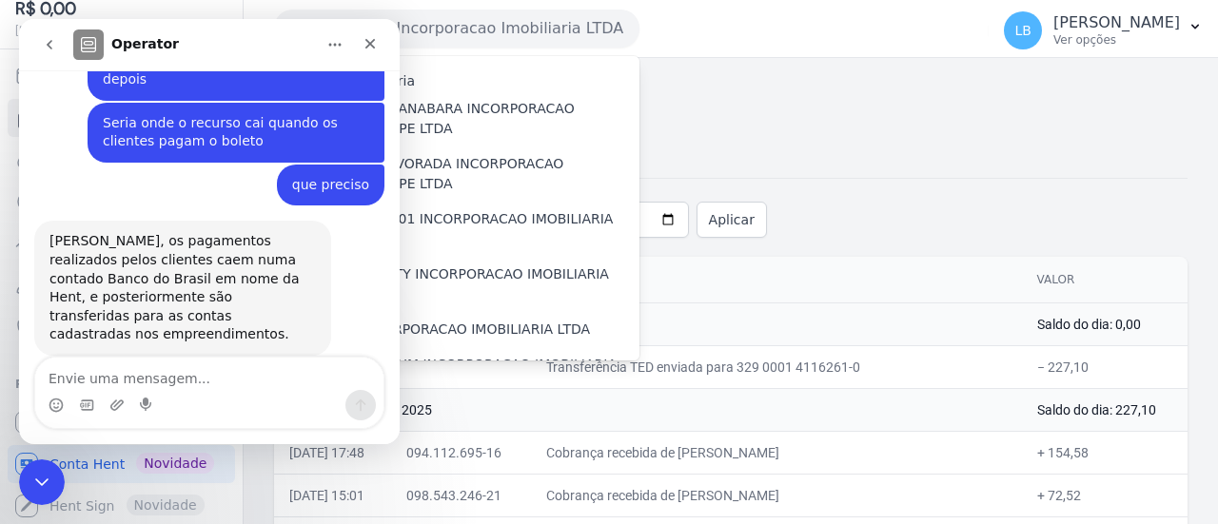
drag, startPoint x: 122, startPoint y: 298, endPoint x: 288, endPoint y: 317, distance: 167.6
click at [288, 402] on div "Então vcs nao tem nenhuma conta aberta em nome dos empreendimentos?" at bounding box center [236, 430] width 266 height 56
drag, startPoint x: 337, startPoint y: 298, endPoint x: 316, endPoint y: 316, distance: 27.7
click at [316, 402] on div "Então vcs nao tem nenhuma conta aberta em nome dos empreendimentos?" at bounding box center [236, 430] width 266 height 56
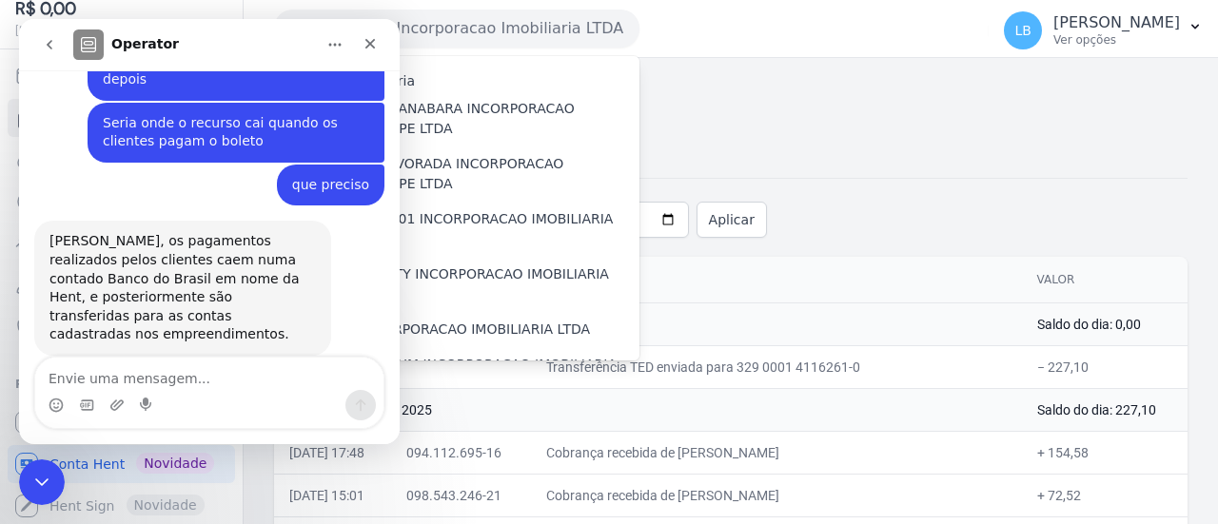
click at [316, 402] on div "Então vcs nao tem nenhuma conta aberta em nome dos empreendimentos?" at bounding box center [236, 430] width 266 height 56
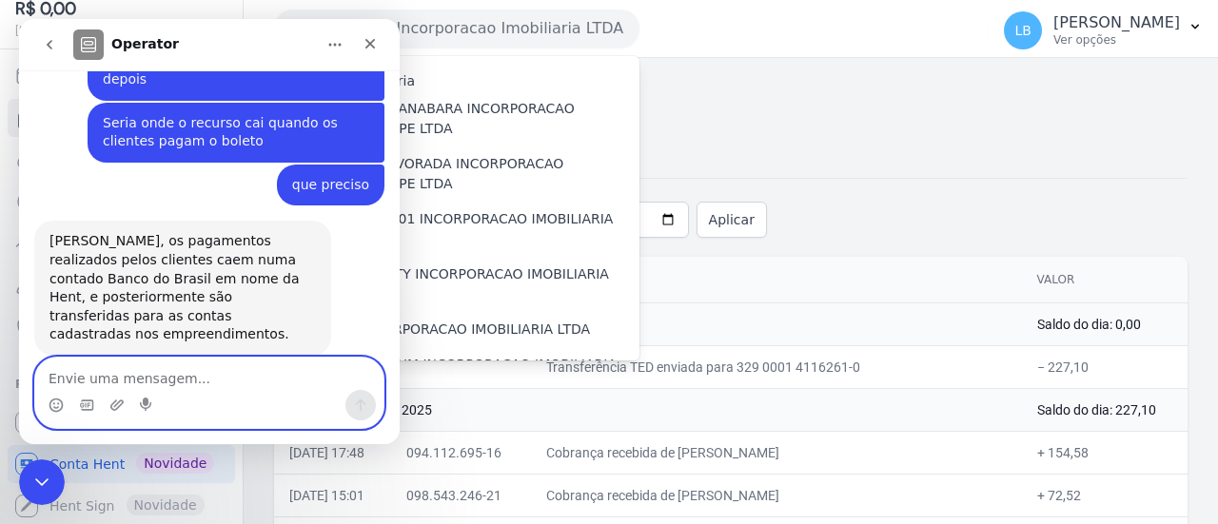
click at [208, 380] on textarea "Envie uma mensagem..." at bounding box center [209, 374] width 348 height 32
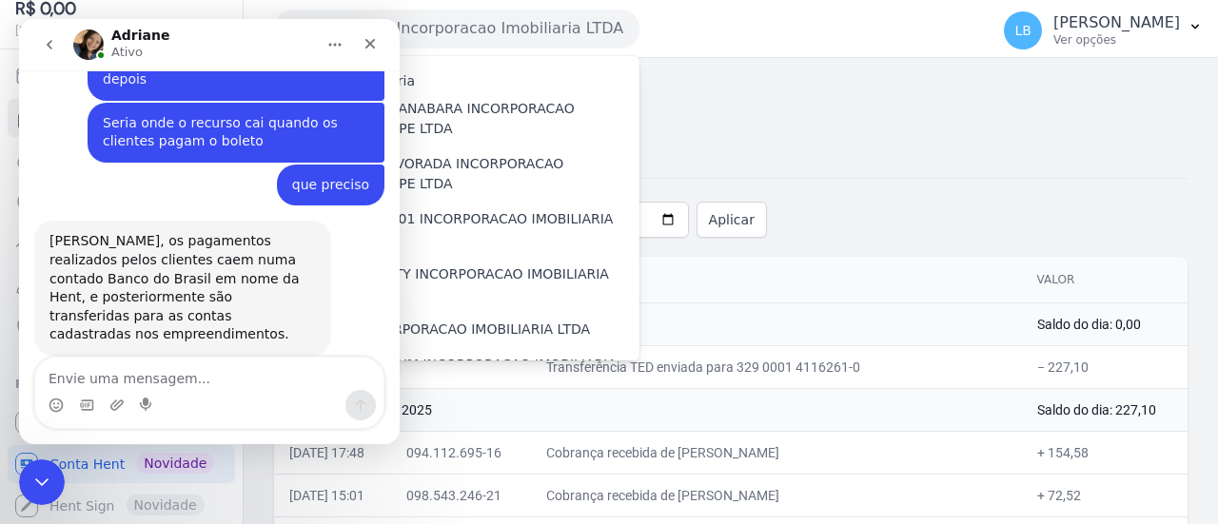
drag, startPoint x: 188, startPoint y: 296, endPoint x: 360, endPoint y: 313, distance: 172.2
click at [360, 390] on div "Então vcs nao tem nenhuma conta aberta em nome dos empreendimentos? Laura • Há …" at bounding box center [236, 429] width 297 height 79
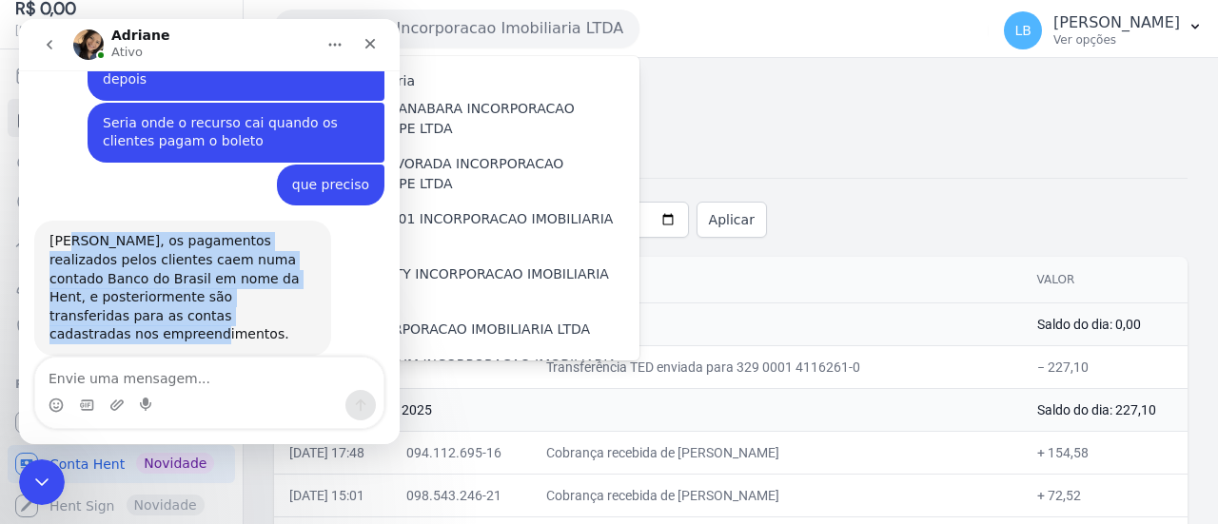
drag, startPoint x: 68, startPoint y: 146, endPoint x: 176, endPoint y: 246, distance: 148.1
click at [176, 246] on div "Laura, os pagamentos realizados pelos clientes caem numa contado Banco do Brasi…" at bounding box center [209, 305] width 350 height 169
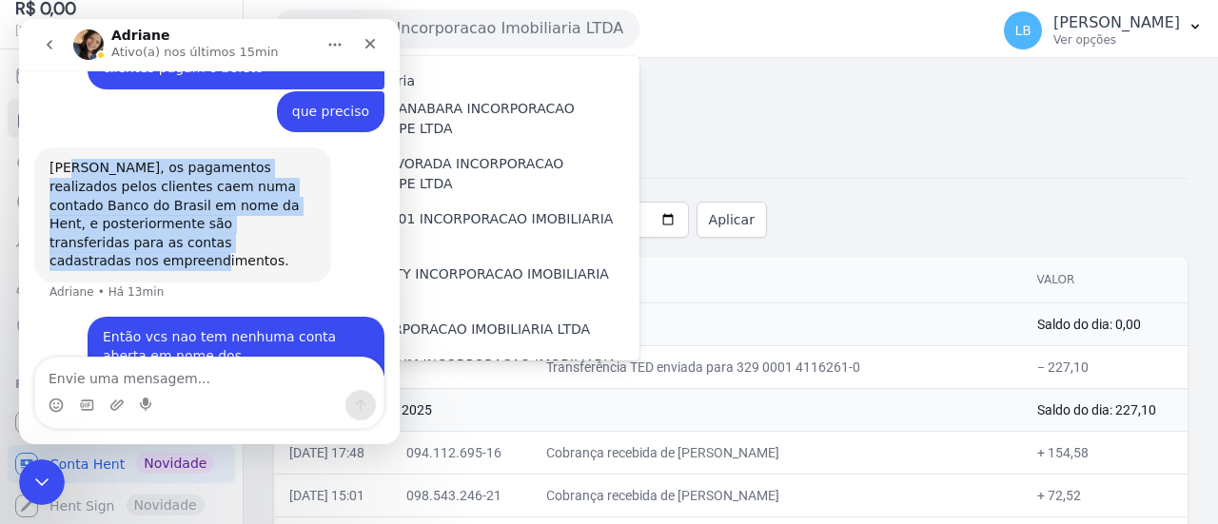
scroll to position [1424, 0]
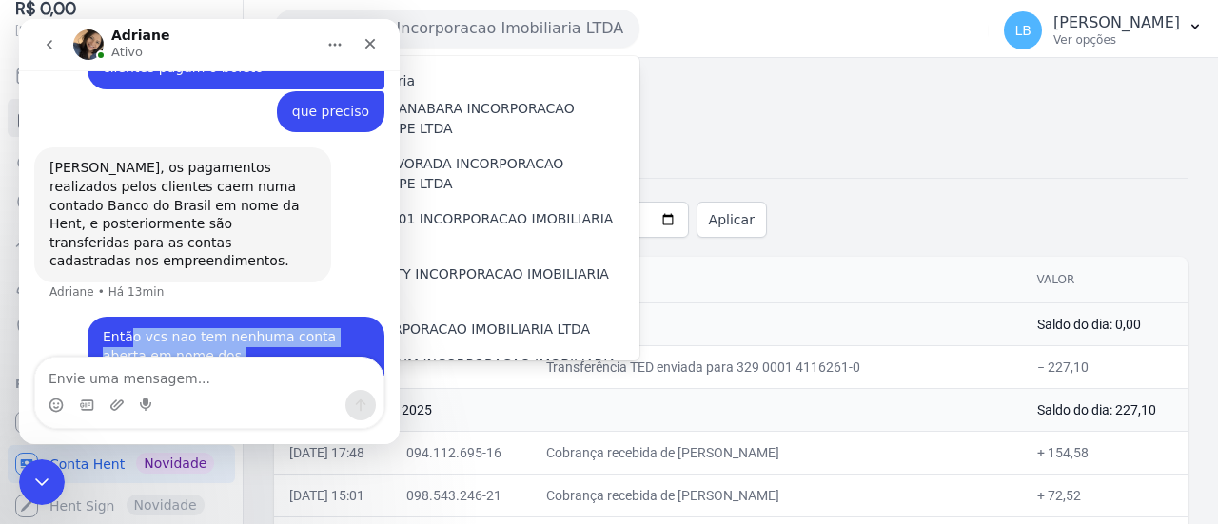
drag, startPoint x: 122, startPoint y: 225, endPoint x: 301, endPoint y: 256, distance: 181.6
click at [303, 317] on div "Então vcs nao tem nenhuma conta aberta em nome dos empreendimentos? Laura • Há …" at bounding box center [236, 356] width 297 height 79
click at [301, 317] on div "Então vcs nao tem nenhuma conta aberta em nome dos empreendimentos? Laura • Há …" at bounding box center [236, 356] width 297 height 79
click at [53, 41] on icon "go back" at bounding box center [49, 44] width 15 height 15
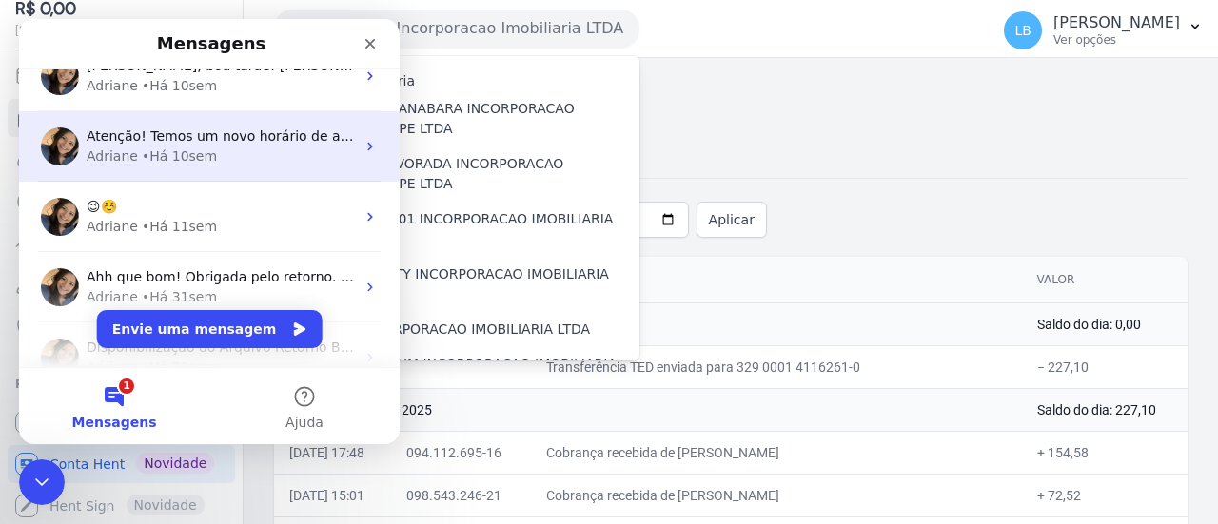
scroll to position [285, 0]
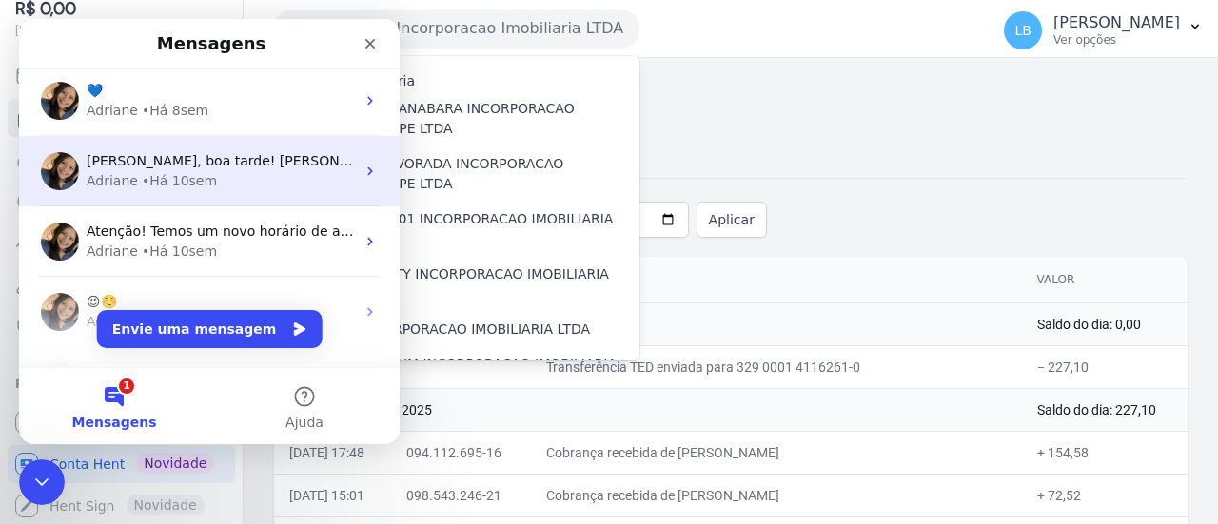
click at [246, 179] on div "Adriane • Há 10sem" at bounding box center [221, 181] width 268 height 20
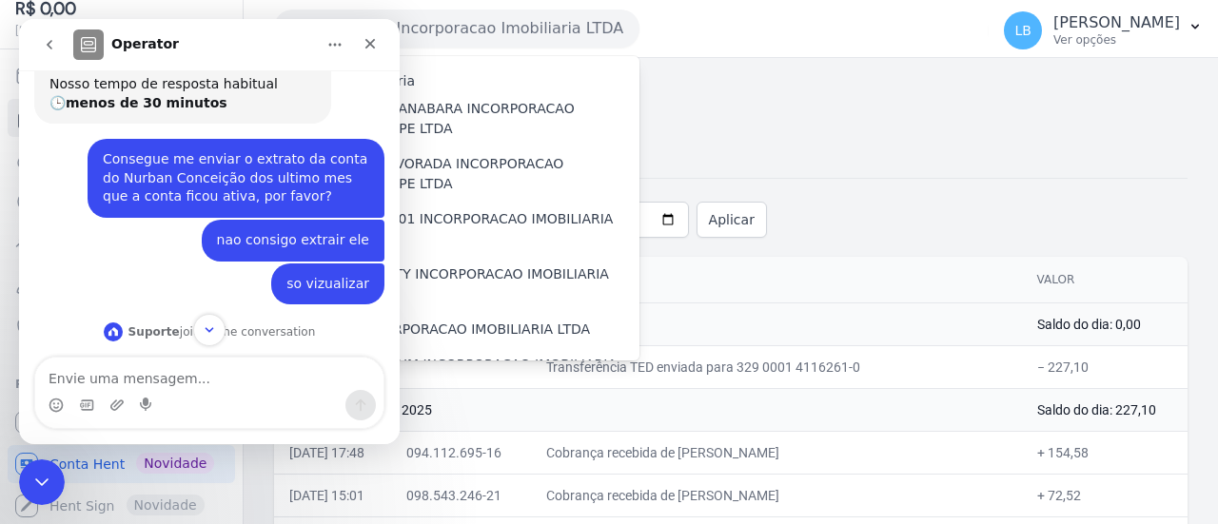
scroll to position [0, 0]
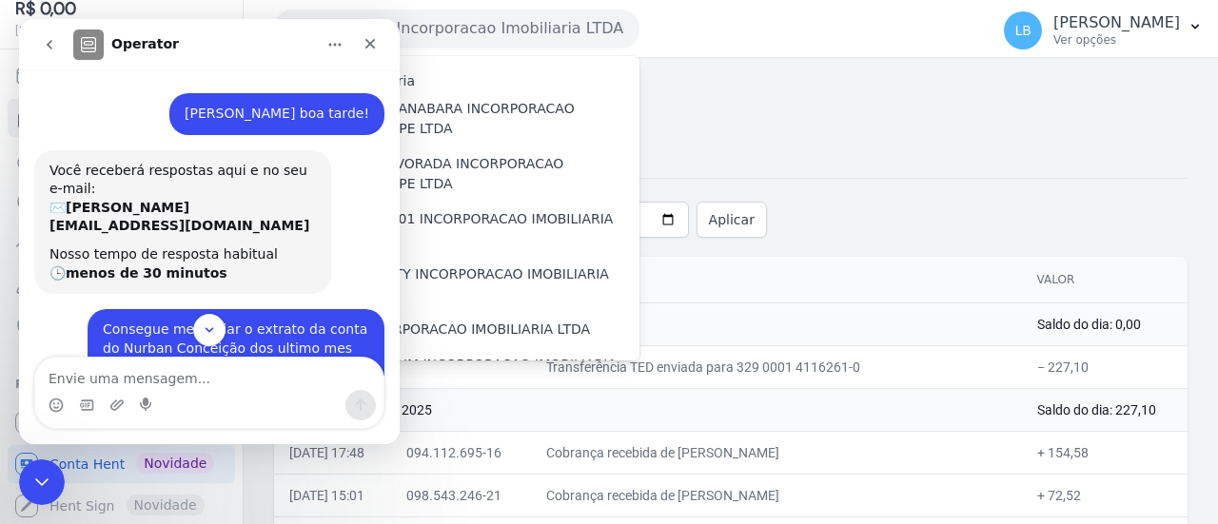
click at [55, 52] on button "go back" at bounding box center [49, 45] width 36 height 36
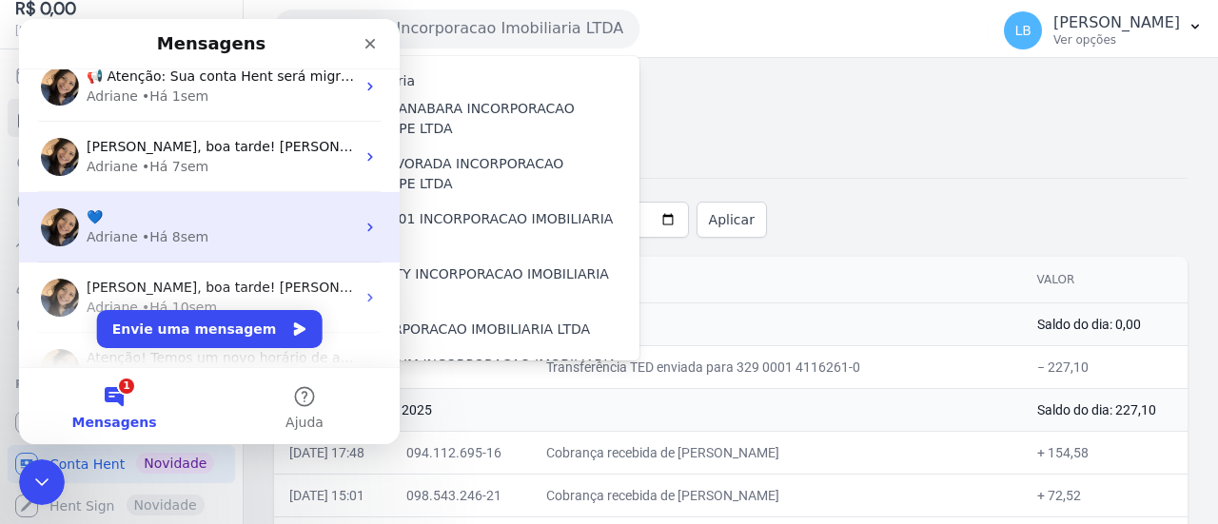
scroll to position [190, 0]
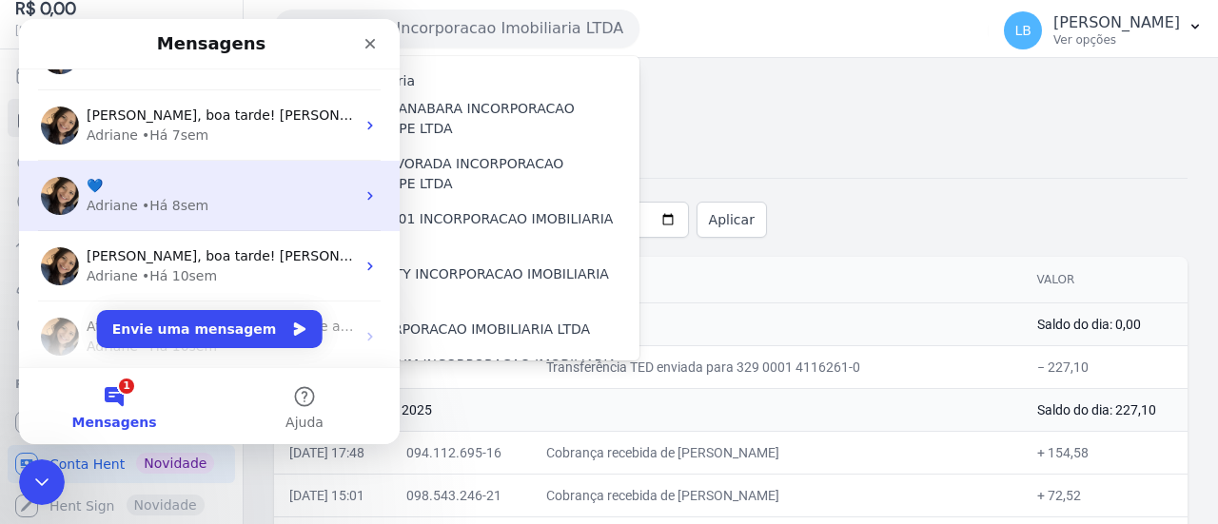
click at [297, 193] on div "💙" at bounding box center [221, 186] width 268 height 20
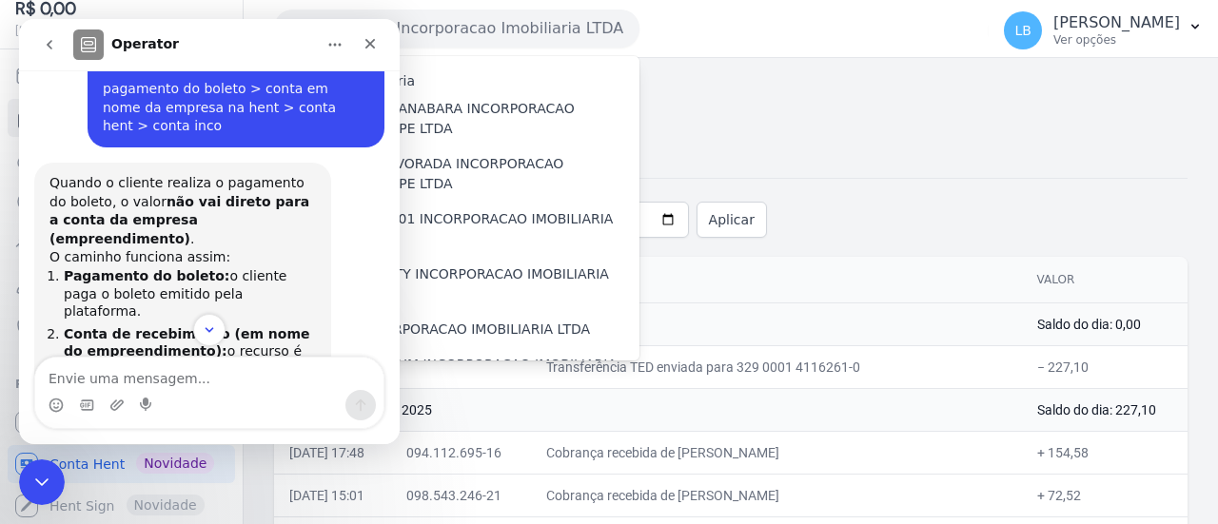
scroll to position [1446, 0]
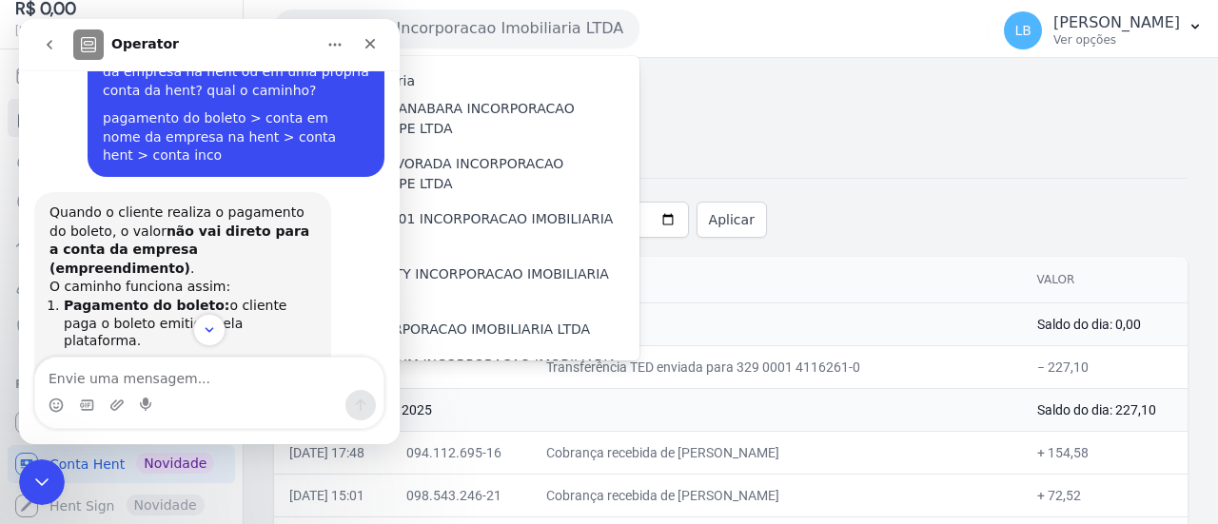
drag, startPoint x: 187, startPoint y: 189, endPoint x: 222, endPoint y: 265, distance: 83.0
click at [222, 355] on li "Conta de recebimento (em nome do empreendimento): o recurso é inicialmente dest…" at bounding box center [190, 417] width 252 height 124
drag, startPoint x: 190, startPoint y: 267, endPoint x: 187, endPoint y: 193, distance: 74.3
click at [187, 355] on li "Conta de recebimento (em nome do empreendimento): o recurso é inicialmente dest…" at bounding box center [190, 417] width 252 height 124
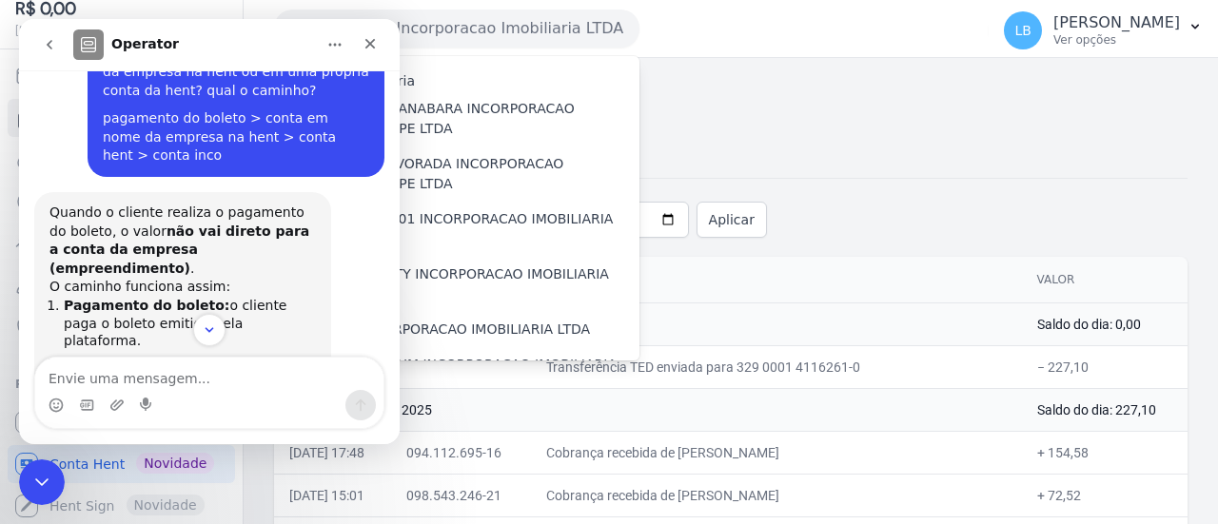
drag, startPoint x: 167, startPoint y: 201, endPoint x: 177, endPoint y: 267, distance: 67.3
click at [177, 355] on li "Conta de recebimento (em nome do empreendimento): o recurso é inicialmente dest…" at bounding box center [190, 417] width 252 height 124
drag, startPoint x: 204, startPoint y: 182, endPoint x: 200, endPoint y: 264, distance: 81.9
click at [200, 355] on li "Conta de recebimento (em nome do empreendimento): o recurso é inicialmente dest…" at bounding box center [190, 417] width 252 height 124
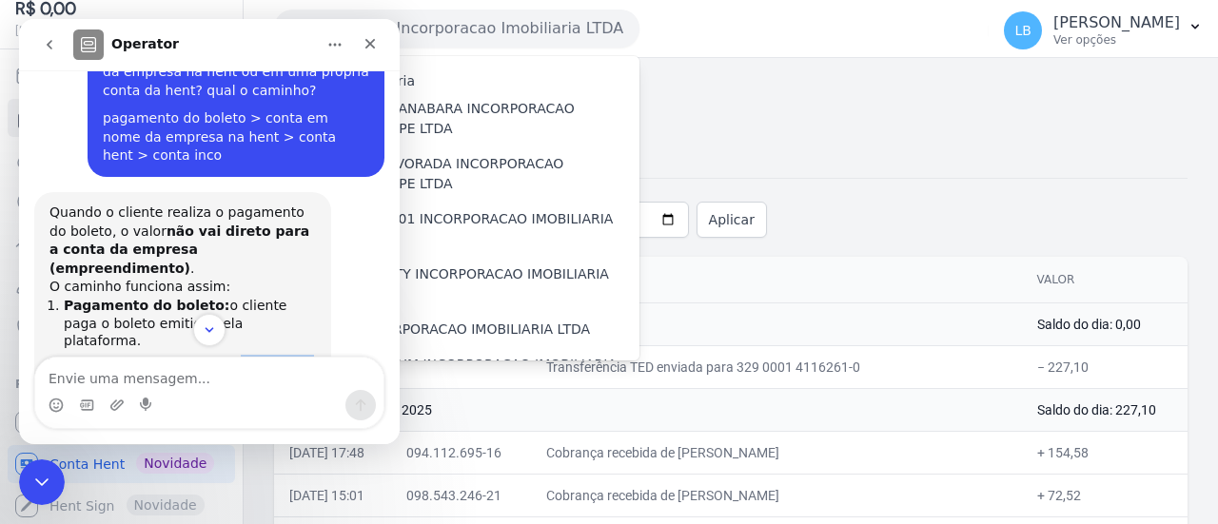
click at [187, 355] on li "Conta de recebimento (em nome do empreendimento): o recurso é inicialmente dest…" at bounding box center [190, 417] width 252 height 124
drag, startPoint x: 178, startPoint y: 271, endPoint x: 147, endPoint y: 219, distance: 61.0
click at [147, 355] on li "Conta de recebimento (em nome do empreendimento): o recurso é inicialmente dest…" at bounding box center [190, 417] width 252 height 124
click at [133, 355] on li "Conta de recebimento (em nome do empreendimento): o recurso é inicialmente dest…" at bounding box center [190, 417] width 252 height 124
drag, startPoint x: 91, startPoint y: 221, endPoint x: 202, endPoint y: 258, distance: 116.5
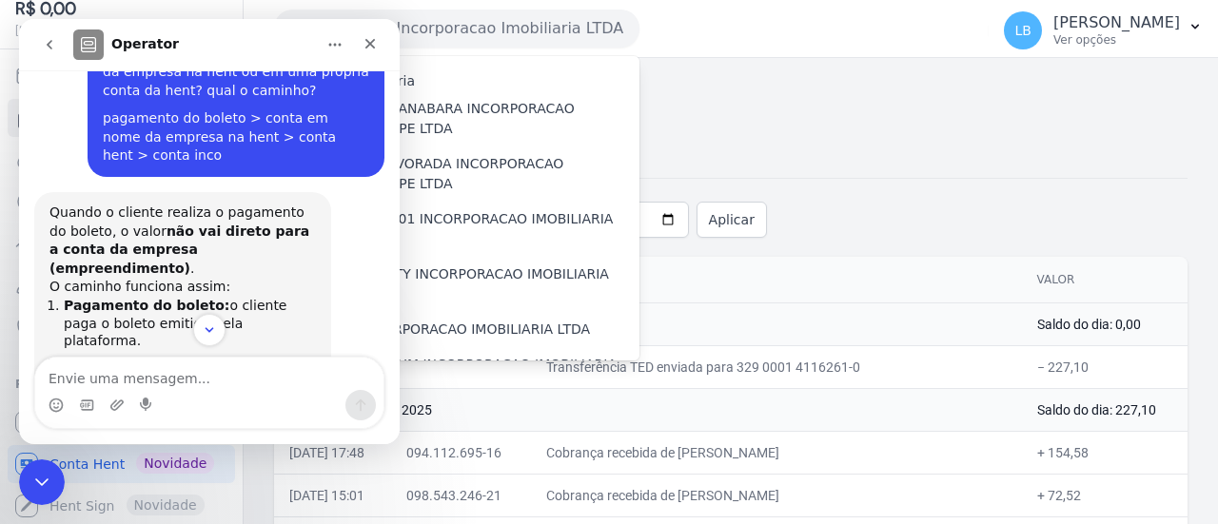
click at [202, 355] on li "Conta de recebimento (em nome do empreendimento): o recurso é inicialmente dest…" at bounding box center [190, 417] width 252 height 124
drag, startPoint x: 181, startPoint y: 191, endPoint x: 190, endPoint y: 254, distance: 63.5
click at [190, 355] on li "Conta de recebimento (em nome do empreendimento): o recurso é inicialmente dest…" at bounding box center [190, 417] width 252 height 124
click at [187, 355] on li "Conta de recebimento (em nome do empreendimento): o recurso é inicialmente dest…" at bounding box center [190, 417] width 252 height 124
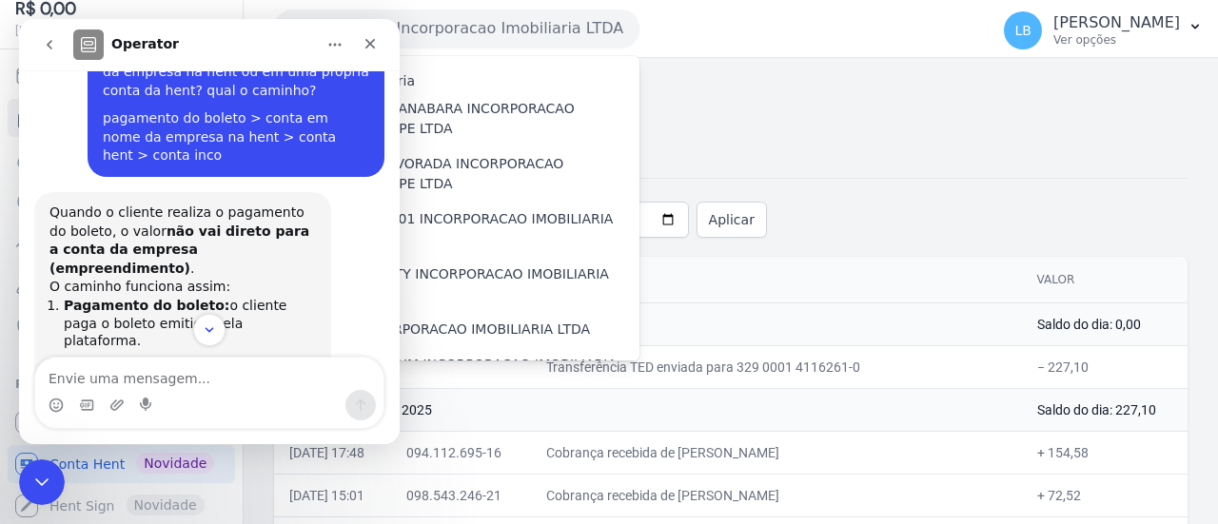
drag, startPoint x: 181, startPoint y: 186, endPoint x: 185, endPoint y: 273, distance: 87.6
click at [185, 355] on li "Conta de recebimento (em nome do empreendimento): o recurso é inicialmente dest…" at bounding box center [190, 417] width 252 height 124
click at [217, 355] on li "Conta de recebimento (em nome do empreendimento): o recurso é inicialmente dest…" at bounding box center [190, 417] width 252 height 124
drag, startPoint x: 187, startPoint y: 224, endPoint x: 202, endPoint y: 261, distance: 40.1
click at [202, 355] on li "Conta de recebimento (em nome do empreendimento): o recurso é inicialmente dest…" at bounding box center [190, 417] width 252 height 124
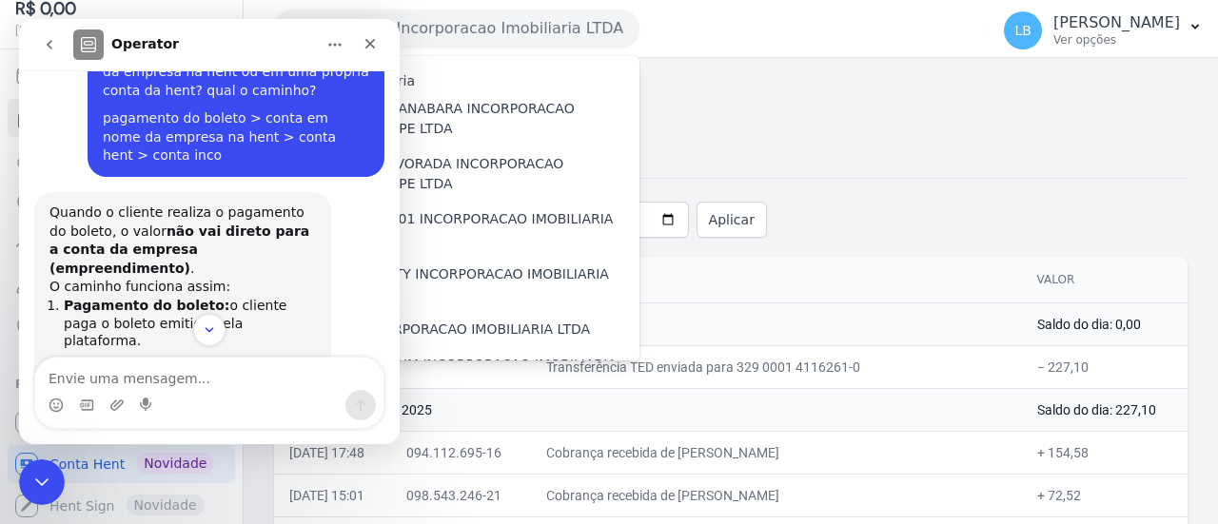
scroll to position [1541, 0]
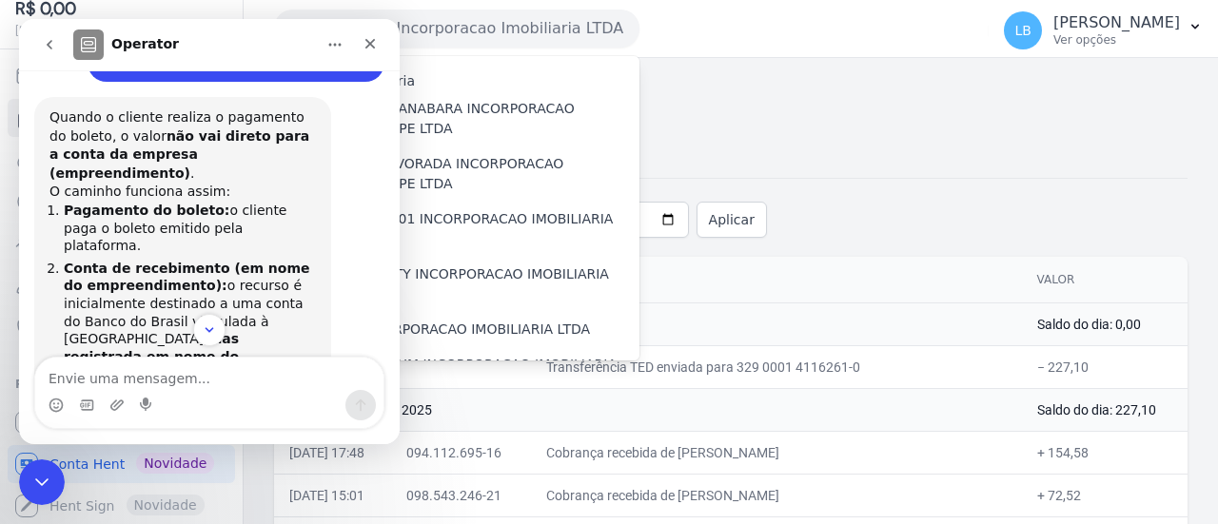
click at [234, 446] on li "Conta Hent: após a conciliação, o recurso passa pela conta da Hent , onde é fei…" at bounding box center [190, 481] width 252 height 70
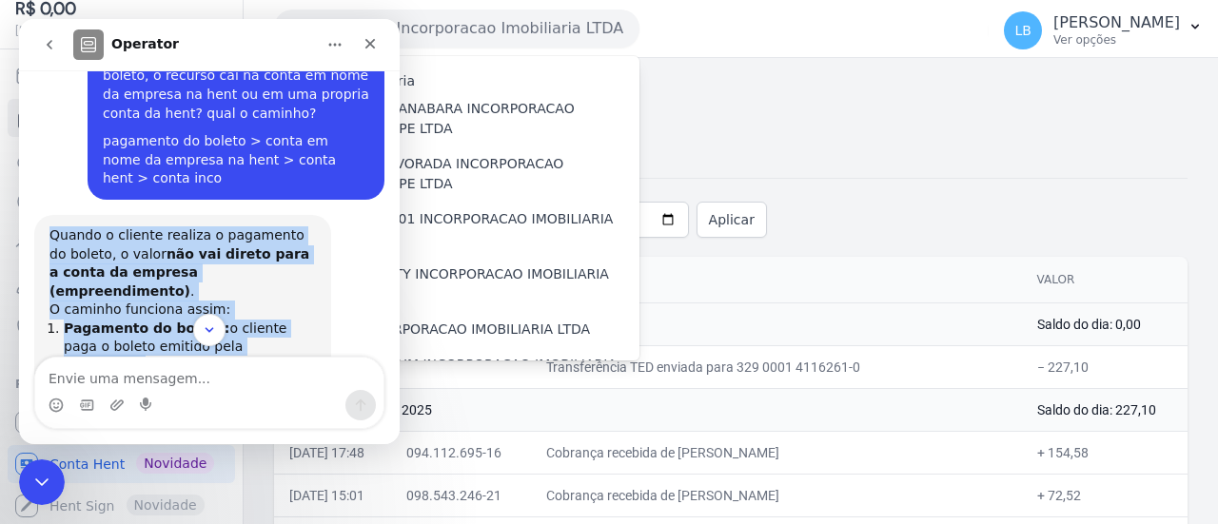
scroll to position [1446, 0]
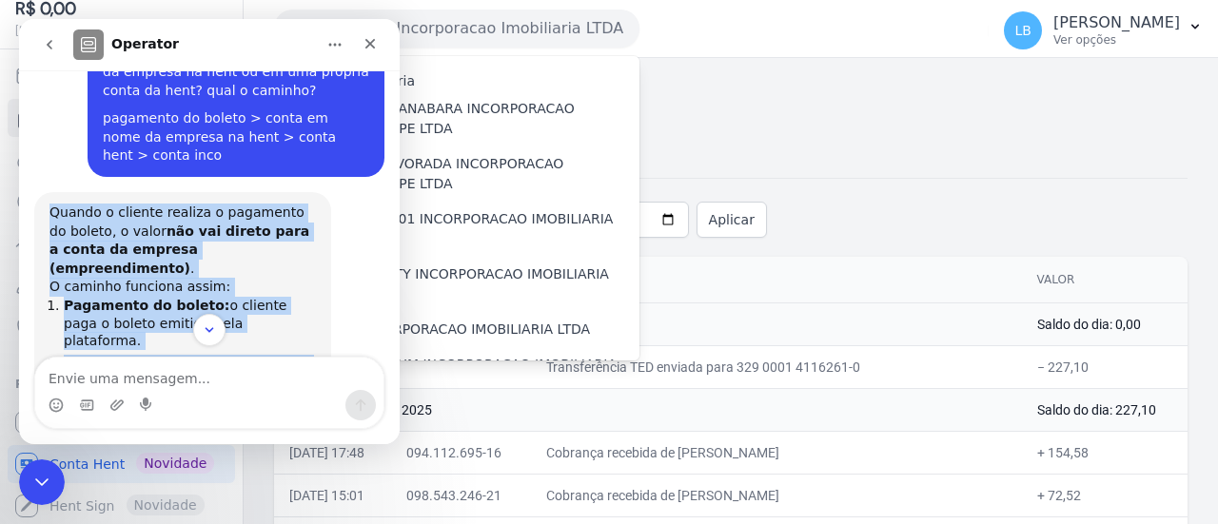
drag, startPoint x: 53, startPoint y: 152, endPoint x: 207, endPoint y: 268, distance: 193.0
click at [207, 268] on div "Quando o cliente realiza o pagamento do boleto, o valor não vai direto para a c…" at bounding box center [182, 514] width 297 height 645
copy div "Quando o cliente realiza o pagamento do boleto, o valor não vai direto para a c…"
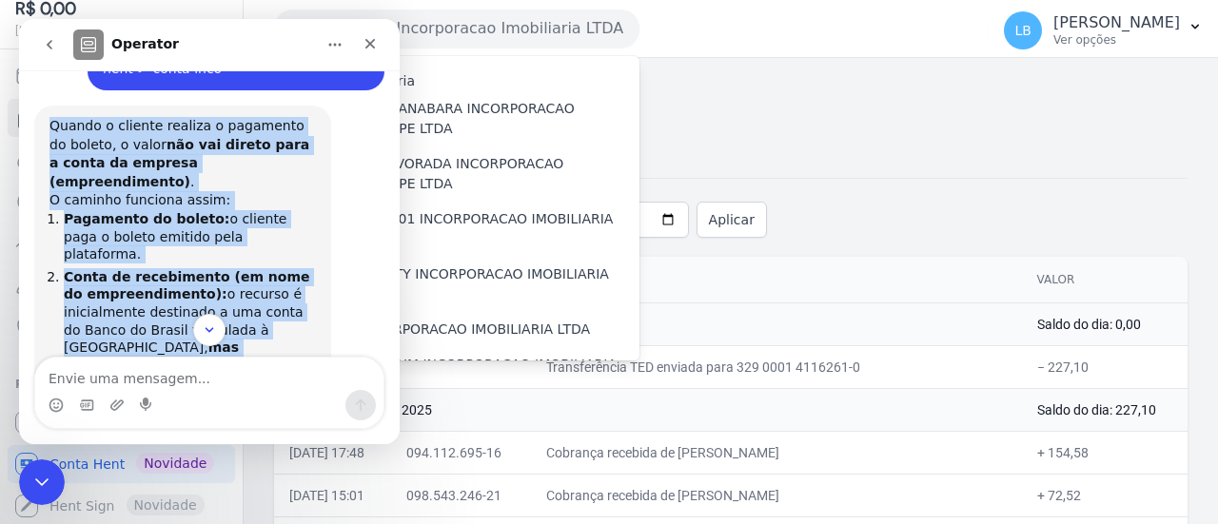
scroll to position [1636, 0]
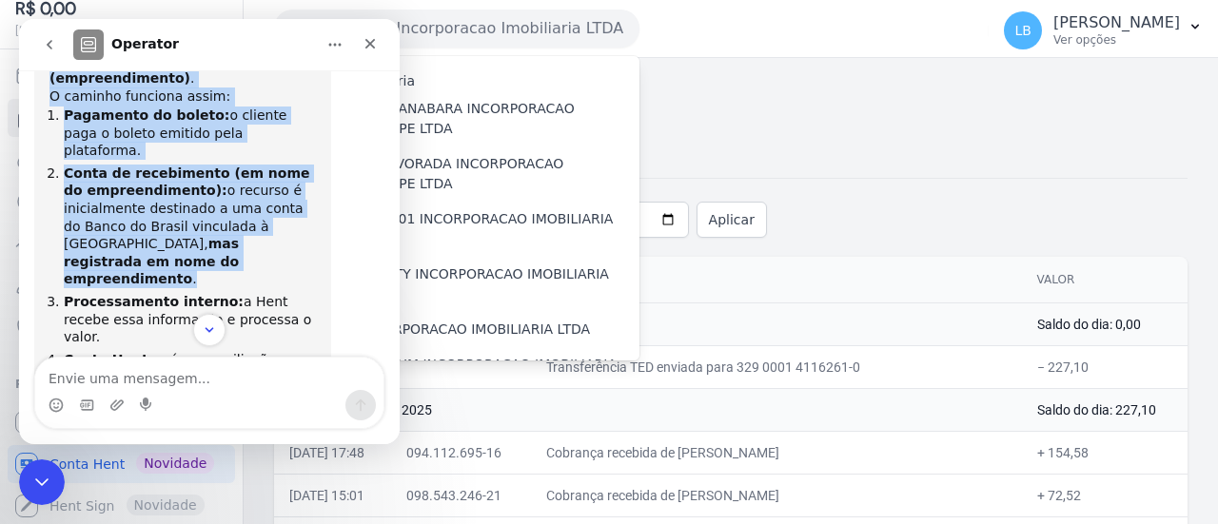
click at [55, 43] on icon "go back" at bounding box center [49, 44] width 15 height 15
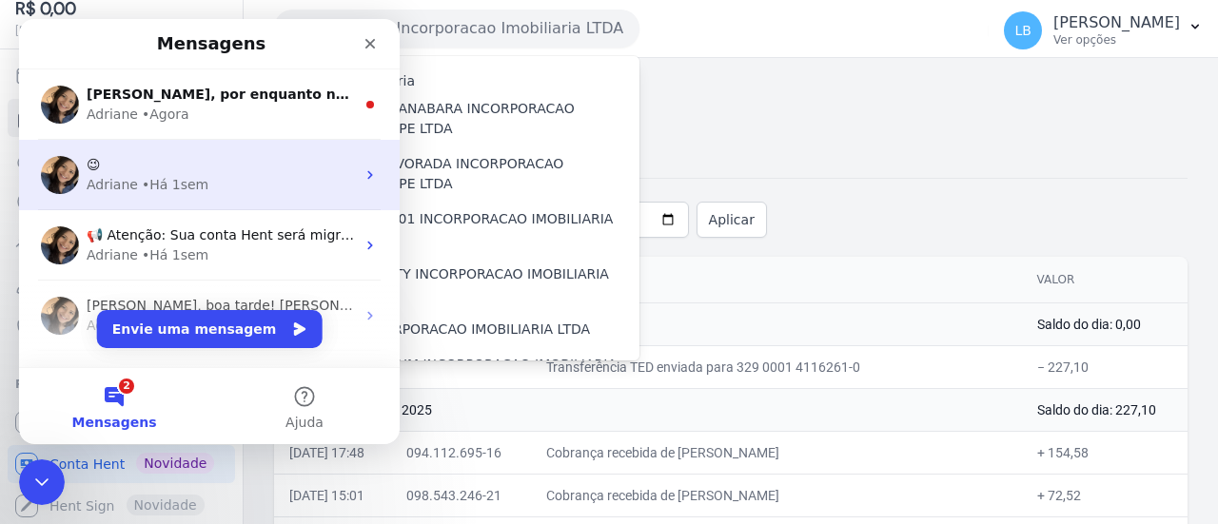
scroll to position [0, 0]
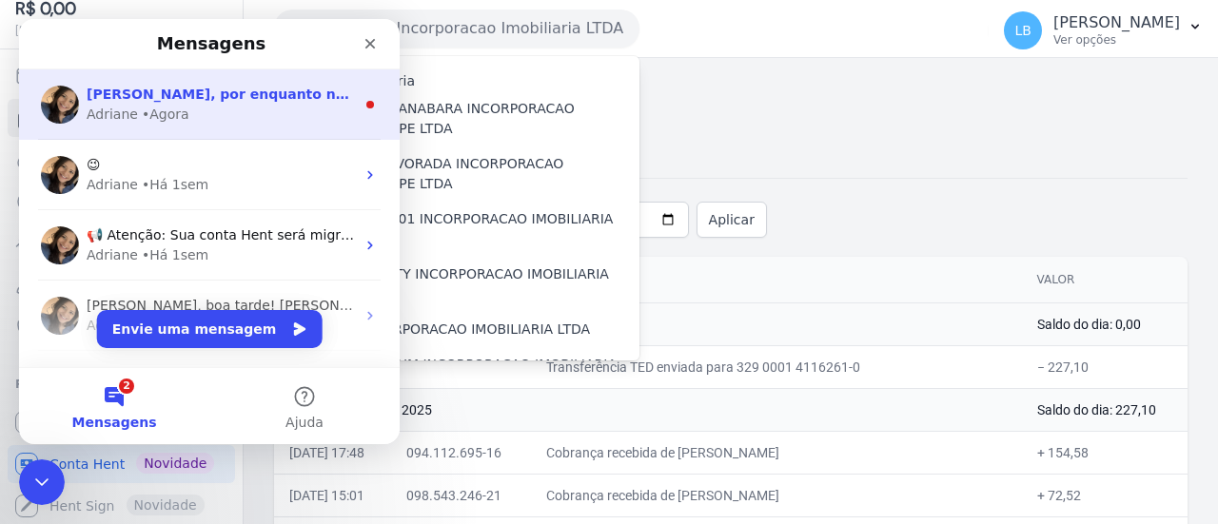
click at [256, 96] on span "[PERSON_NAME], por enquanto não. Em breve, quando faremos a migração para a Con…" at bounding box center [944, 94] width 1715 height 15
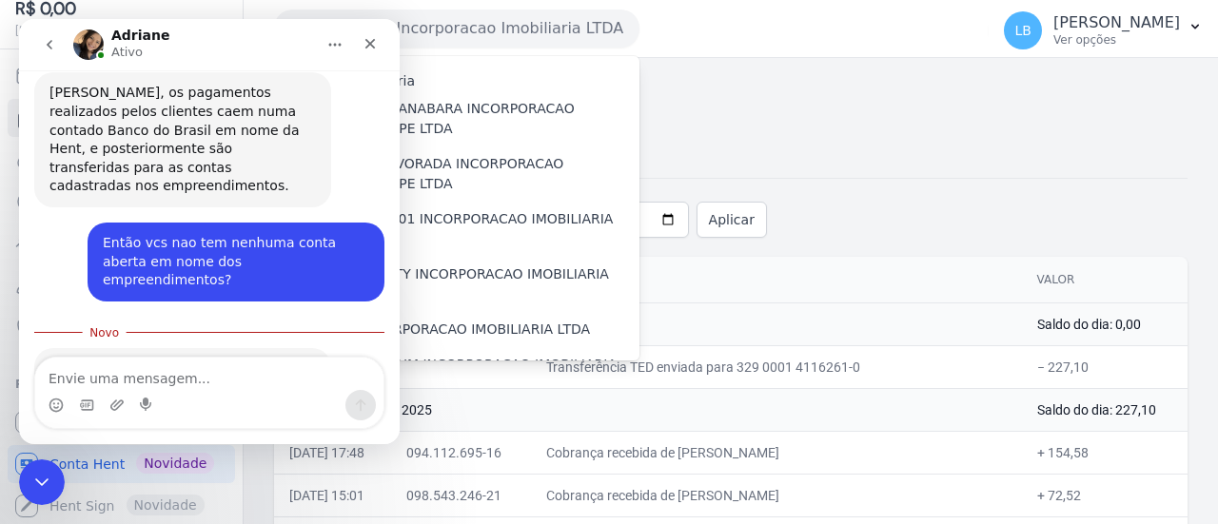
scroll to position [1494, 0]
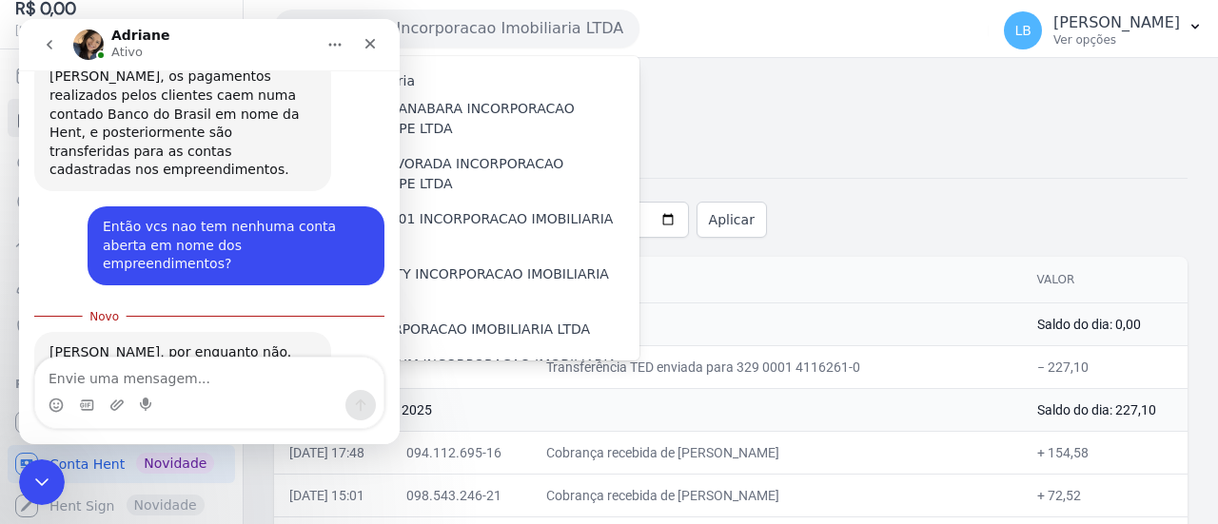
drag, startPoint x: 82, startPoint y: 241, endPoint x: 226, endPoint y: 307, distance: 159.3
click at [291, 344] on div "[PERSON_NAME], por enquanto não. Em breve, quando faremos a migração para a Con…" at bounding box center [182, 409] width 266 height 130
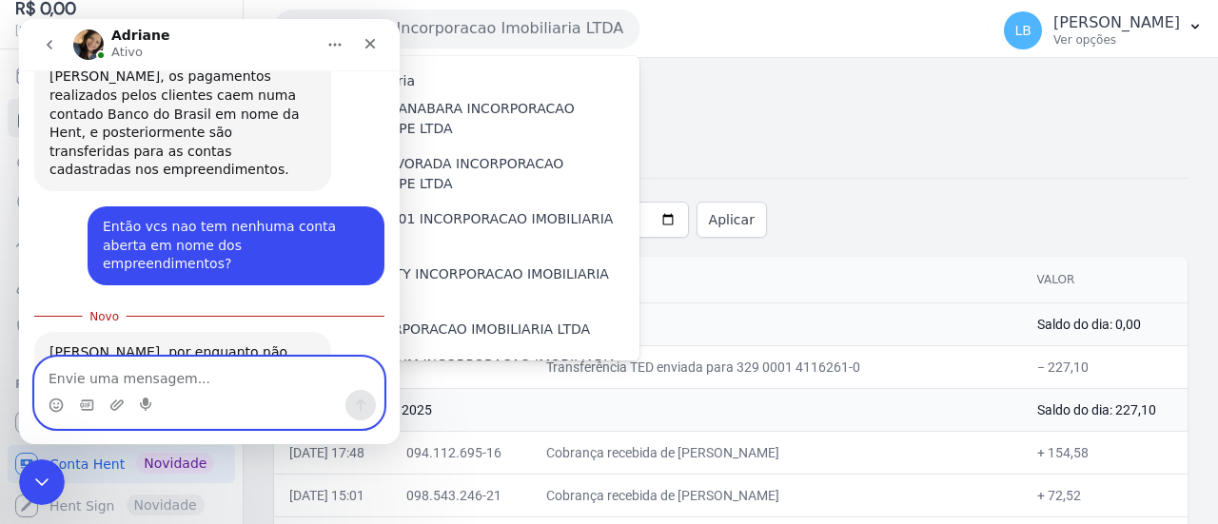
click at [199, 387] on textarea "Envie uma mensagem..." at bounding box center [209, 374] width 348 height 32
type textarea "entendi"
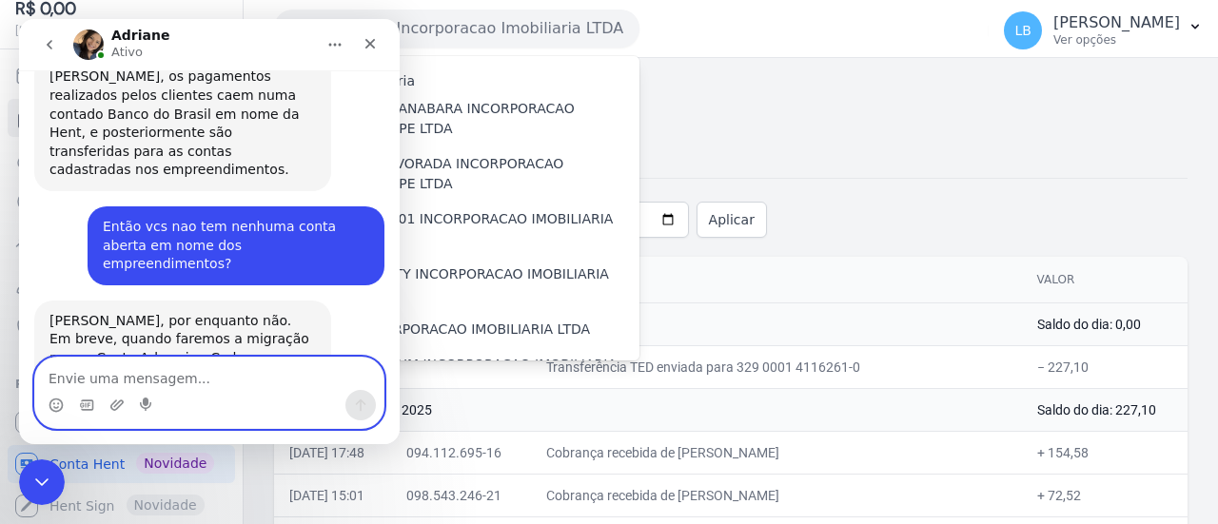
scroll to position [1520, 0]
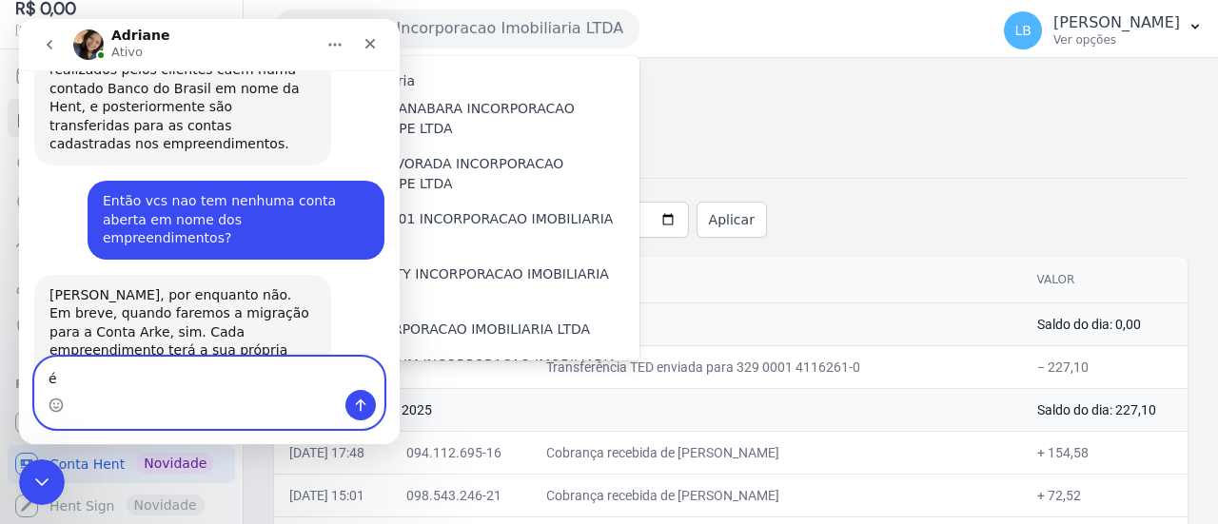
type textarea "é"
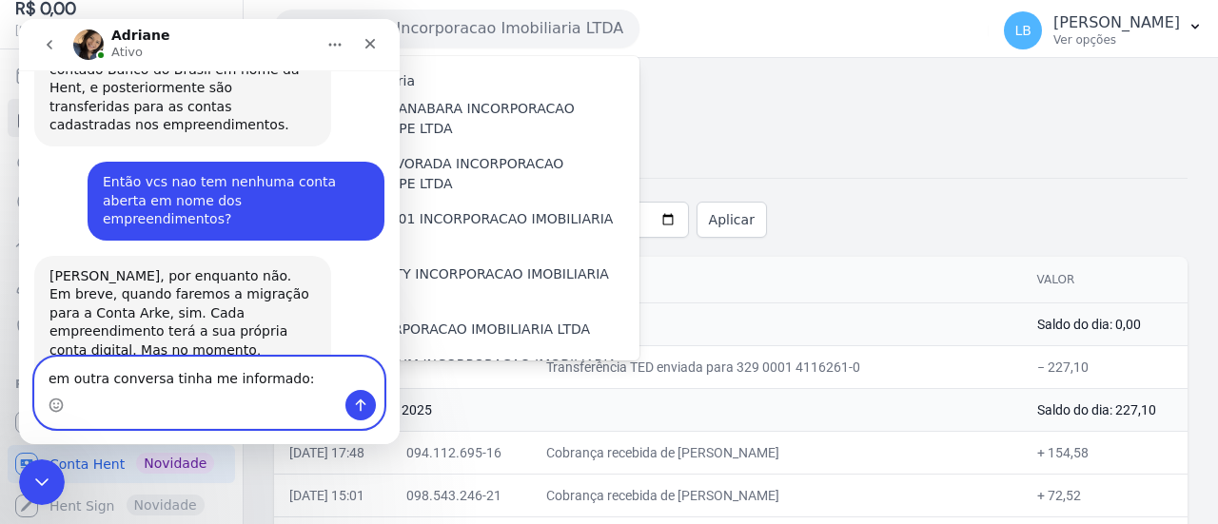
paste textarea "Quando o cliente realiza o pagamento do boleto, o valor não vai direto para a c…"
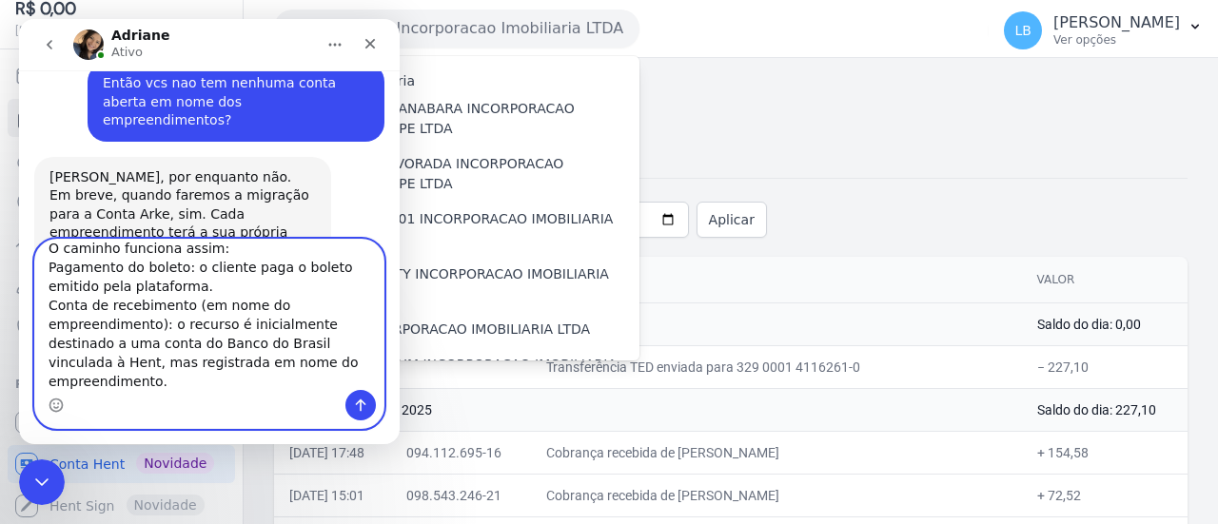
scroll to position [0, 0]
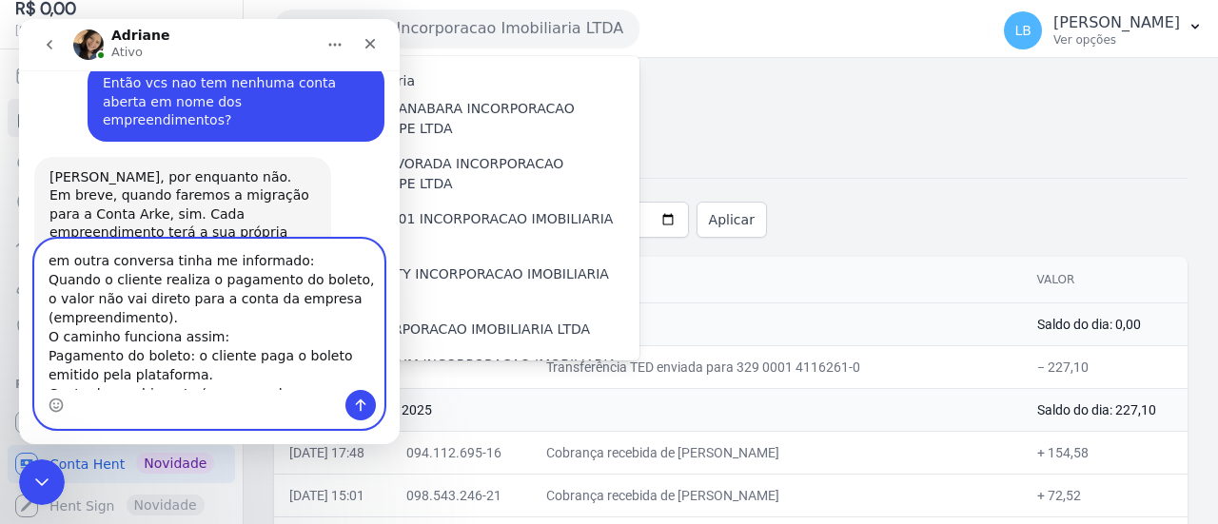
click at [187, 314] on textarea "em outra conversa tinha me informado: Quando o cliente realiza o pagamento do b…" at bounding box center [209, 315] width 348 height 150
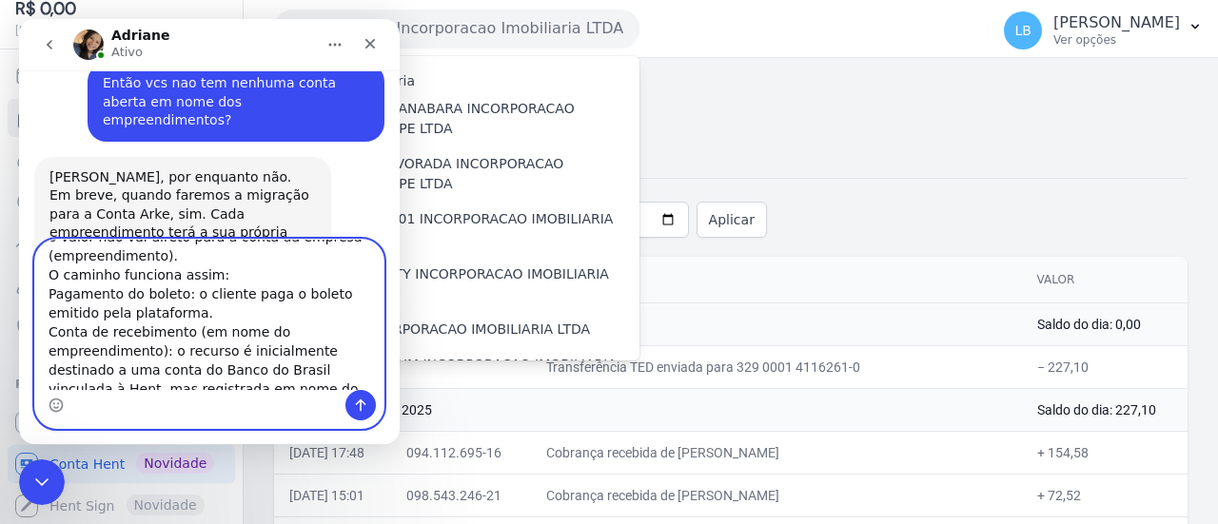
scroll to position [91, 0]
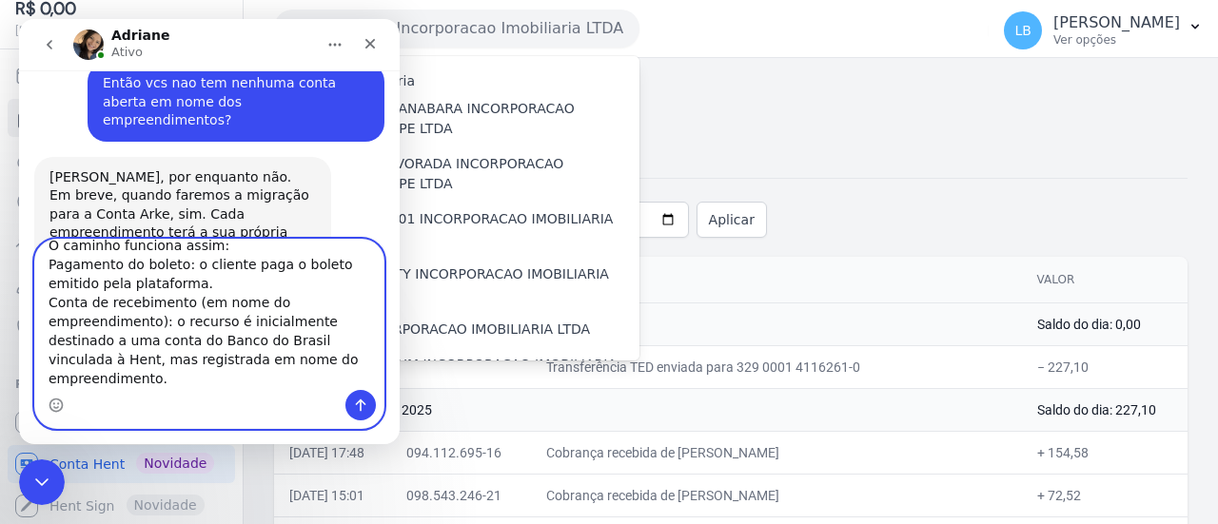
click at [44, 272] on textarea "em outra conversa tinha me informado: Quando o cliente realiza o pagamento do b…" at bounding box center [209, 315] width 348 height 150
click at [48, 304] on textarea "em outra conversa tinha me informado: Quando o cliente realiza o pagamento do b…" at bounding box center [209, 315] width 348 height 150
click at [159, 366] on textarea "em outra conversa tinha me informado: Quando o cliente realiza o pagamento do b…" at bounding box center [209, 315] width 348 height 150
type textarea "em outra conversa tinha me informado: Quando o cliente realiza o pagamento do b…"
click at [352, 403] on button "Enviar uma mensagem" at bounding box center [360, 405] width 30 height 30
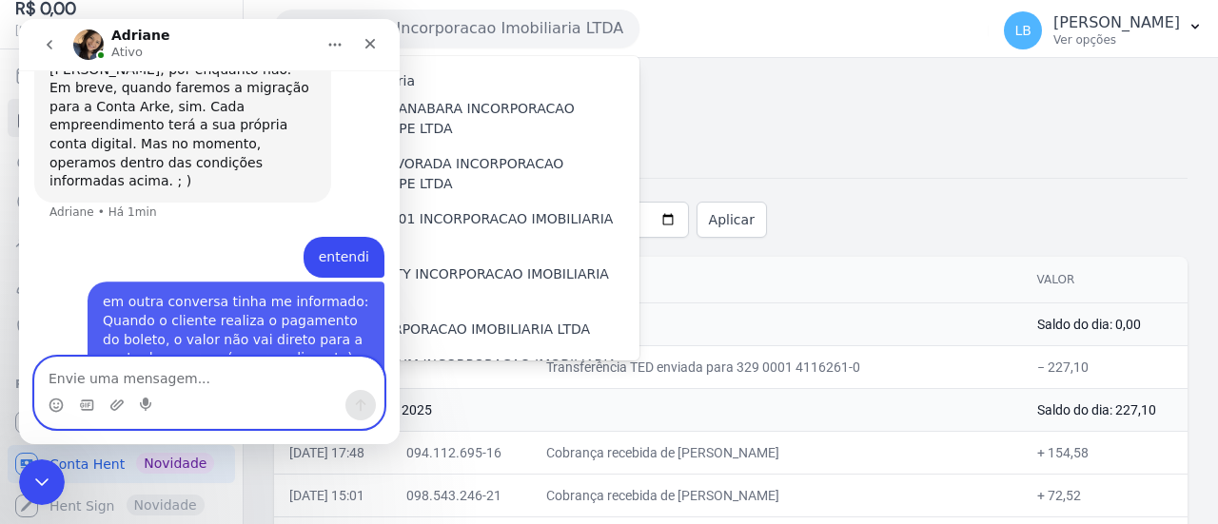
scroll to position [1768, 0]
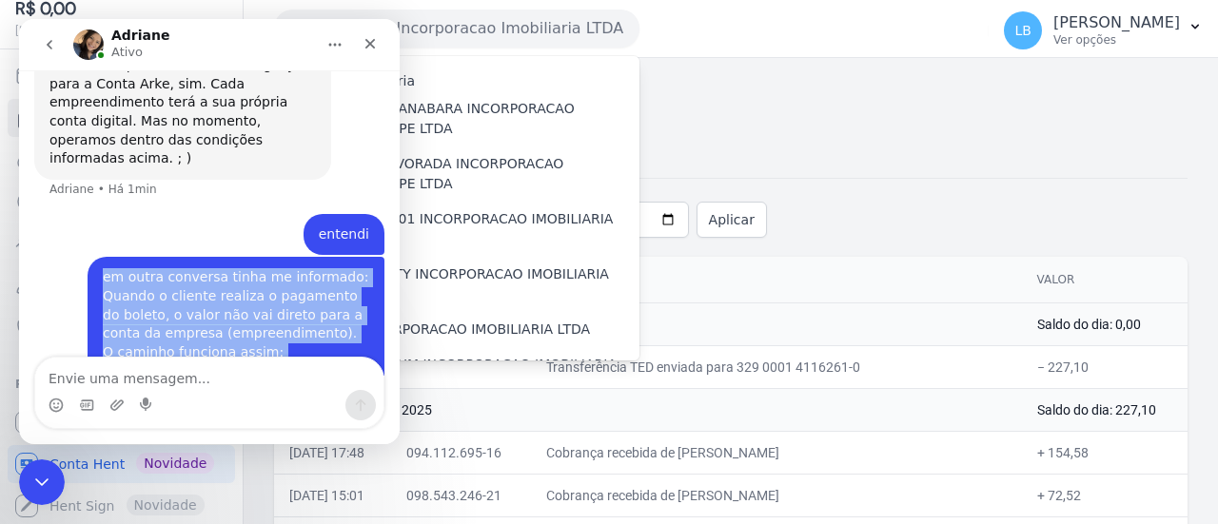
drag, startPoint x: 95, startPoint y: 105, endPoint x: 240, endPoint y: 233, distance: 193.5
click at [240, 268] on div "em outra conversa tinha me informado: Quando o cliente realiza o pagamento do b…" at bounding box center [236, 389] width 266 height 243
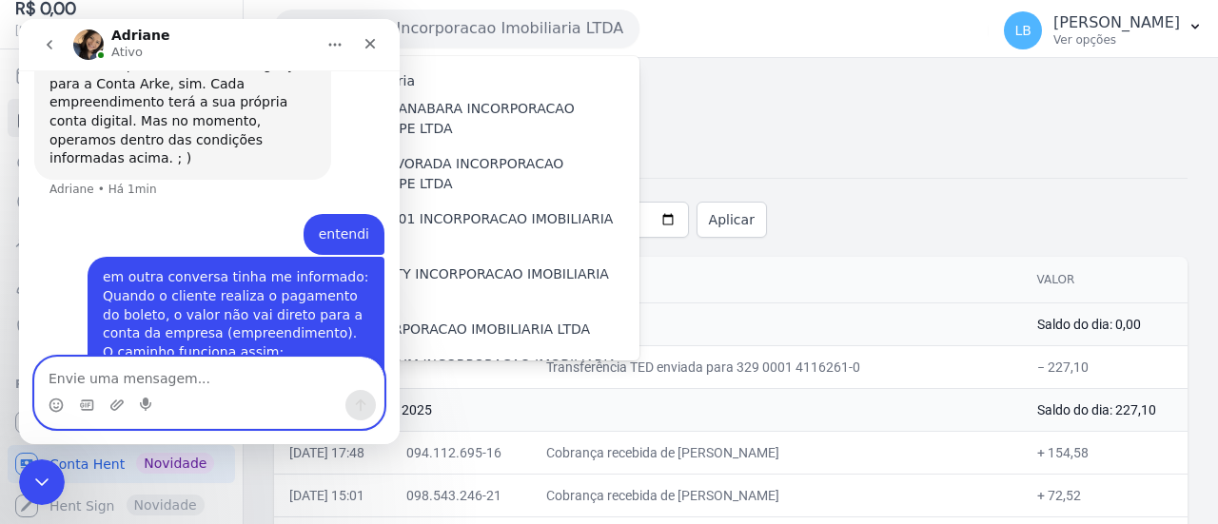
click at [242, 387] on textarea "Envie uma mensagem..." at bounding box center [209, 374] width 348 height 32
type textarea "ai entendi que era em nome do empreendimento"
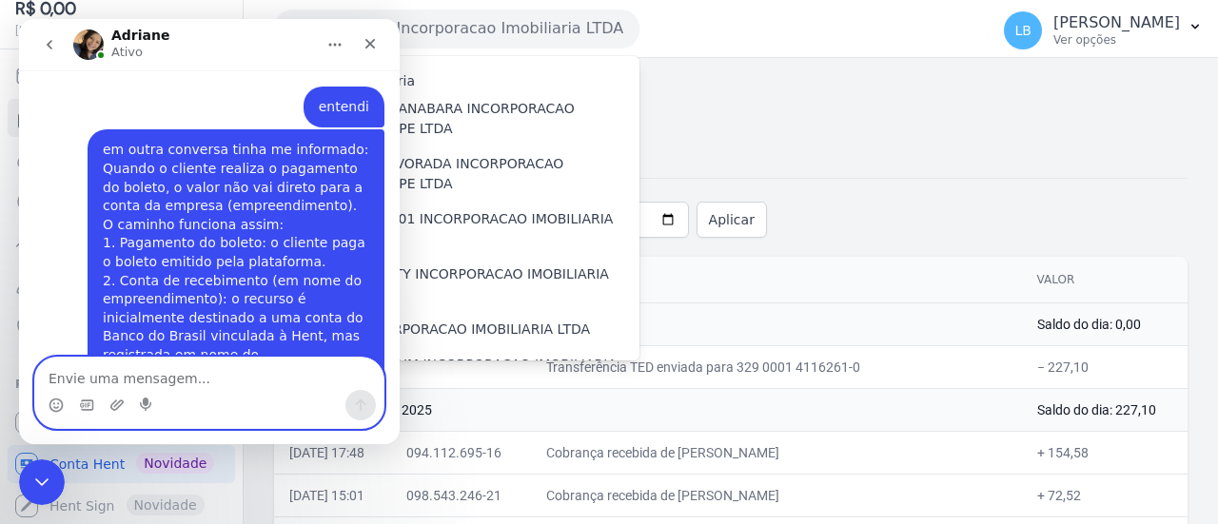
scroll to position [1974, 0]
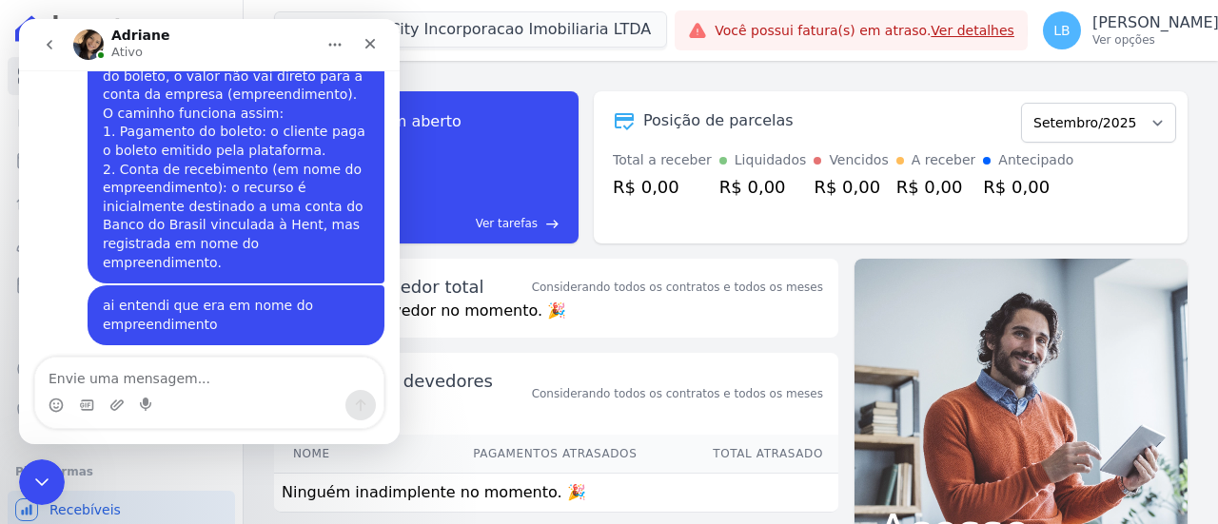
scroll to position [1993, 0]
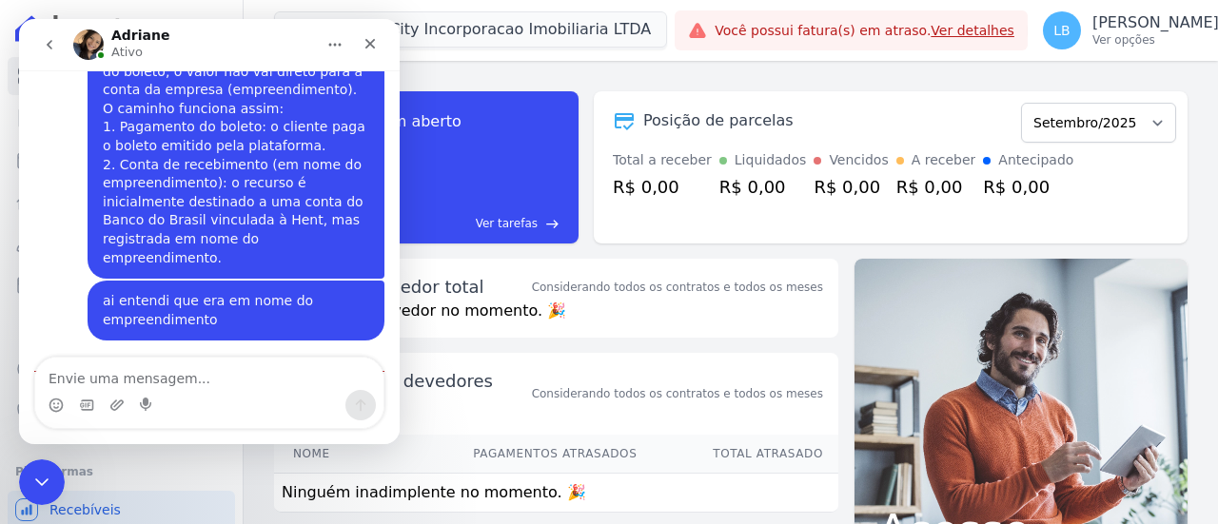
drag, startPoint x: 54, startPoint y: 237, endPoint x: 234, endPoint y: 305, distance: 192.1
click at [234, 387] on div "Não não Laura... A conta é em nome da Hent (Banco do Brasil), que hoje oferece …" at bounding box center [182, 445] width 297 height 116
drag, startPoint x: 81, startPoint y: 237, endPoint x: 216, endPoint y: 299, distance: 148.6
click at [217, 399] on div "Não não Laura... A conta é em nome da Hent (Banco do Brasil), que hoje oferece …" at bounding box center [182, 445] width 266 height 93
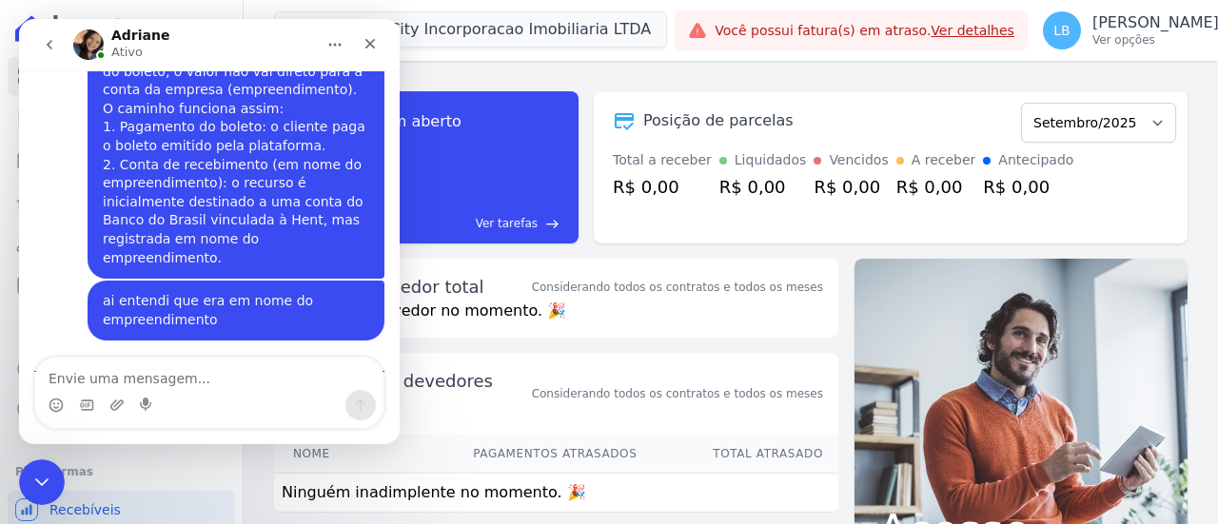
drag, startPoint x: 216, startPoint y: 299, endPoint x: 204, endPoint y: 305, distance: 13.6
click at [215, 399] on div "Não não Laura... A conta é em nome da Hent (Banco do Brasil), que hoje oferece …" at bounding box center [182, 445] width 266 height 93
drag, startPoint x: 204, startPoint y: 305, endPoint x: 198, endPoint y: 319, distance: 15.4
click at [202, 387] on div "Não não Laura... A conta é em nome da Hent (Banco do Brasil), que hoje oferece …" at bounding box center [182, 445] width 297 height 116
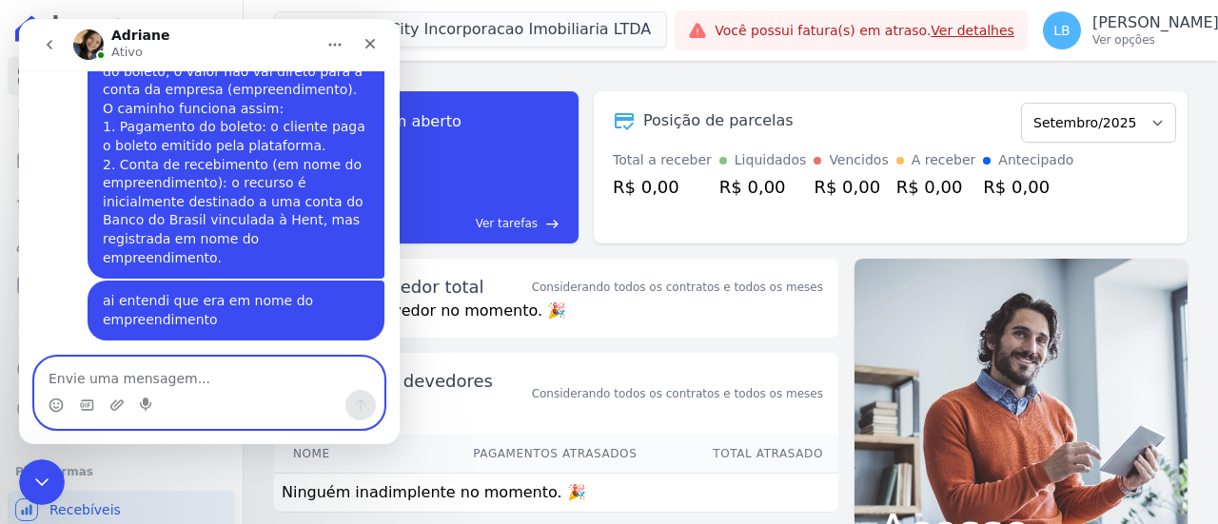
click at [221, 382] on textarea "Envie uma mensagem..." at bounding box center [209, 374] width 348 height 32
type textarea "entendi"
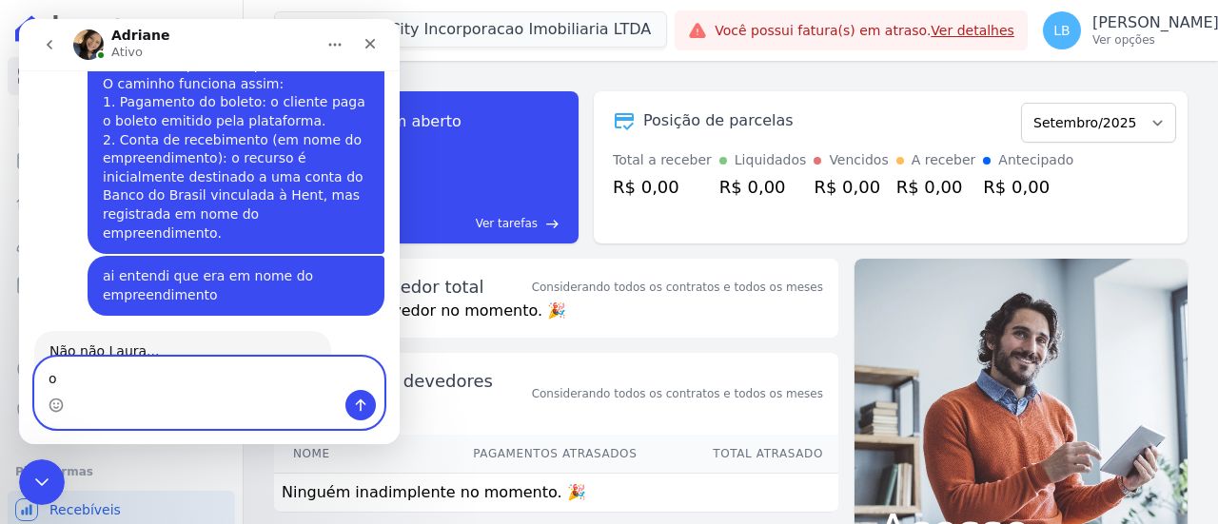
type textarea "ok"
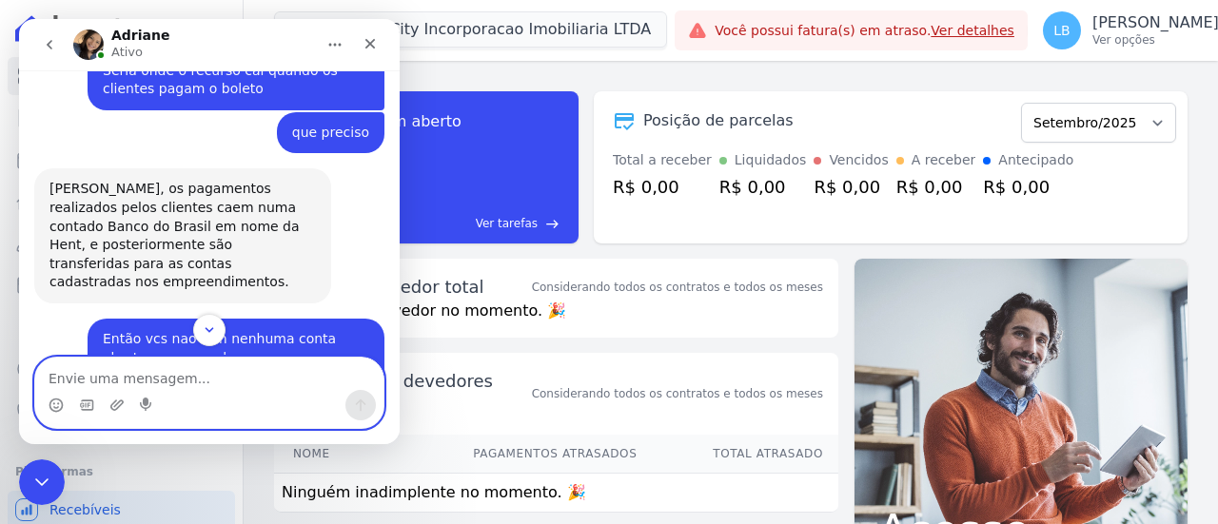
scroll to position [1300, 0]
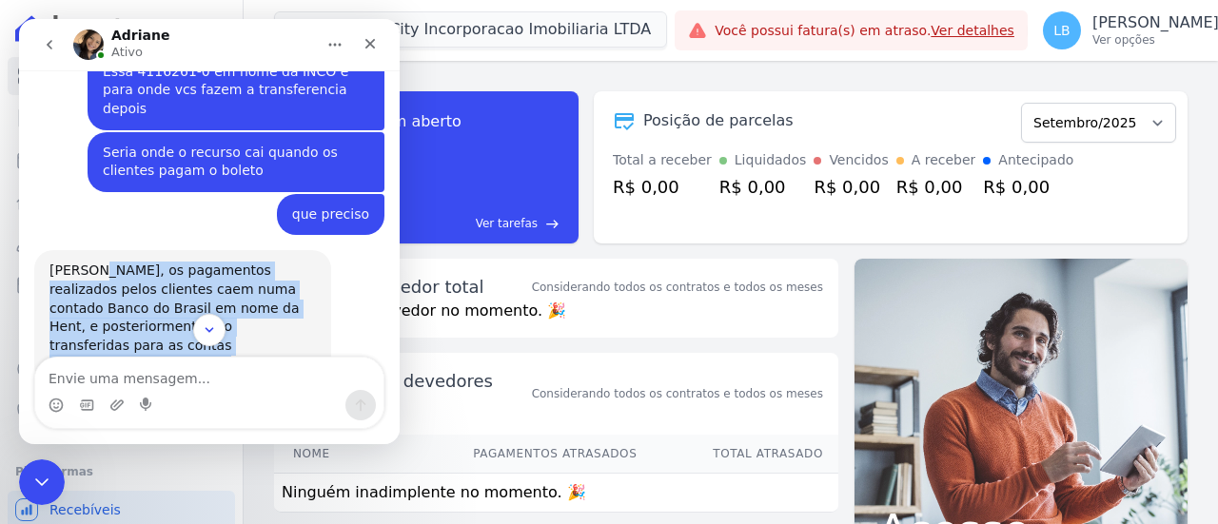
drag, startPoint x: 90, startPoint y: 173, endPoint x: 290, endPoint y: 247, distance: 213.2
click at [290, 262] on div "[PERSON_NAME], os pagamentos realizados pelos clientes caem numa contado Banco …" at bounding box center [182, 318] width 266 height 112
copy div "os pagamentos realizados pelos clientes caem numa contado Banco do Brasil em no…"
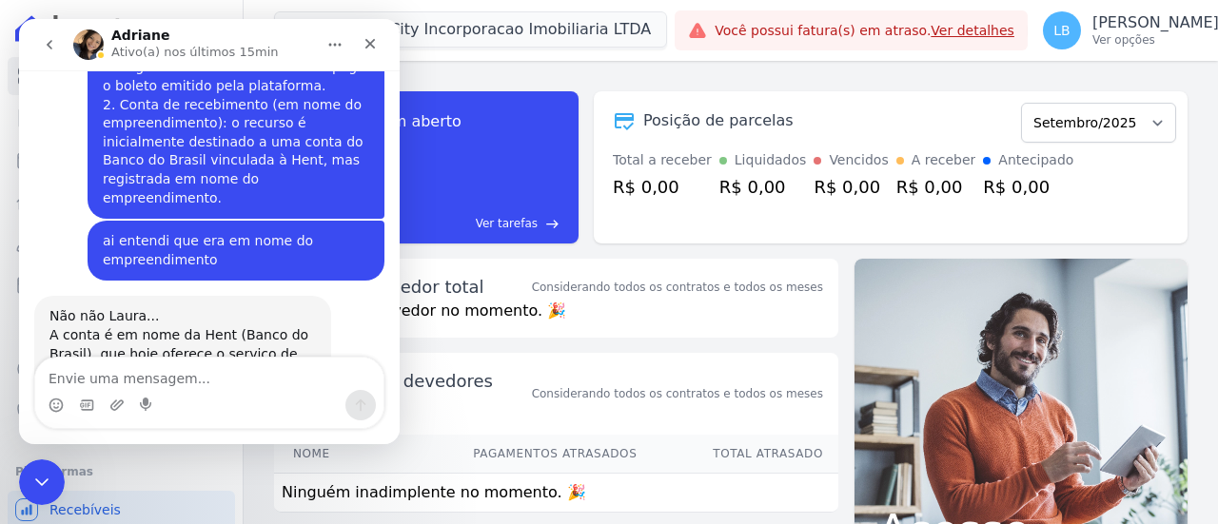
scroll to position [2080, 0]
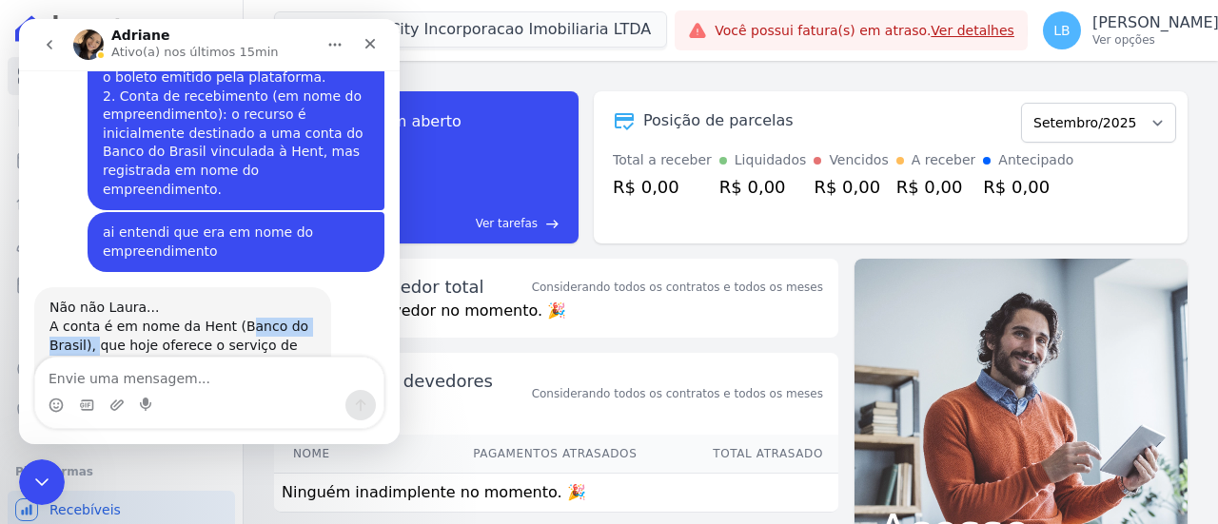
drag, startPoint x: 91, startPoint y: 150, endPoint x: 194, endPoint y: 167, distance: 104.0
click at [207, 299] on div "Não não Laura... A conta é em nome da Hent (Banco do Brasil), que hoje oferece …" at bounding box center [182, 345] width 266 height 93
click at [194, 299] on div "Não não Laura... A conta é em nome da Hent (Banco do Brasil), que hoje oferece …" at bounding box center [182, 345] width 266 height 93
drag, startPoint x: 113, startPoint y: 144, endPoint x: 240, endPoint y: 192, distance: 135.6
click at [240, 299] on div "Não não Laura... A conta é em nome da Hent (Banco do Brasil), que hoje oferece …" at bounding box center [182, 345] width 266 height 93
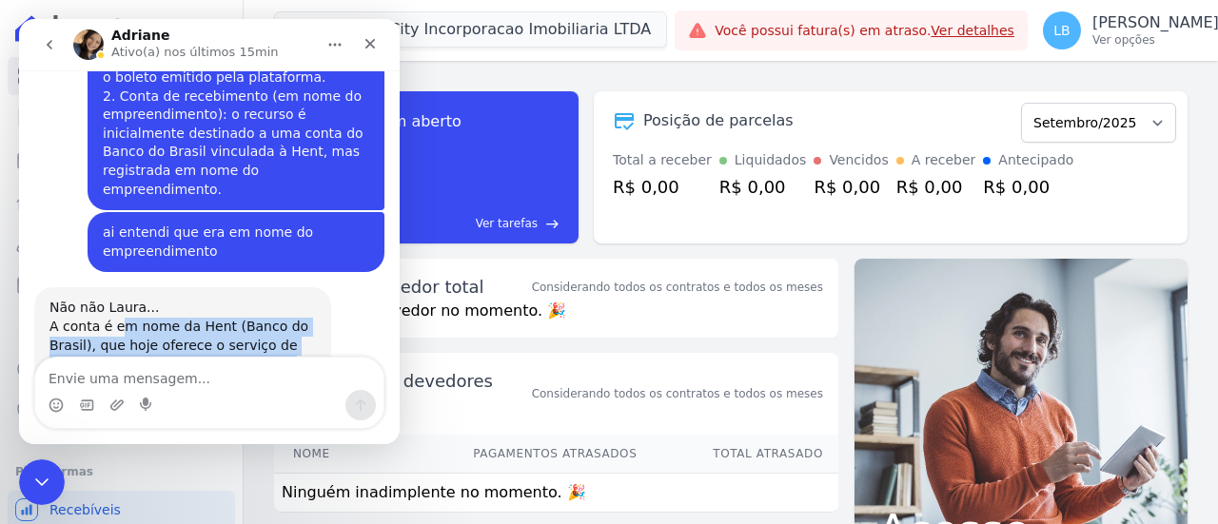
click at [240, 299] on div "Não não Laura... A conta é em nome da Hent (Banco do Brasil), que hoje oferece …" at bounding box center [182, 345] width 266 height 93
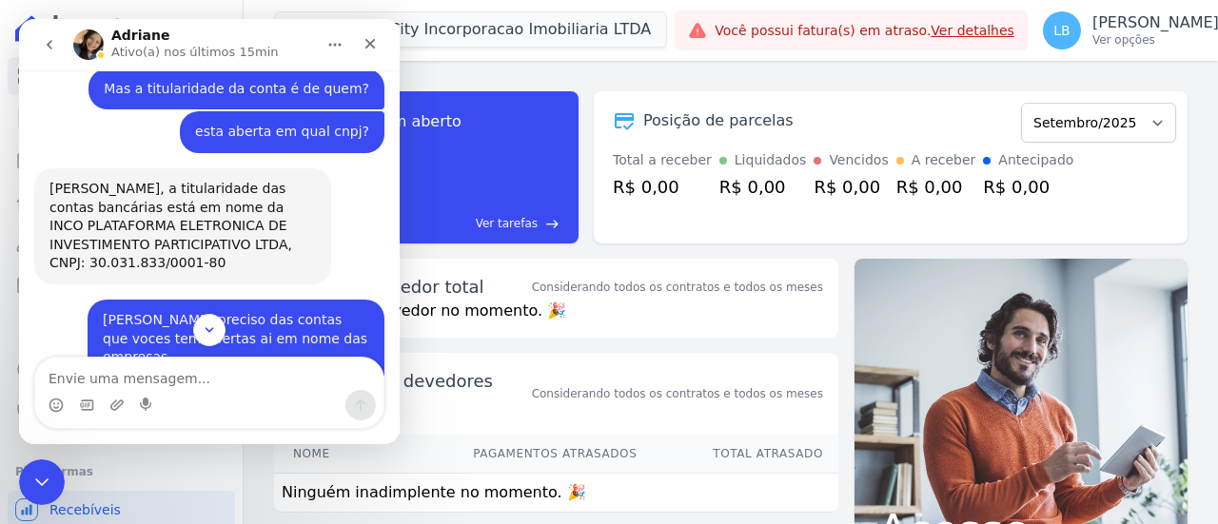
scroll to position [748, 0]
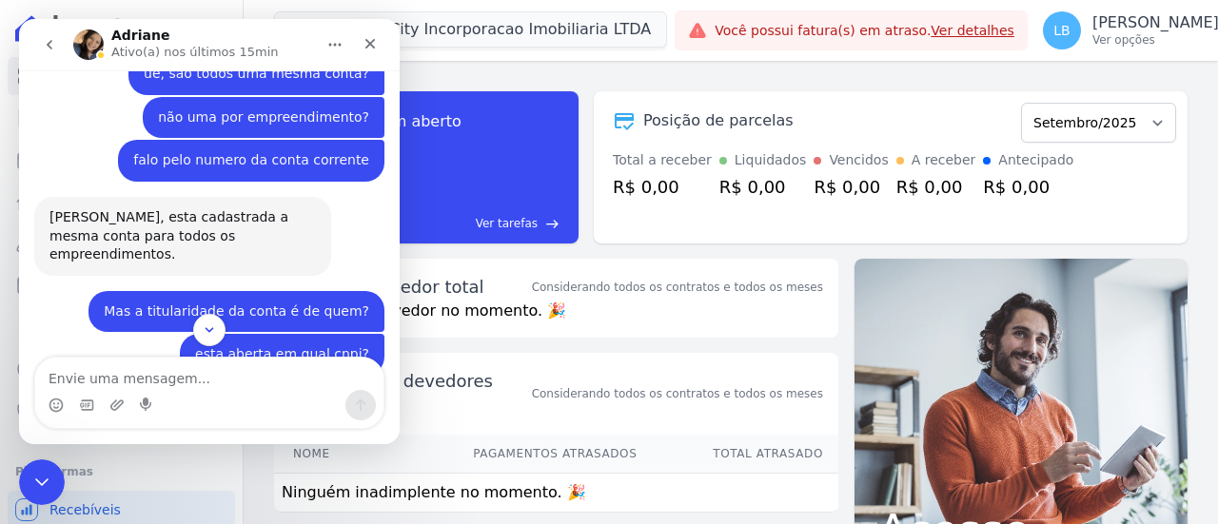
click at [58, 43] on button "go back" at bounding box center [49, 45] width 36 height 36
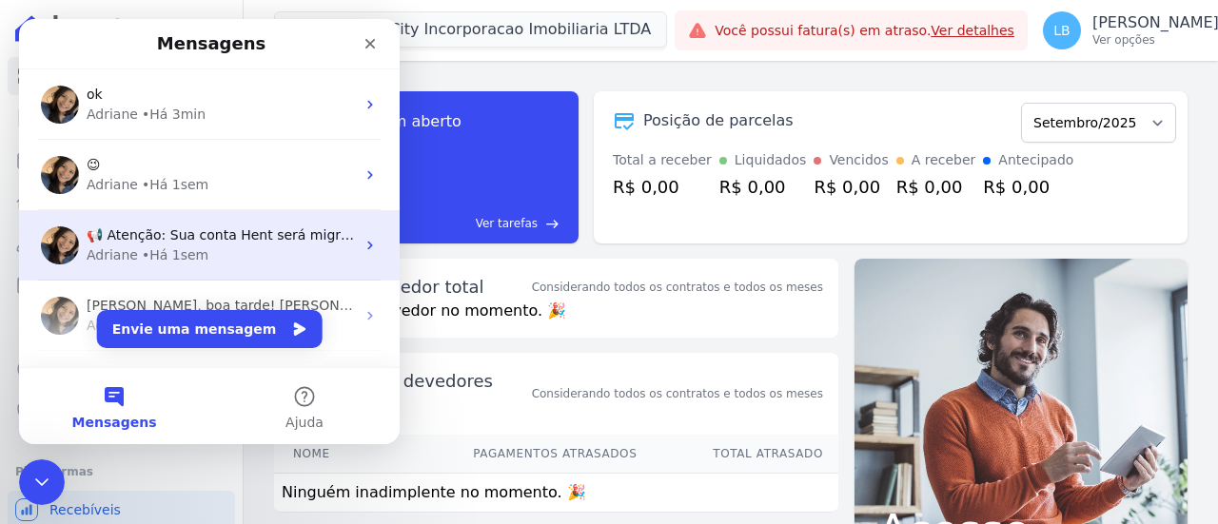
scroll to position [190, 0]
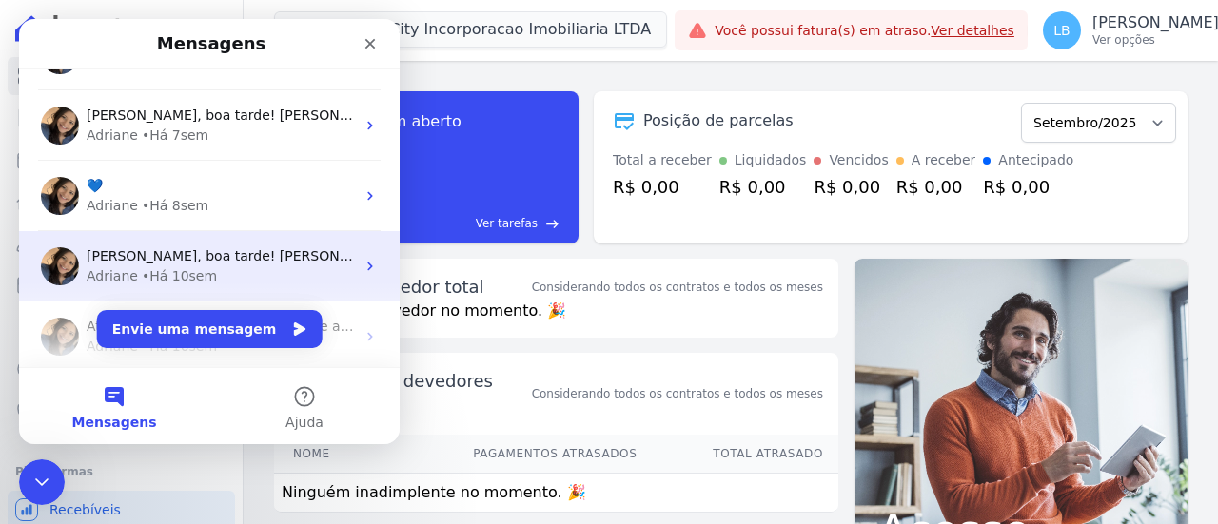
click at [260, 266] on div "Adriane • Há 10sem" at bounding box center [221, 276] width 268 height 20
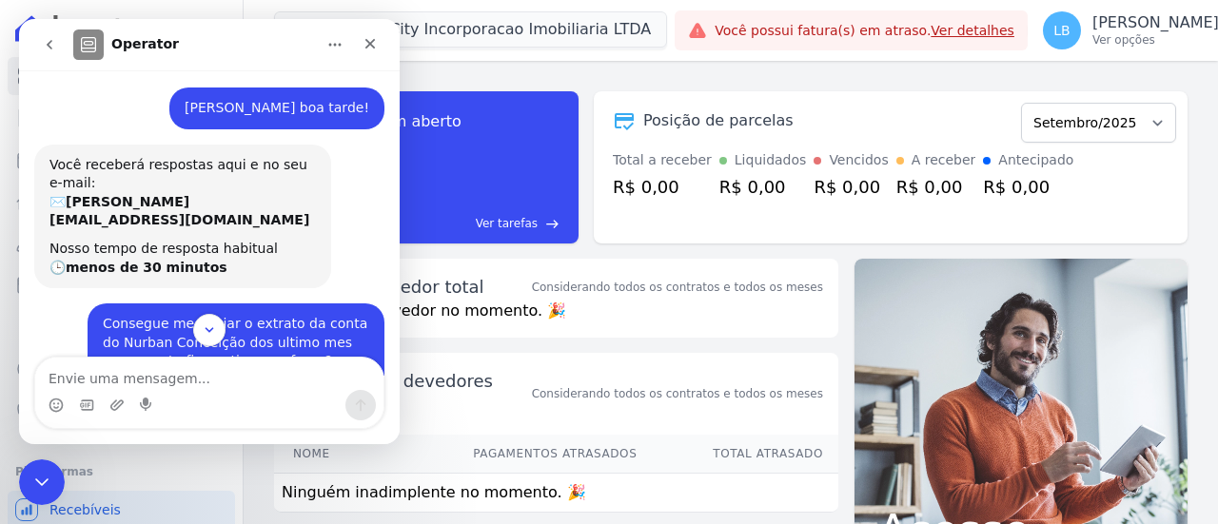
scroll to position [0, 0]
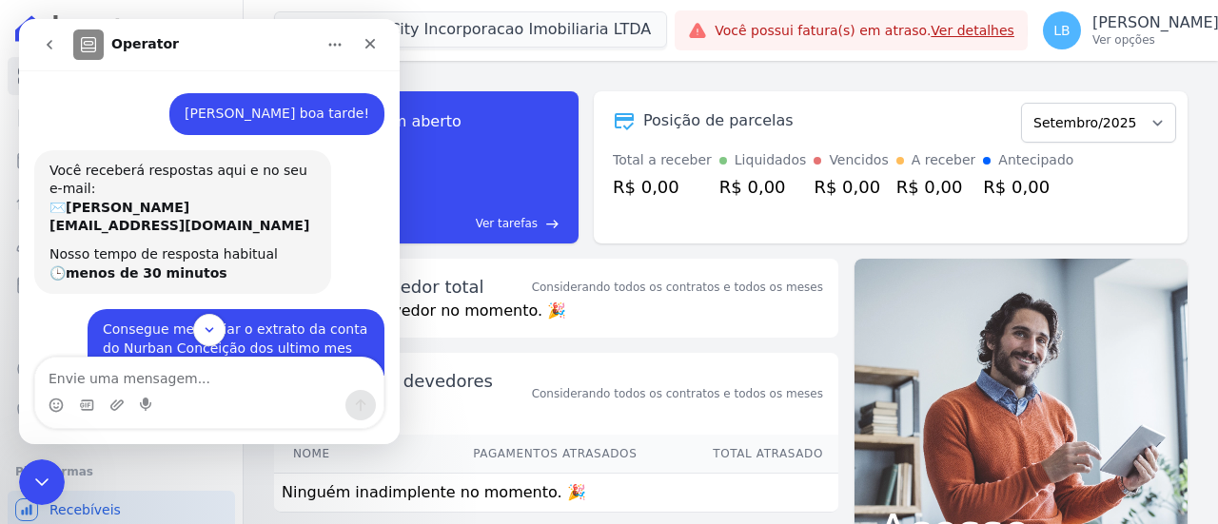
click at [35, 56] on button "go back" at bounding box center [49, 45] width 36 height 36
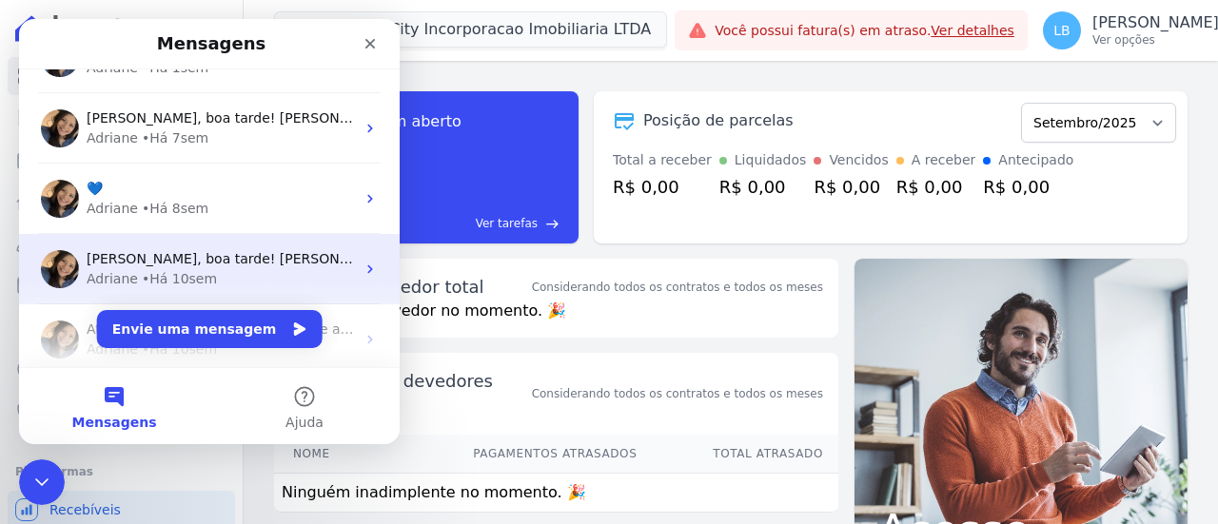
scroll to position [190, 0]
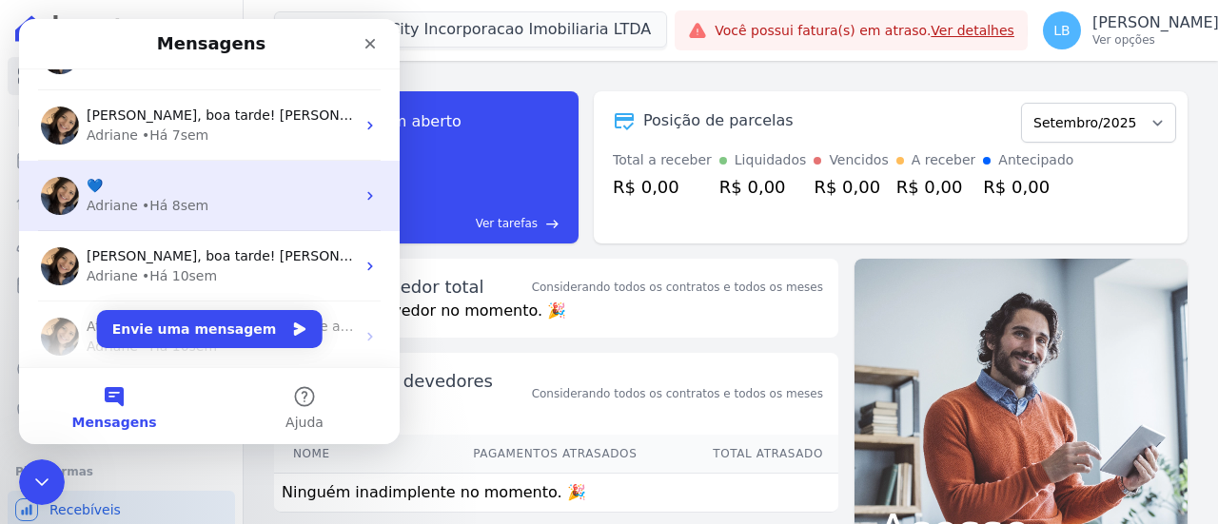
click at [240, 220] on div "💙 Adriane • Há 8sem" at bounding box center [209, 196] width 381 height 70
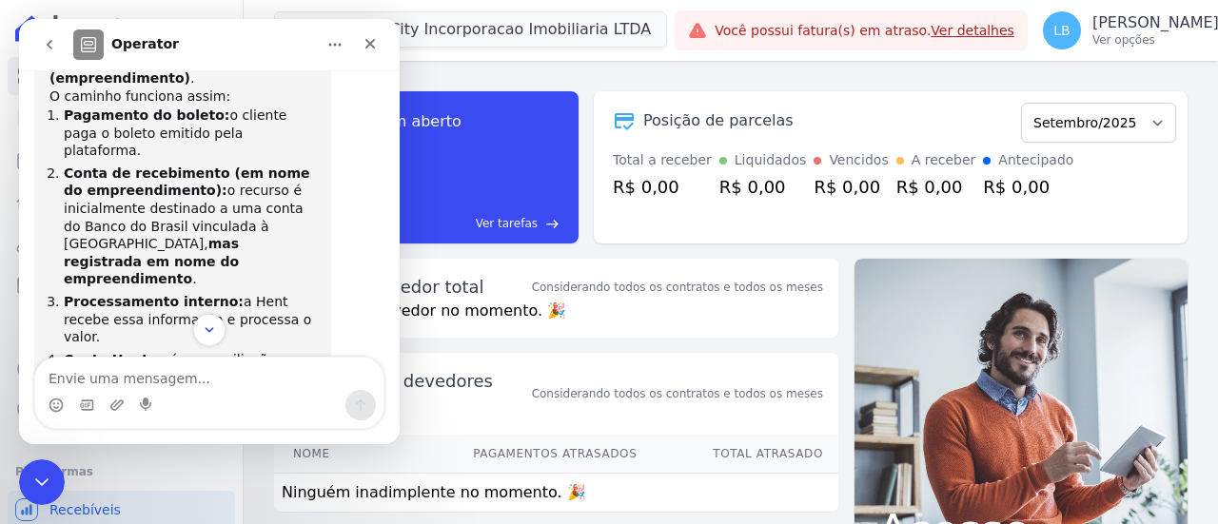
scroll to position [1446, 0]
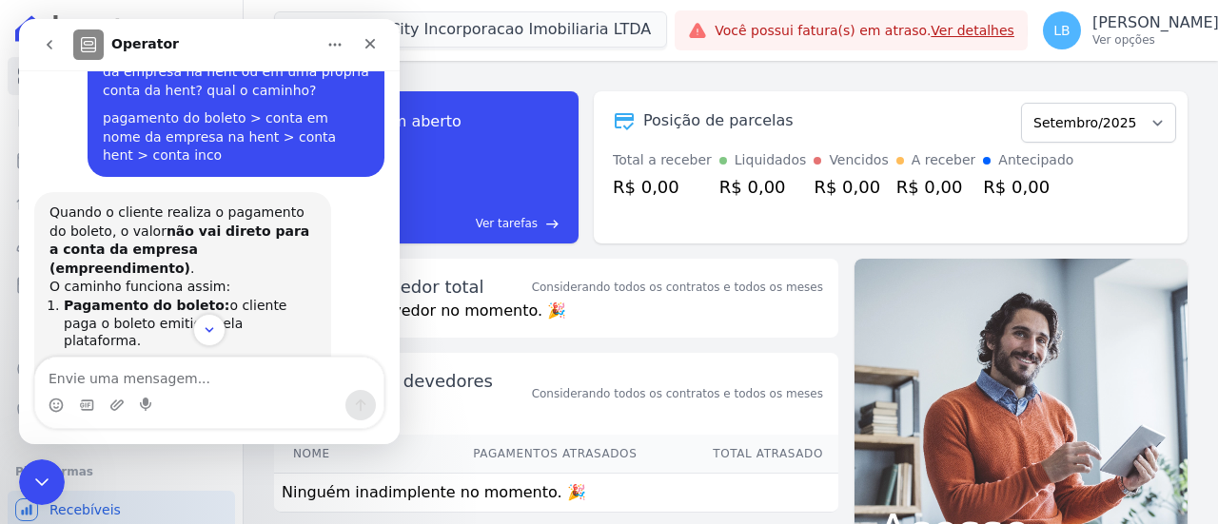
drag, startPoint x: 177, startPoint y: 213, endPoint x: 240, endPoint y: 252, distance: 73.9
click at [240, 355] on li "Conta de recebimento (em nome do empreendimento): o recurso é inicialmente dest…" at bounding box center [190, 417] width 252 height 124
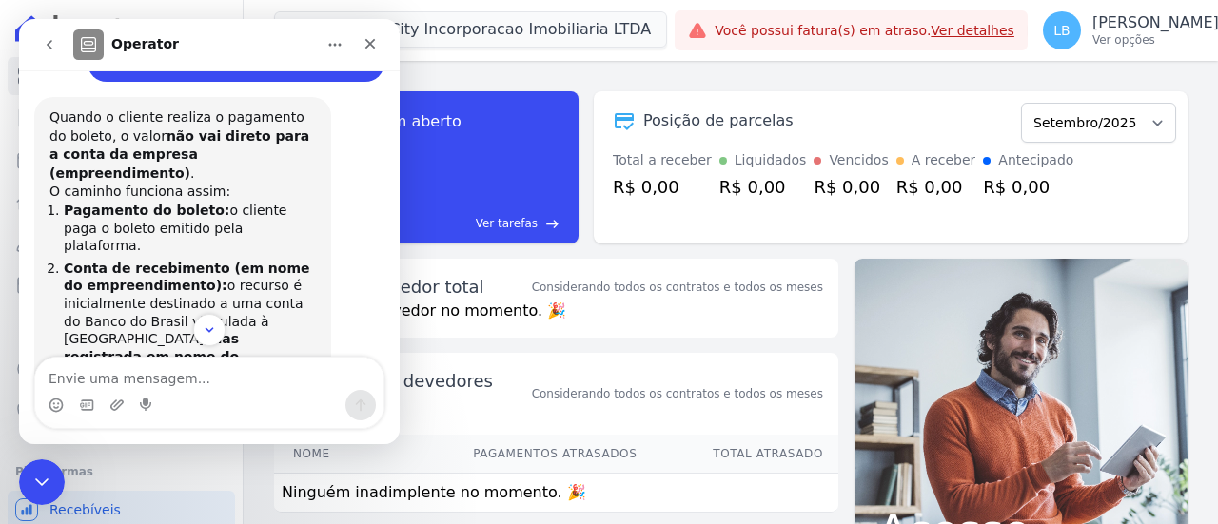
drag, startPoint x: 177, startPoint y: 231, endPoint x: 221, endPoint y: 269, distance: 58.0
click at [220, 446] on li "Conta Hent: após a conciliação, o recurso passa pela conta da Hent , onde é fei…" at bounding box center [190, 481] width 252 height 70
click at [235, 446] on li "Conta Hent: após a conciliação, o recurso passa pela conta da Hent , onde é fei…" at bounding box center [190, 481] width 252 height 70
drag, startPoint x: 88, startPoint y: 255, endPoint x: 265, endPoint y: 271, distance: 177.7
click at [240, 446] on li "Conta Hent: após a conciliação, o recurso passa pela conta da Hent , onde é fei…" at bounding box center [190, 481] width 252 height 70
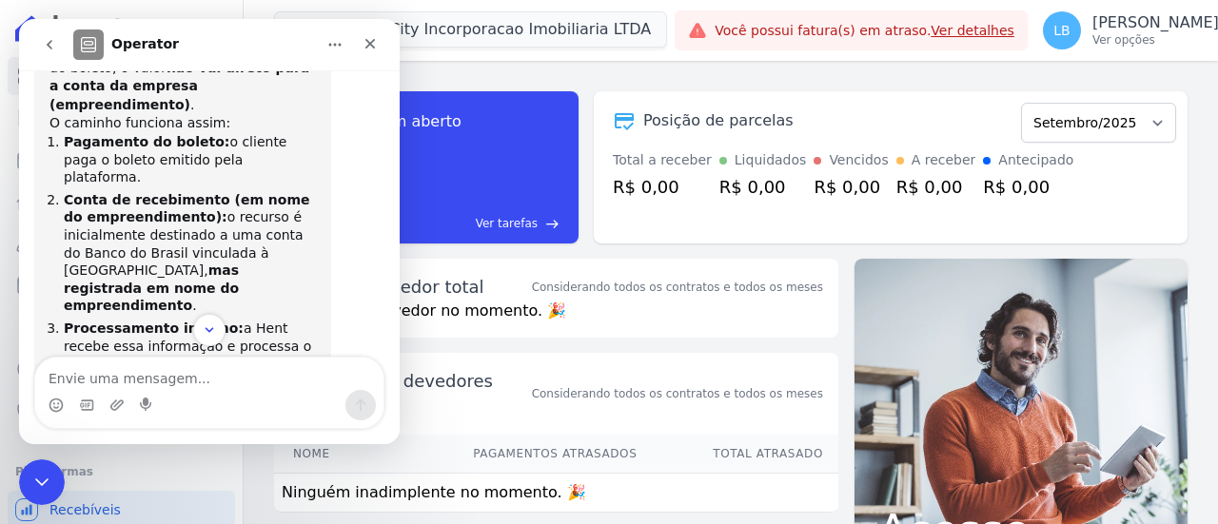
scroll to position [1636, 0]
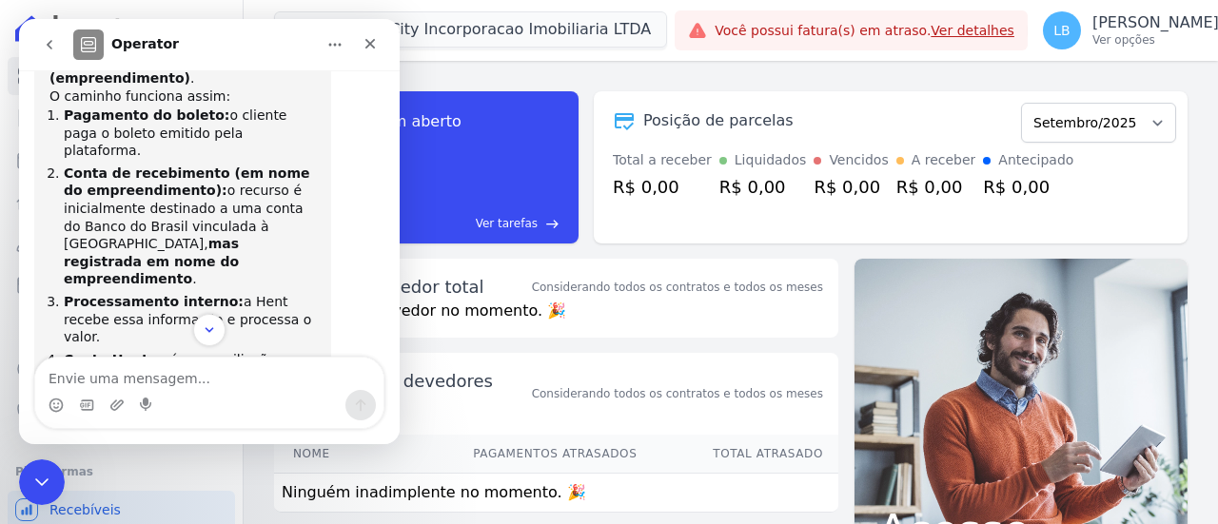
drag, startPoint x: 212, startPoint y: 212, endPoint x: 242, endPoint y: 258, distance: 54.4
click at [242, 426] on li "Transferência final: por fim, a Hent realiza a transferência do valor para a co…" at bounding box center [190, 479] width 252 height 107
click at [55, 46] on icon "go back" at bounding box center [49, 44] width 15 height 15
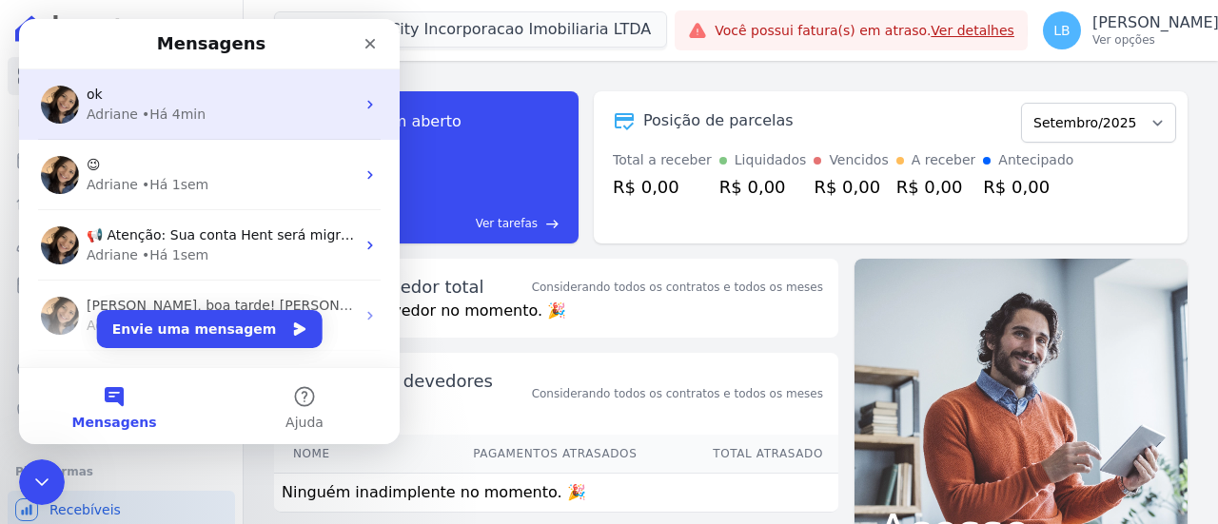
click at [234, 122] on div "Adriane • Há 4min" at bounding box center [221, 115] width 268 height 20
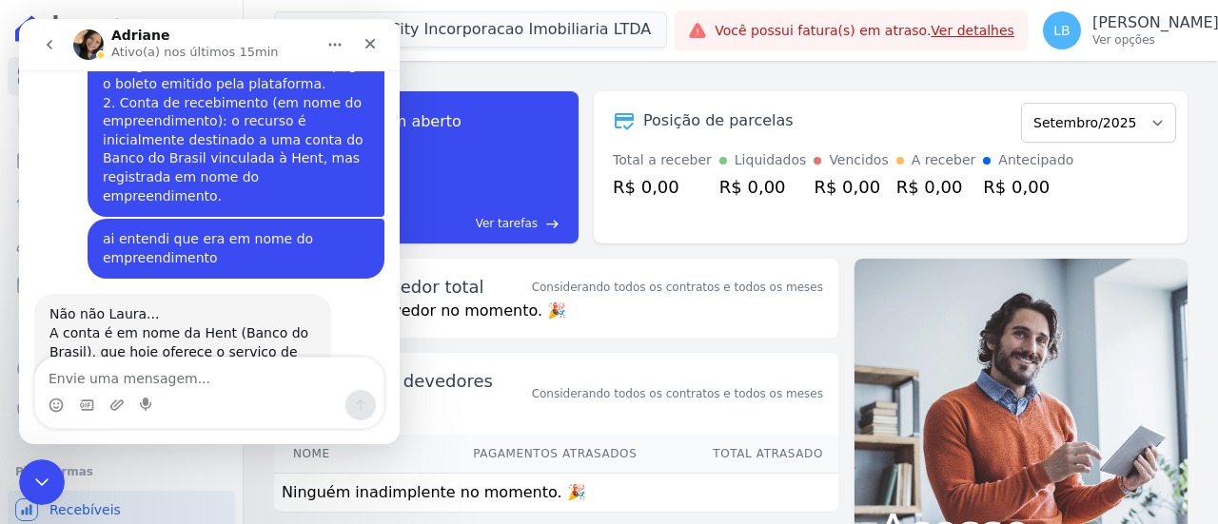
scroll to position [2061, 0]
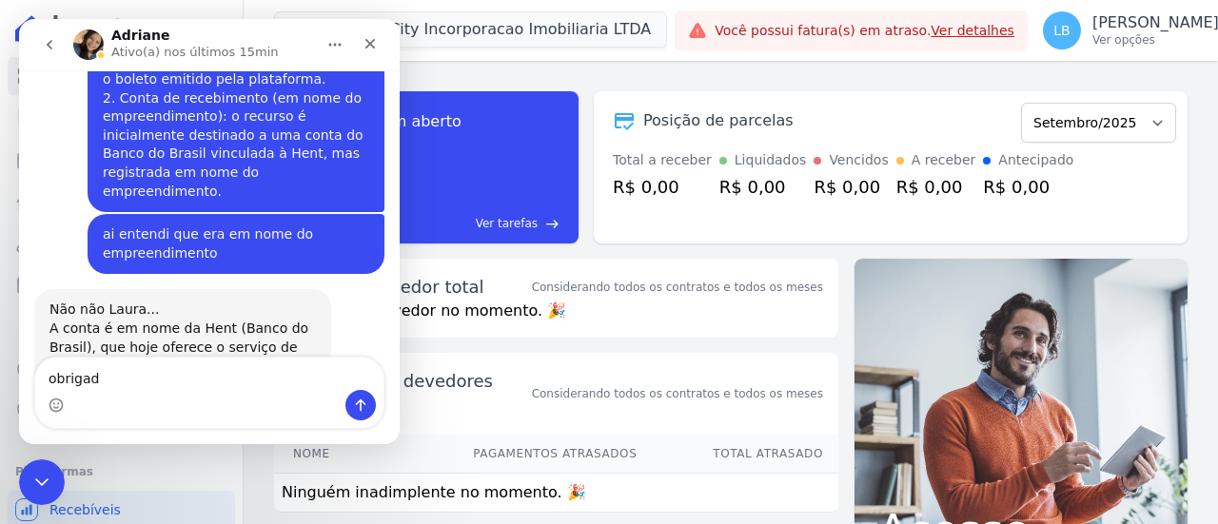
type textarea "obrigada"
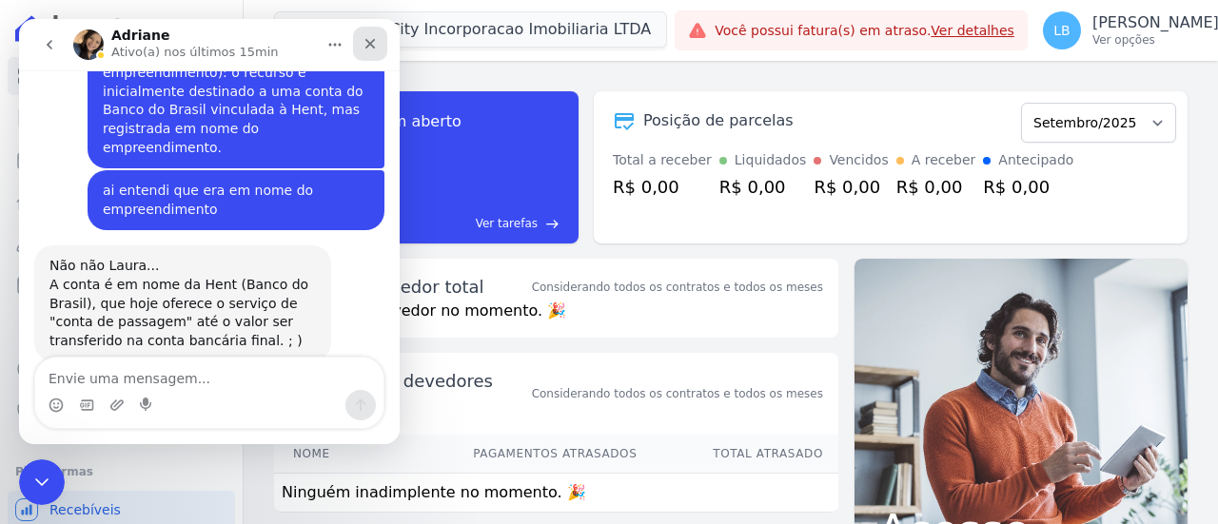
click at [379, 43] on div "Fechar" at bounding box center [370, 44] width 34 height 34
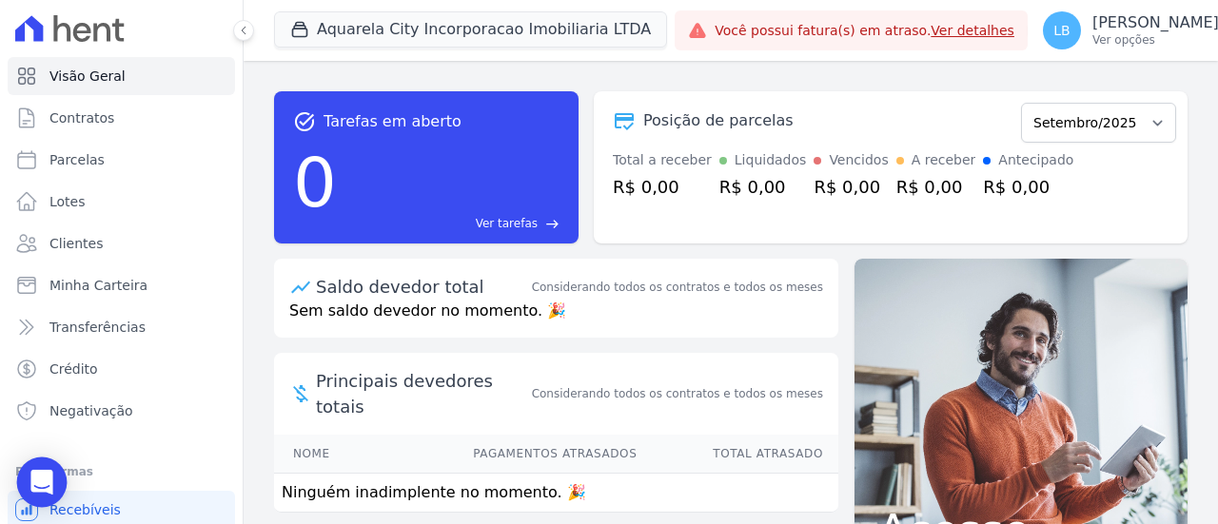
click at [31, 473] on icon "Open Intercom Messenger" at bounding box center [42, 482] width 25 height 25
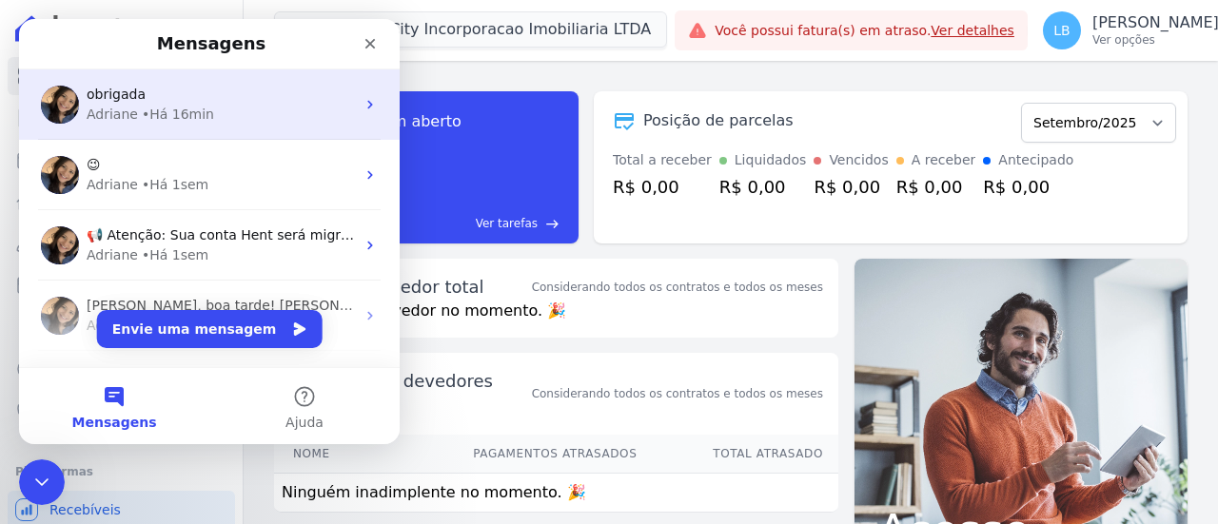
click at [219, 105] on div "Adriane • Há 16min" at bounding box center [221, 115] width 268 height 20
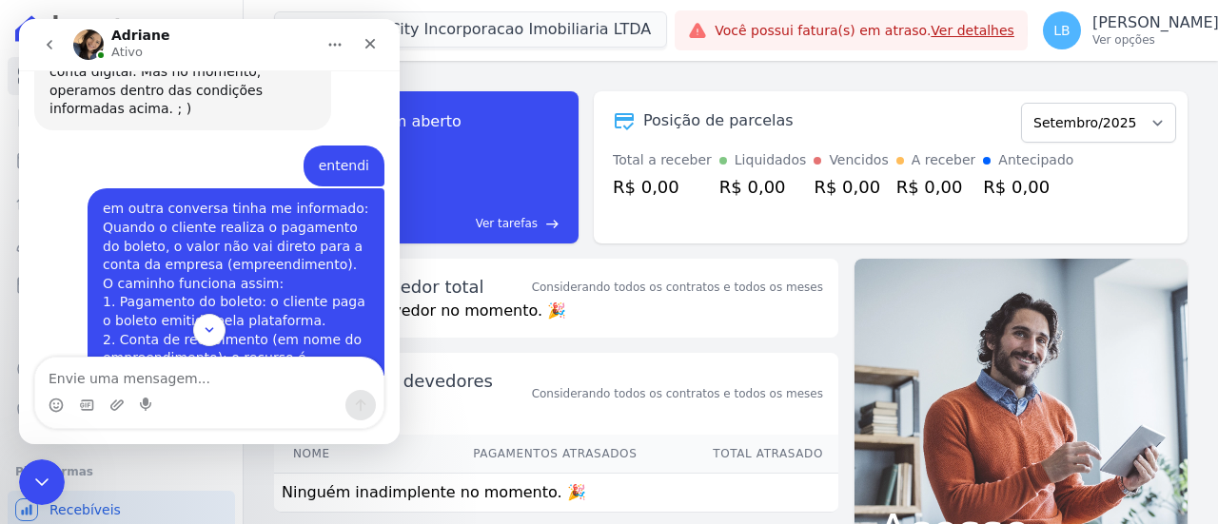
scroll to position [1724, 0]
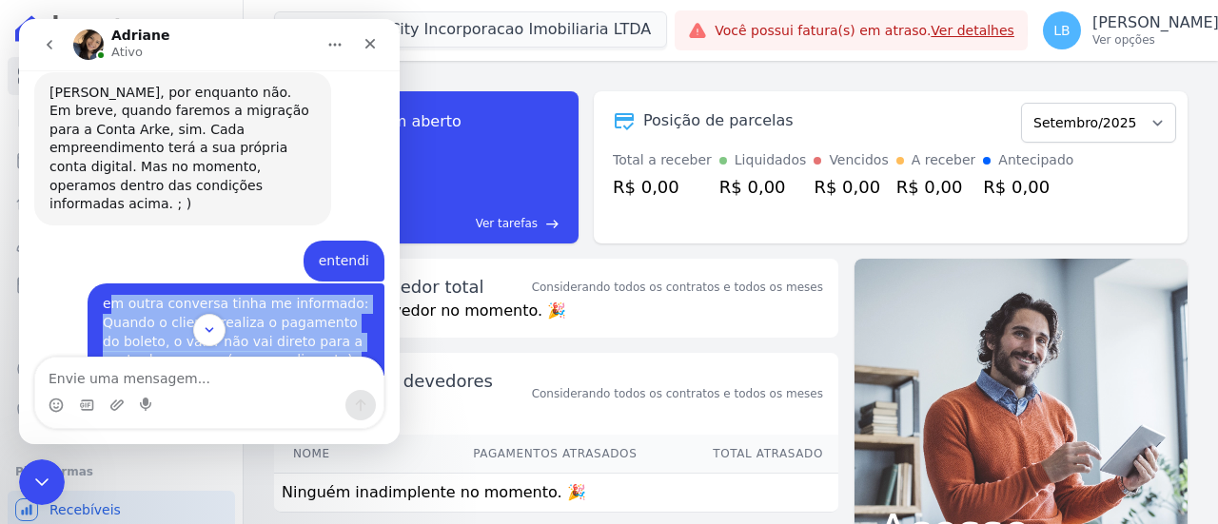
drag, startPoint x: 99, startPoint y: 138, endPoint x: 248, endPoint y: 254, distance: 189.2
click at [242, 295] on div "em outra conversa tinha me informado: Quando o cliente realiza o pagamento do b…" at bounding box center [236, 416] width 266 height 243
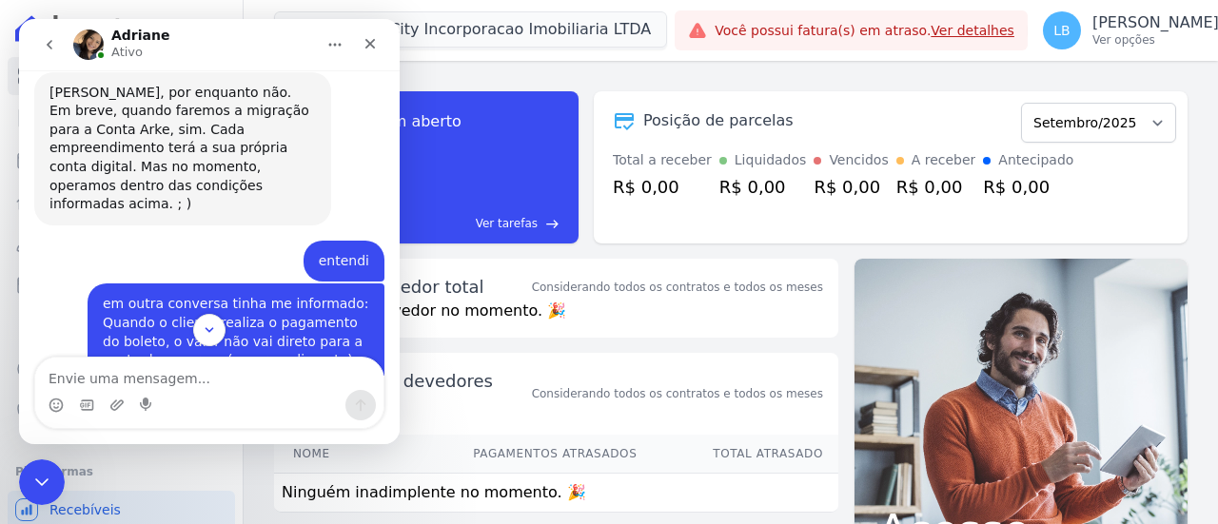
click at [280, 295] on div "em outra conversa tinha me informado: Quando o cliente realiza o pagamento do b…" at bounding box center [236, 416] width 266 height 243
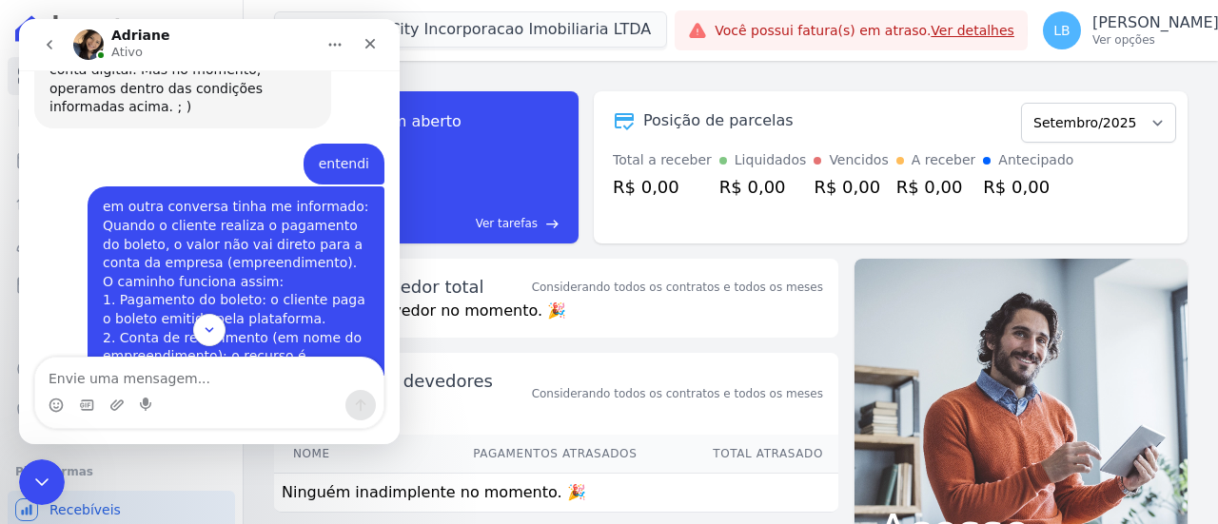
scroll to position [1820, 0]
drag, startPoint x: 138, startPoint y: 187, endPoint x: 242, endPoint y: 245, distance: 118.4
click at [242, 245] on div "em outra conversa tinha me informado: Quando o cliente realiza o pagamento do b…" at bounding box center [236, 321] width 266 height 243
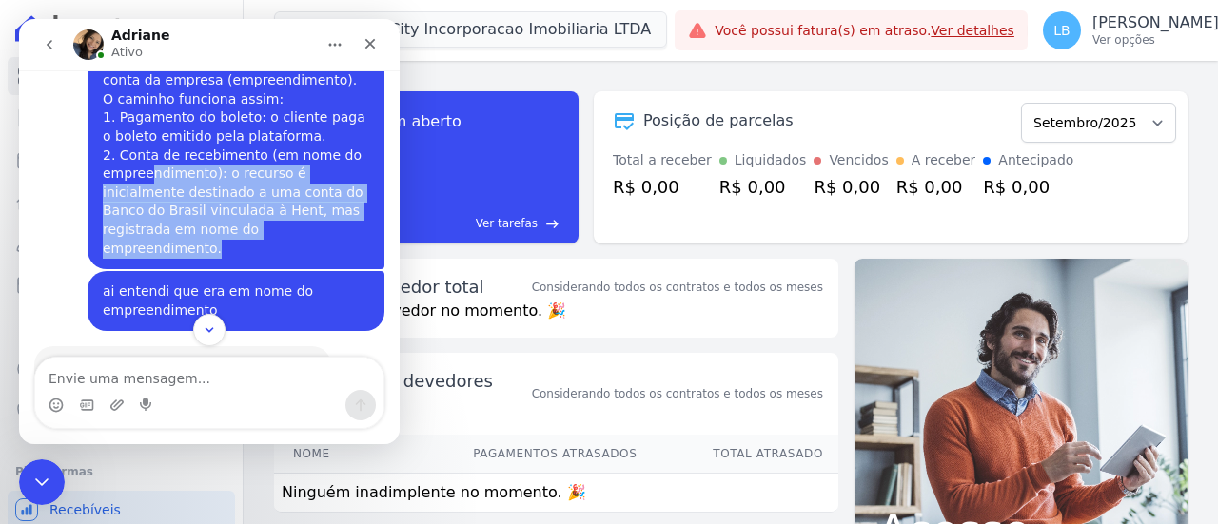
scroll to position [2010, 0]
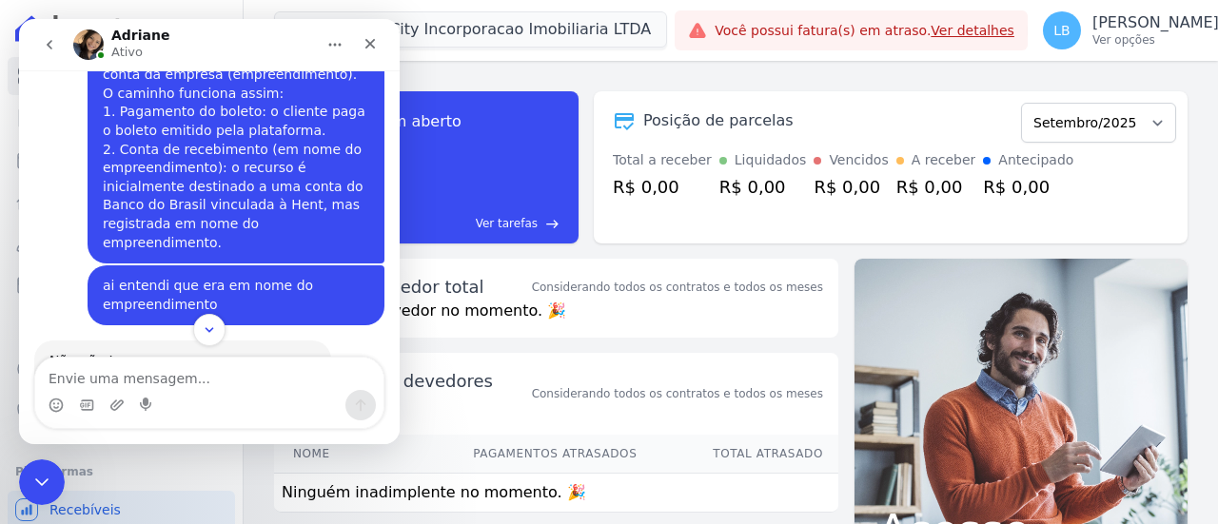
drag, startPoint x: 204, startPoint y: 250, endPoint x: 124, endPoint y: 186, distance: 102.8
click at [124, 352] on div "Não não Laura... A conta é em nome da Hent (Banco do Brasil), que hoje oferece …" at bounding box center [182, 398] width 266 height 93
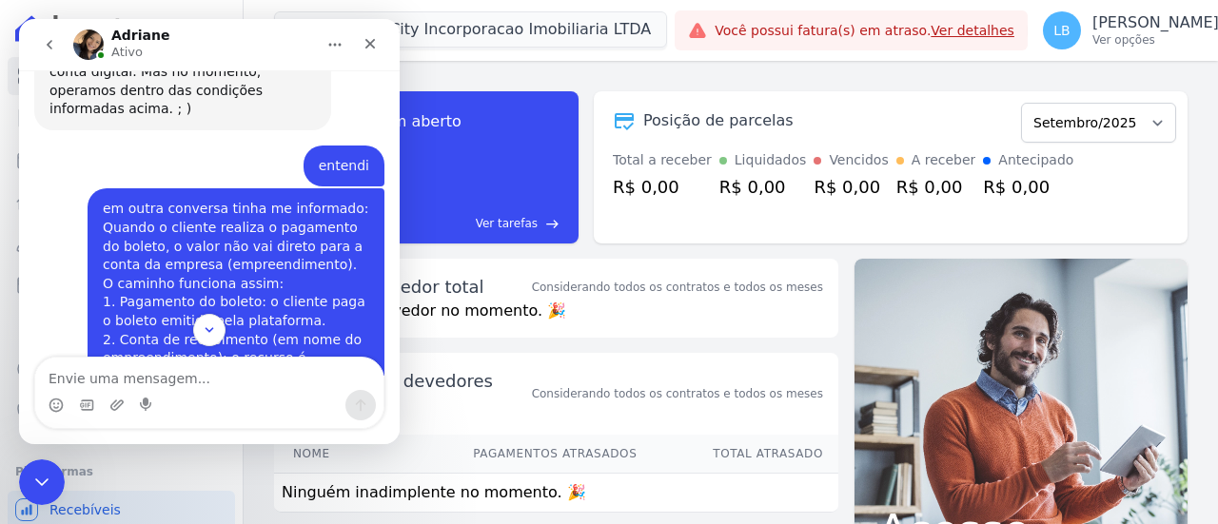
scroll to position [1724, 0]
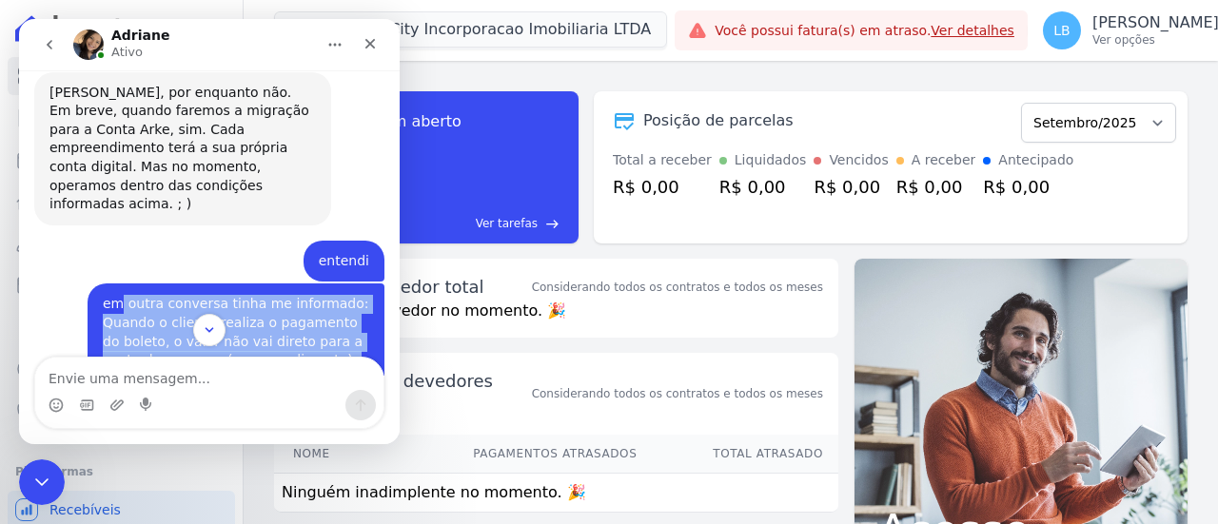
drag, startPoint x: 107, startPoint y: 140, endPoint x: 297, endPoint y: 237, distance: 213.7
click at [297, 295] on div "em outra conversa tinha me informado: Quando o cliente realiza o pagamento do b…" at bounding box center [236, 416] width 266 height 243
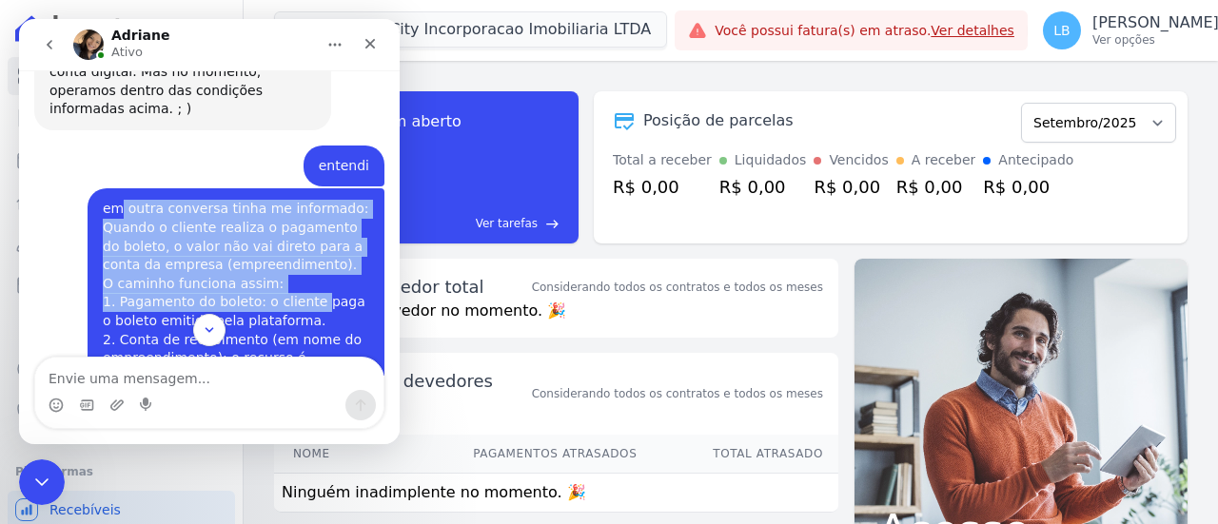
scroll to position [1915, 0]
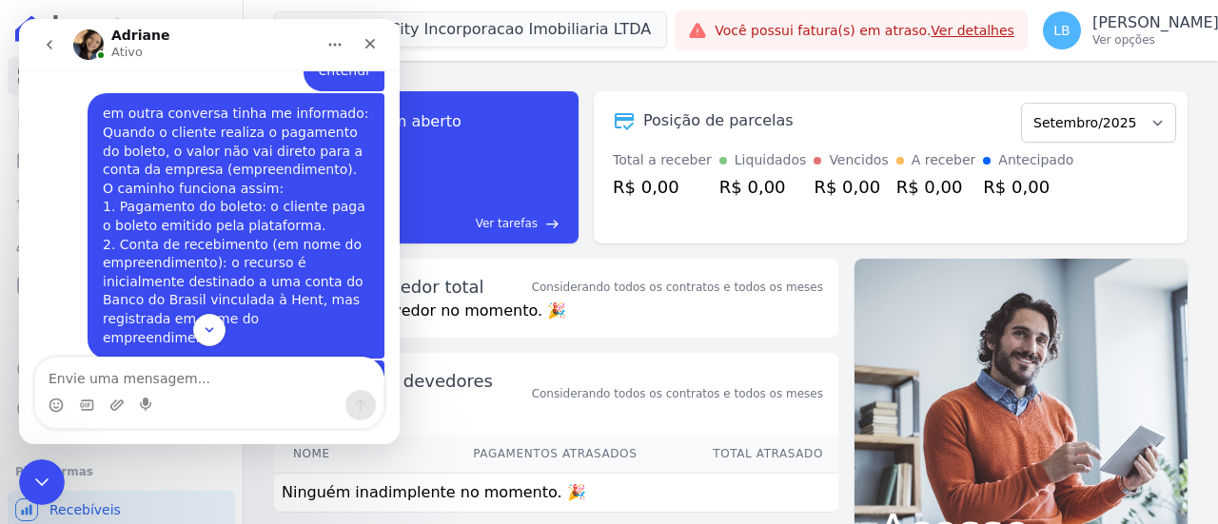
drag, startPoint x: 110, startPoint y: 292, endPoint x: 285, endPoint y: 318, distance: 176.0
click at [285, 318] on div "Bom dia [PERSON_NAME]! Tudo bem? [PERSON_NAME] • Há 5h Você receberá respostas …" at bounding box center [209, 222] width 381 height 305
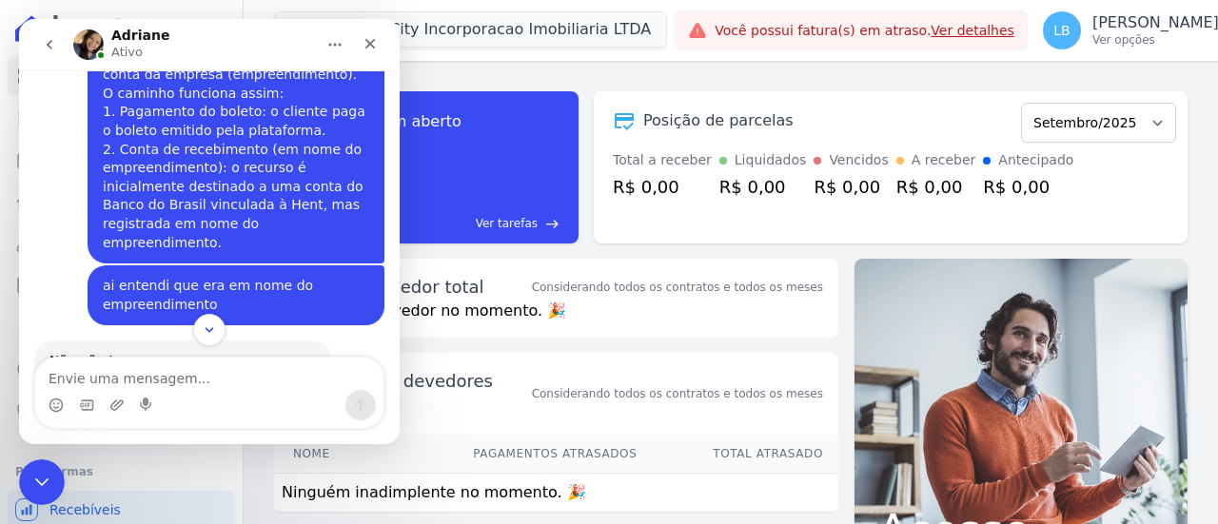
click at [173, 352] on div "Não não Laura... A conta é em nome da Hent (Banco do Brasil), que hoje oferece …" at bounding box center [182, 398] width 266 height 93
drag, startPoint x: 205, startPoint y: 254, endPoint x: 44, endPoint y: 195, distance: 171.3
click at [44, 341] on div "Não não Laura... A conta é em nome da Hent (Banco do Brasil), que hoje oferece …" at bounding box center [182, 399] width 297 height 116
copy div "A conta é em nome da Hent (Banco do Brasil), que hoje oferece o serviço de "con…"
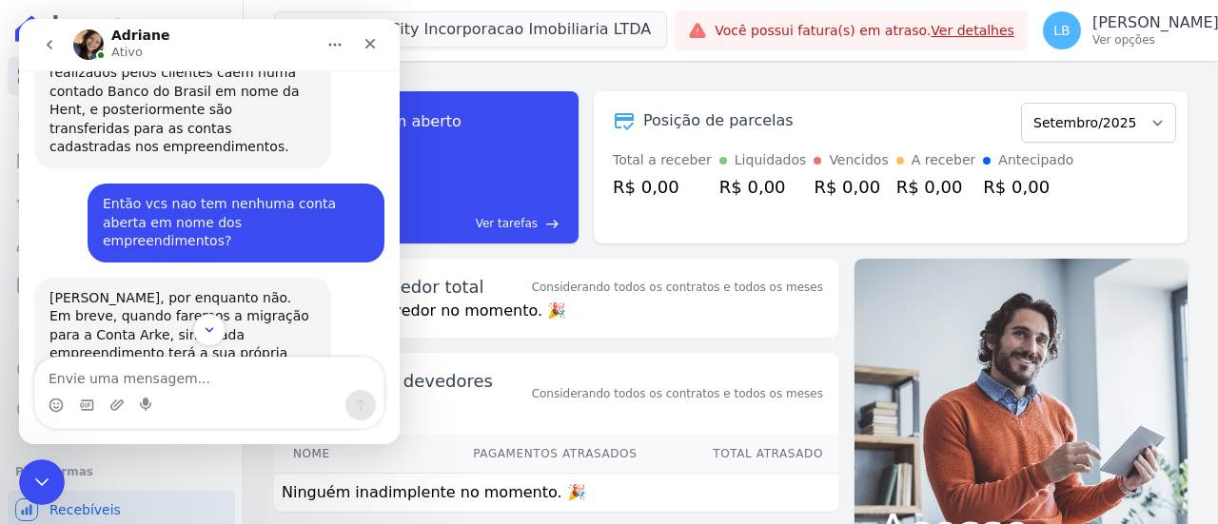
scroll to position [1534, 0]
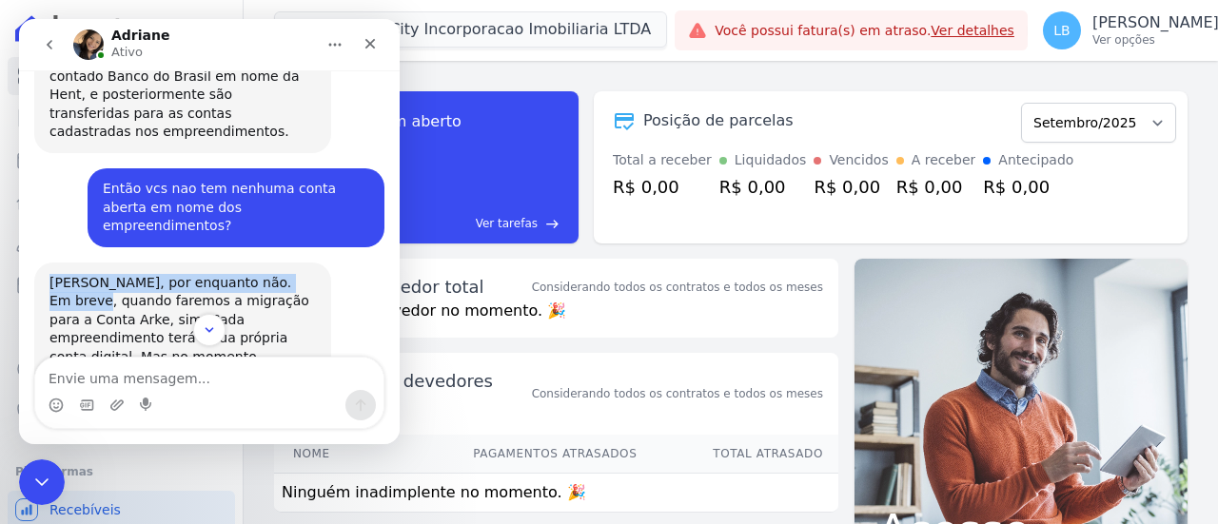
drag, startPoint x: 48, startPoint y: 159, endPoint x: 147, endPoint y: 187, distance: 102.7
click at [297, 263] on div "[PERSON_NAME], por enquanto não. Em breve, quando faremos a migração para a Con…" at bounding box center [182, 339] width 297 height 153
drag, startPoint x: 147, startPoint y: 187, endPoint x: 74, endPoint y: 189, distance: 72.4
click at [145, 274] on div "[PERSON_NAME], por enquanto não. Em breve, quando faremos a migração para a Con…" at bounding box center [182, 339] width 266 height 130
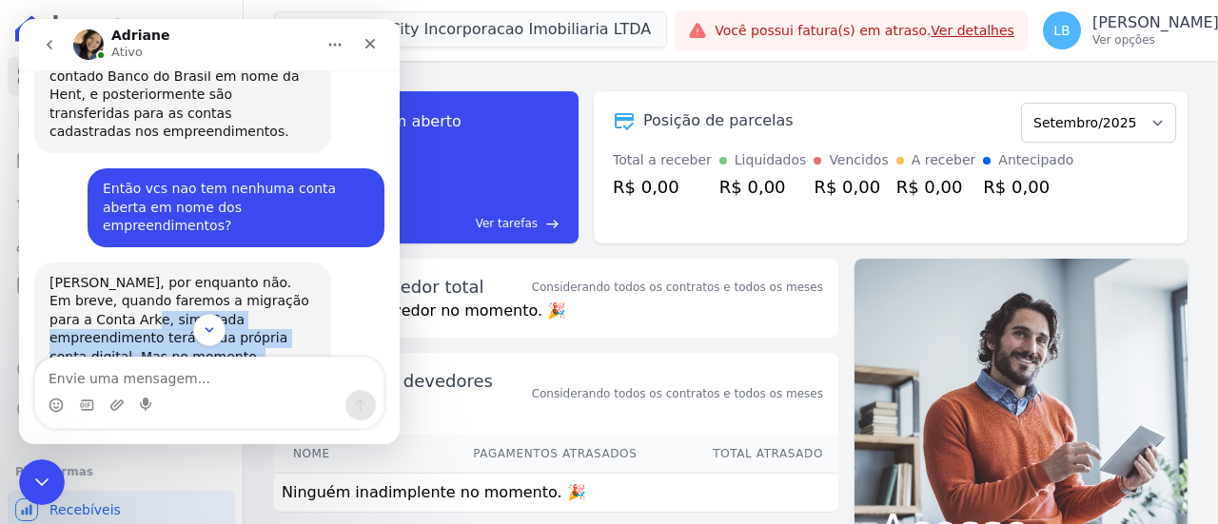
drag, startPoint x: 42, startPoint y: 187, endPoint x: 305, endPoint y: 222, distance: 265.8
click at [305, 263] on div "[PERSON_NAME], por enquanto não. Em breve, quando faremos a migração para a Con…" at bounding box center [182, 339] width 297 height 153
click at [163, 274] on div "[PERSON_NAME], por enquanto não. Em breve, quando faremos a migração para a Con…" at bounding box center [182, 339] width 266 height 130
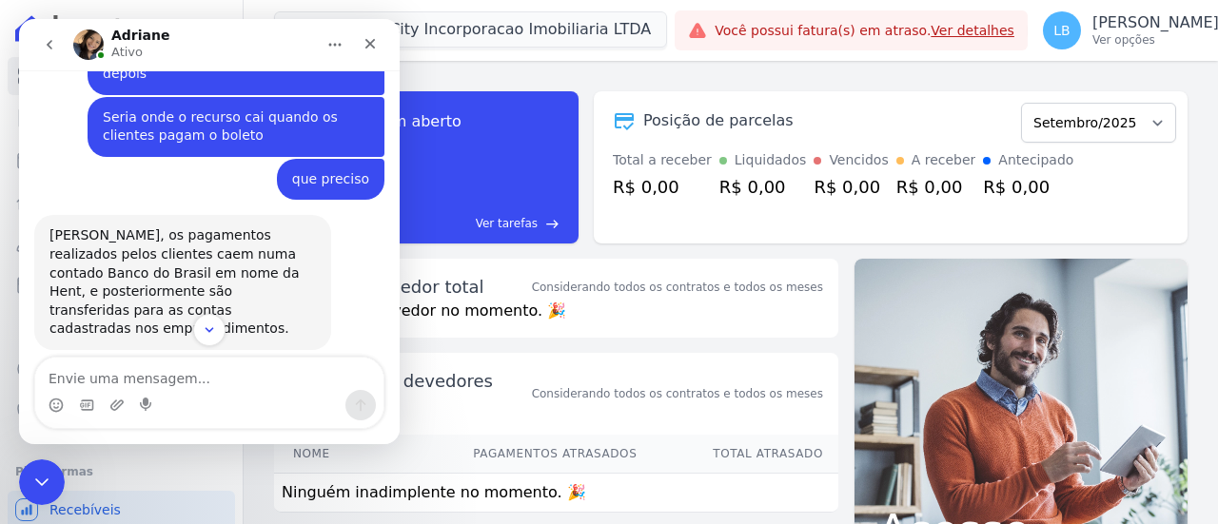
scroll to position [1344, 0]
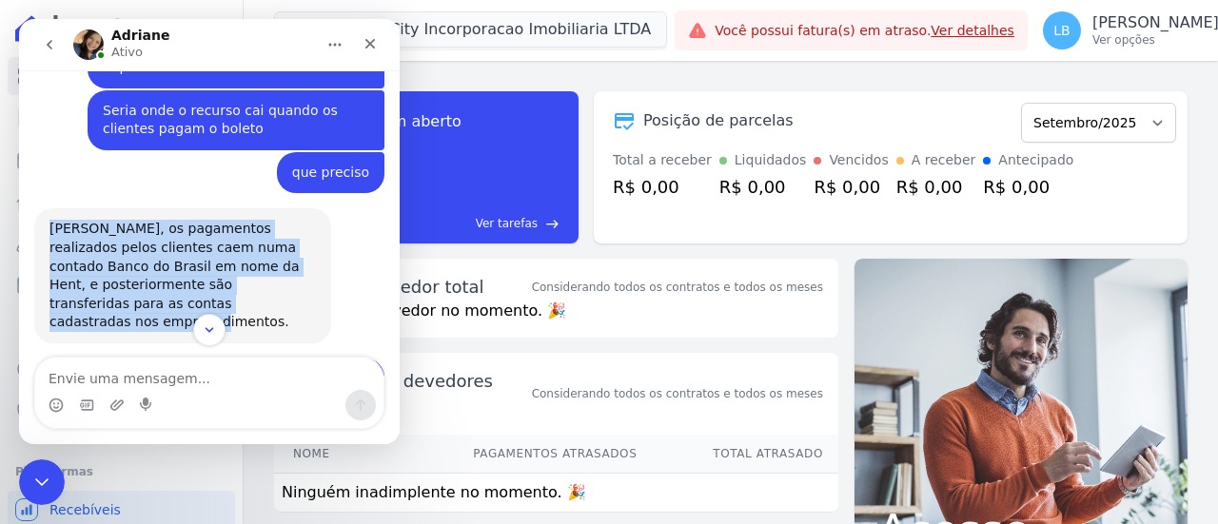
drag, startPoint x: 59, startPoint y: 131, endPoint x: 301, endPoint y: 203, distance: 252.0
click at [301, 220] on div "[PERSON_NAME], os pagamentos realizados pelos clientes caem numa contado Banco …" at bounding box center [182, 276] width 266 height 112
copy div "[PERSON_NAME], os pagamentos realizados pelos clientes caem numa contado Banco …"
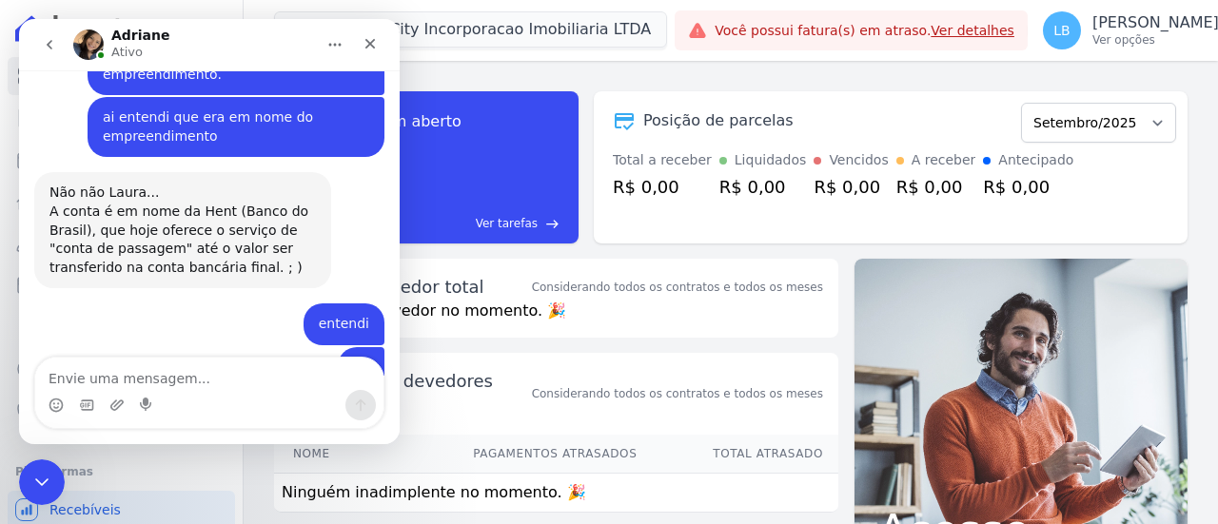
scroll to position [2181, 0]
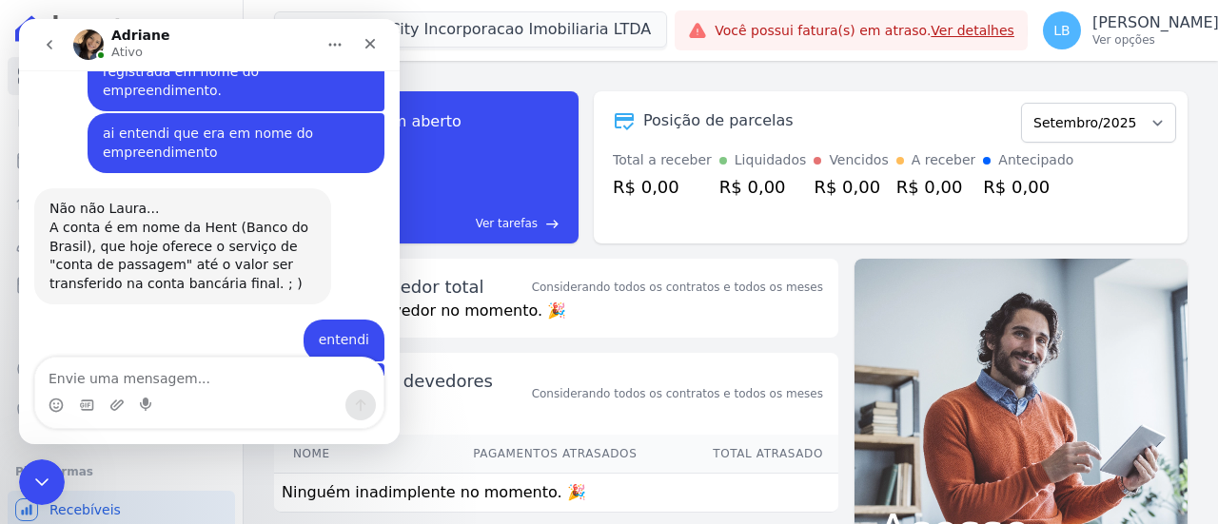
drag, startPoint x: 49, startPoint y: 294, endPoint x: 158, endPoint y: 299, distance: 108.6
click at [158, 463] on div "Imagina [PERSON_NAME]! = ) Adriane • Agora" at bounding box center [148, 484] width 229 height 42
click at [377, 34] on div "Fechar" at bounding box center [370, 44] width 34 height 34
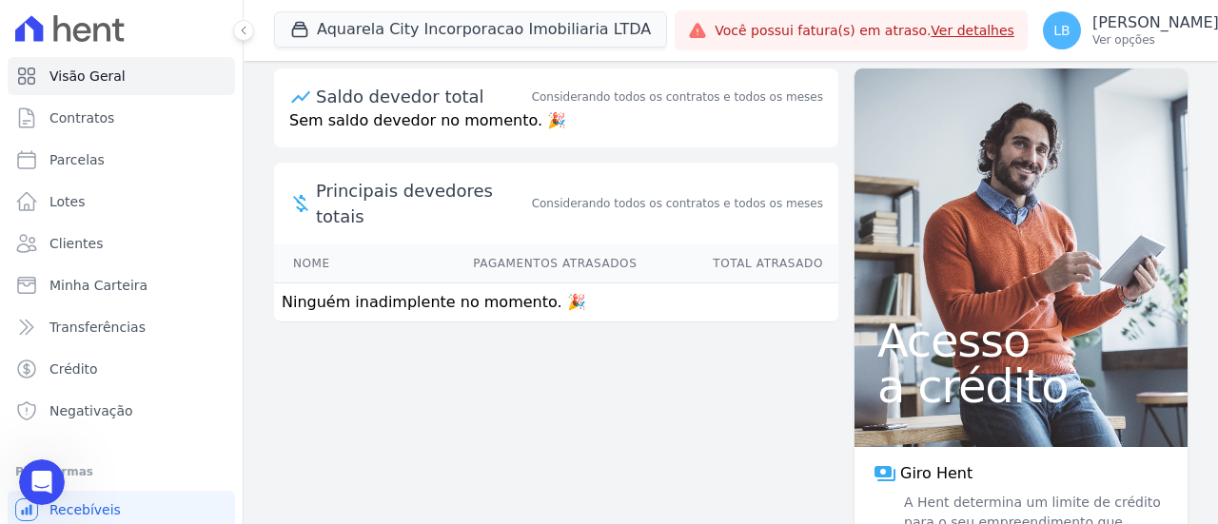
scroll to position [0, 0]
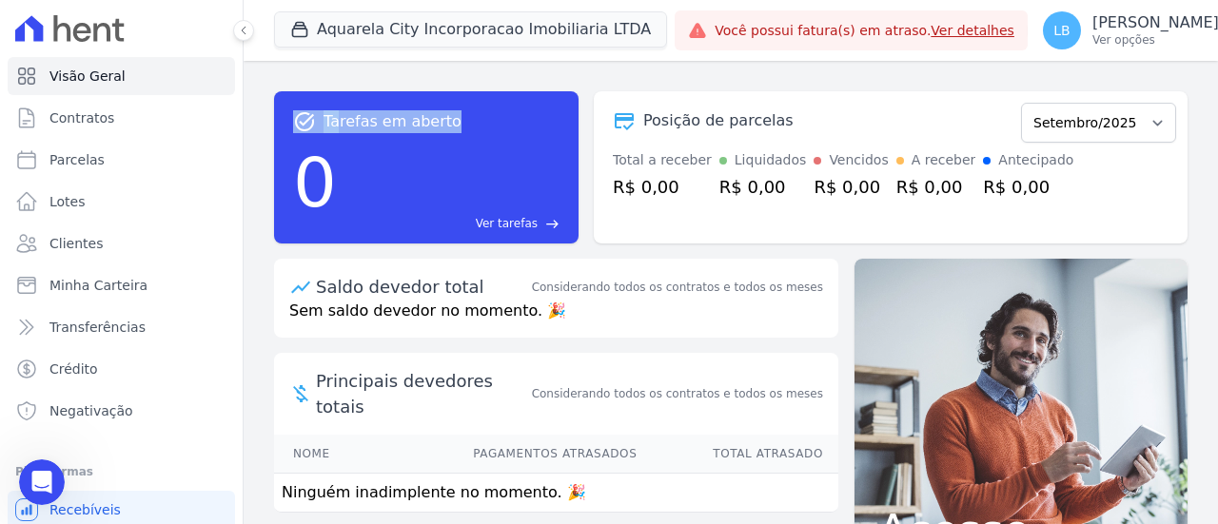
drag, startPoint x: 274, startPoint y: 128, endPoint x: 444, endPoint y: 126, distance: 170.4
click at [444, 126] on div "task_alt Tarefas em aberto 0 Ver tarefas east Posição de parcelas Setembro/2025…" at bounding box center [731, 292] width 975 height 463
click at [447, 123] on span "Tarefas em aberto" at bounding box center [393, 121] width 138 height 23
drag, startPoint x: 451, startPoint y: 119, endPoint x: 284, endPoint y: 124, distance: 167.6
click at [284, 124] on div "task_alt Tarefas em aberto 0 Ver tarefas east" at bounding box center [426, 167] width 305 height 152
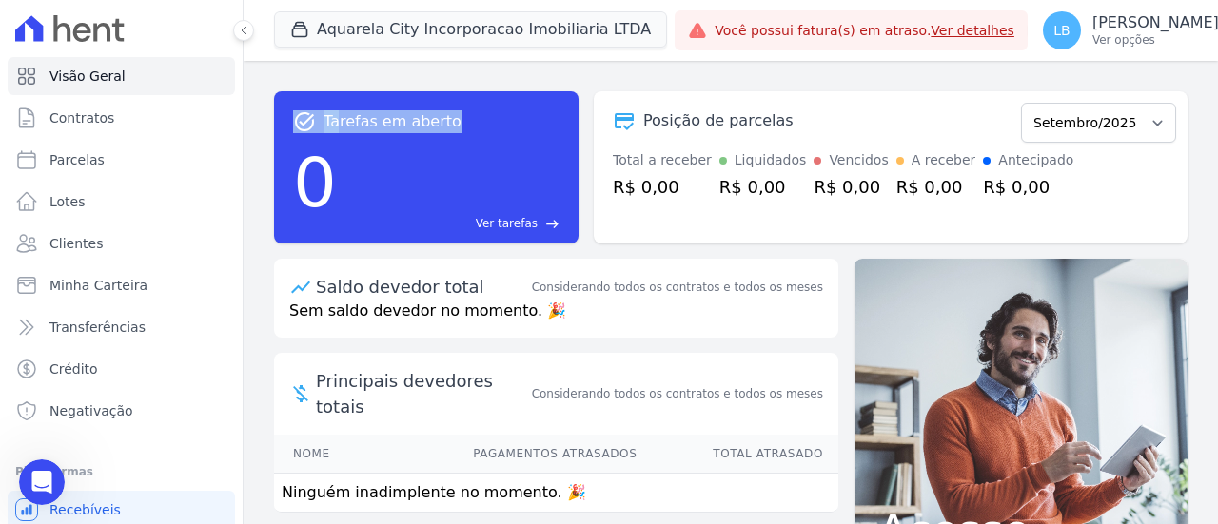
click at [289, 121] on div "task_alt Tarefas em aberto 0 Ver tarefas east" at bounding box center [426, 167] width 305 height 152
drag, startPoint x: 289, startPoint y: 121, endPoint x: 452, endPoint y: 124, distance: 162.8
click at [452, 124] on div "task_alt Tarefas em aberto 0 Ver tarefas east" at bounding box center [426, 167] width 305 height 152
click at [459, 122] on div "task_alt Tarefas em aberto" at bounding box center [426, 121] width 266 height 23
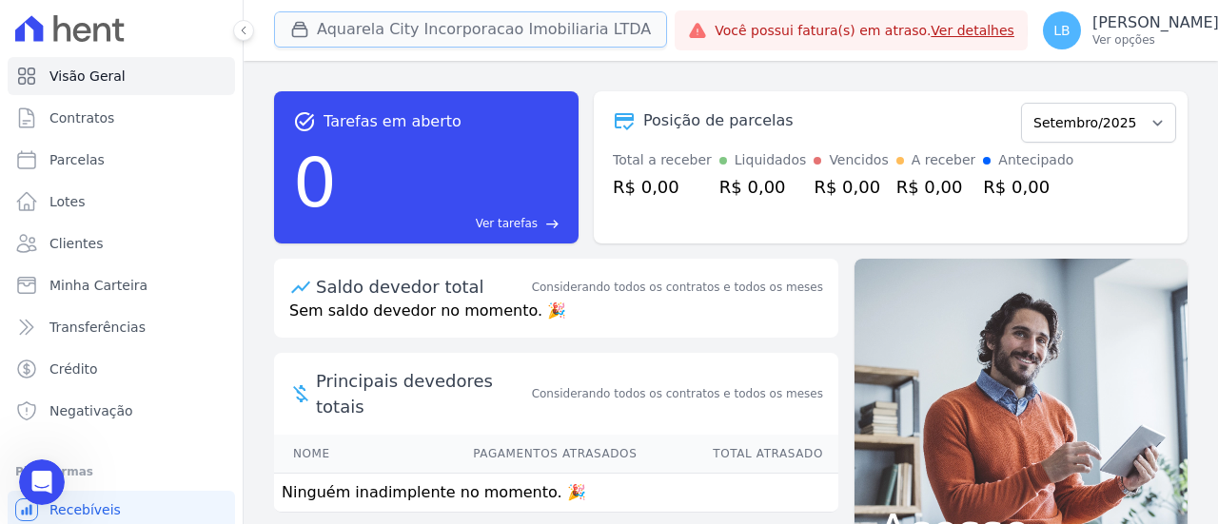
click at [418, 29] on button "Aquarela City Incorporacao Imobiliaria LTDA" at bounding box center [470, 29] width 393 height 36
